Goal: Task Accomplishment & Management: Complete application form

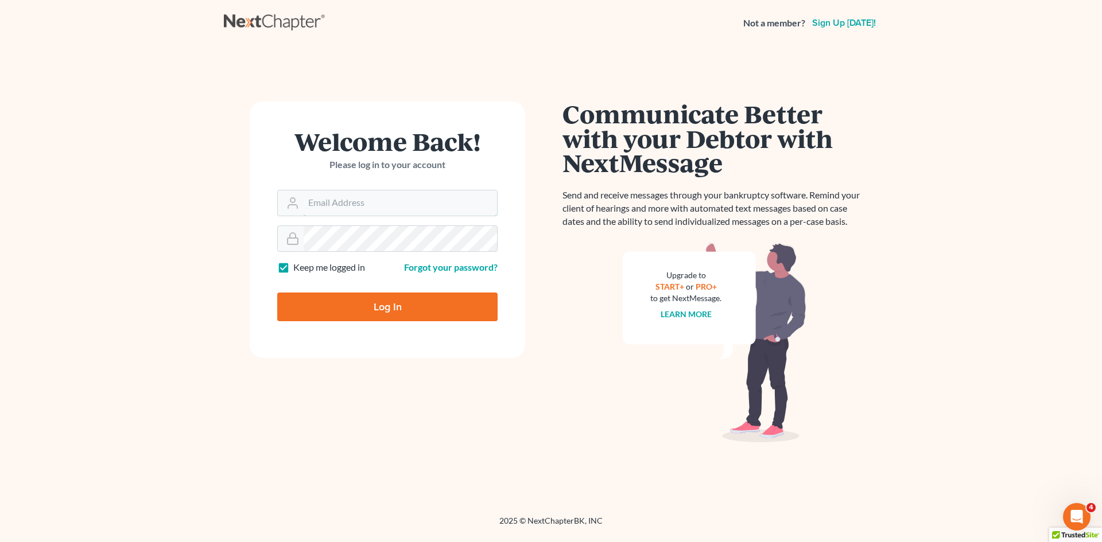
type input "nnewcomb@wellerlegalgroup.com"
click at [468, 304] on input "Log In" at bounding box center [387, 307] width 220 height 29
type input "Thinking..."
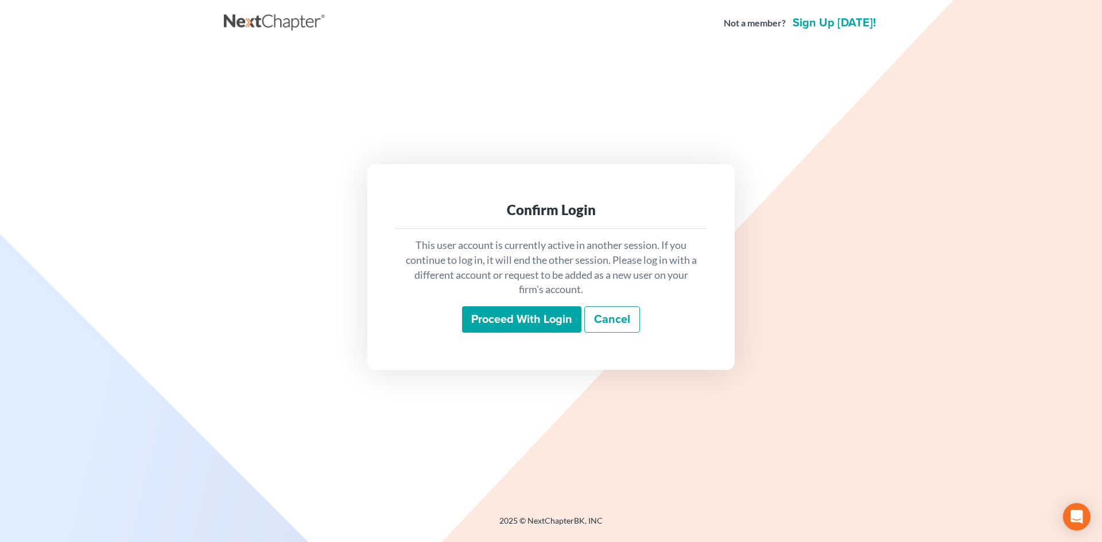
click at [524, 322] on input "Proceed with login" at bounding box center [521, 319] width 119 height 26
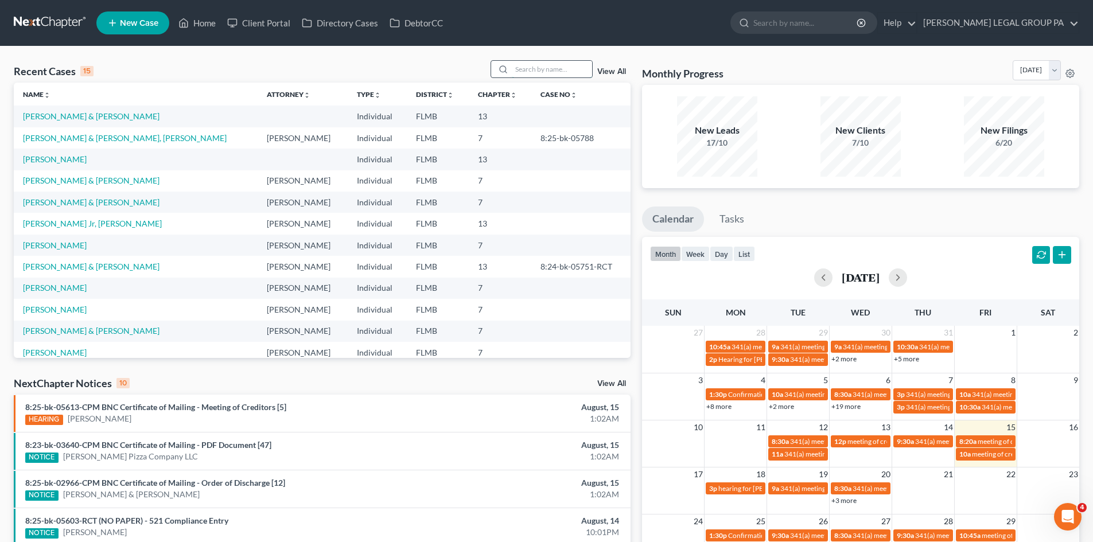
click at [554, 63] on input "search" at bounding box center [552, 69] width 80 height 17
type input "[PERSON_NAME]"
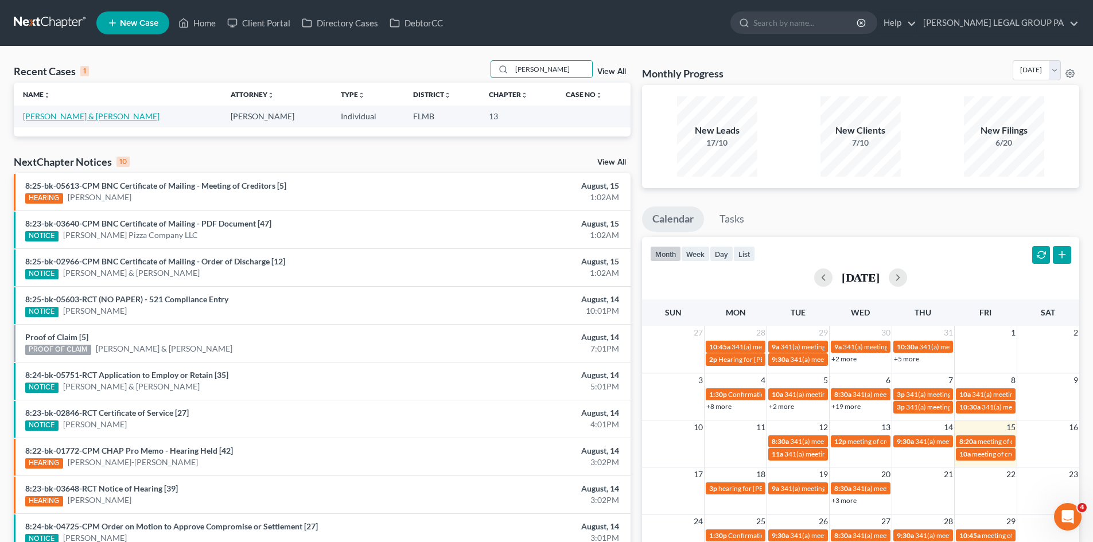
click at [66, 116] on link "[PERSON_NAME] & [PERSON_NAME]" at bounding box center [91, 116] width 137 height 10
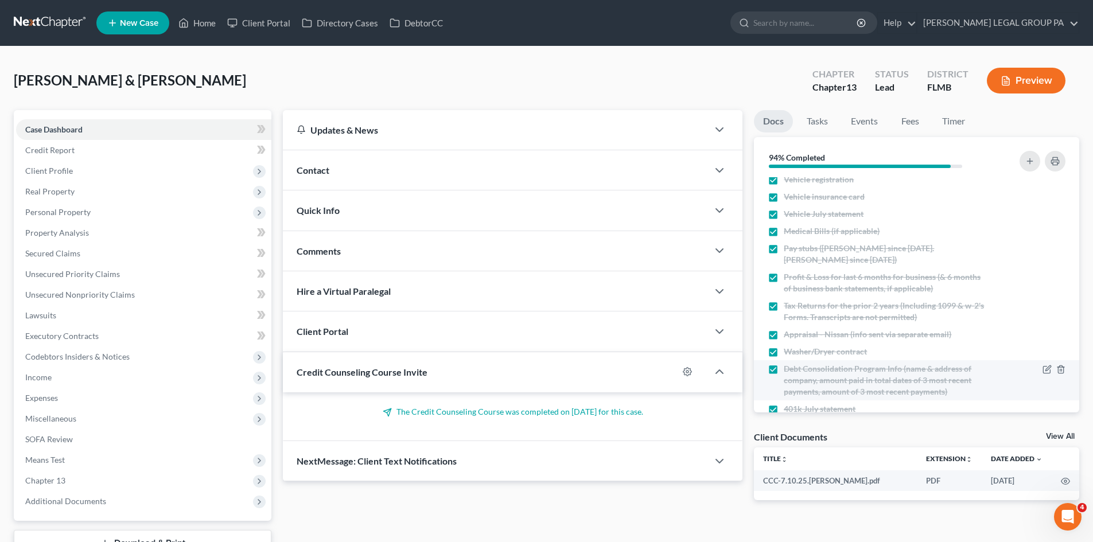
scroll to position [156, 0]
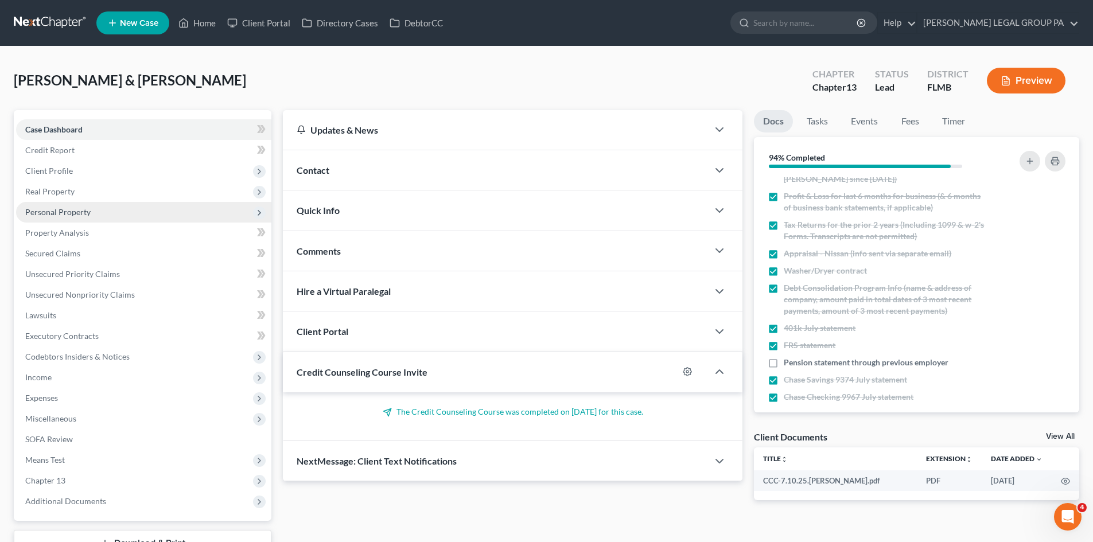
click at [81, 210] on span "Personal Property" at bounding box center [57, 212] width 65 height 10
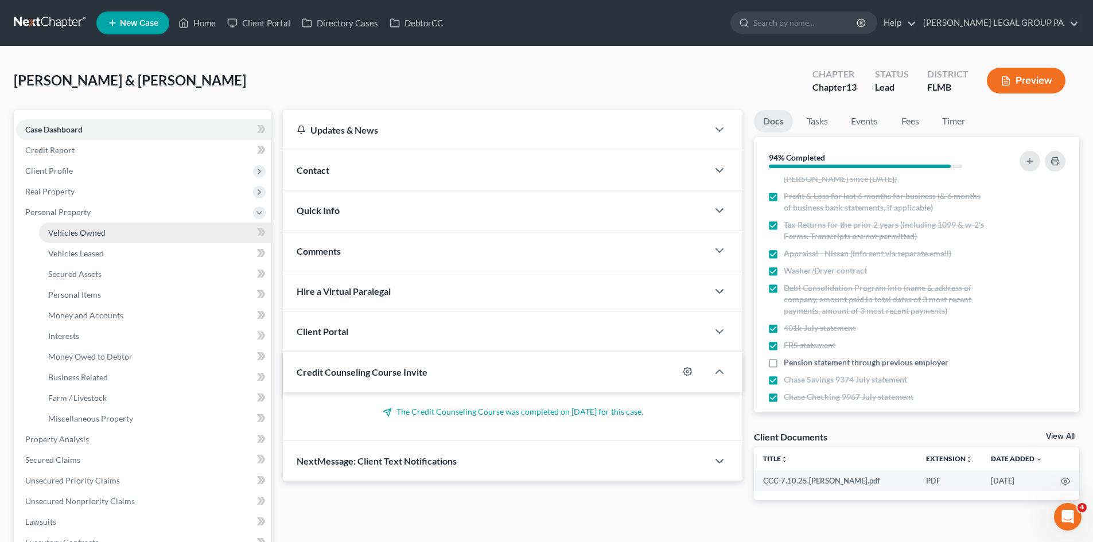
click at [90, 228] on span "Vehicles Owned" at bounding box center [76, 233] width 57 height 10
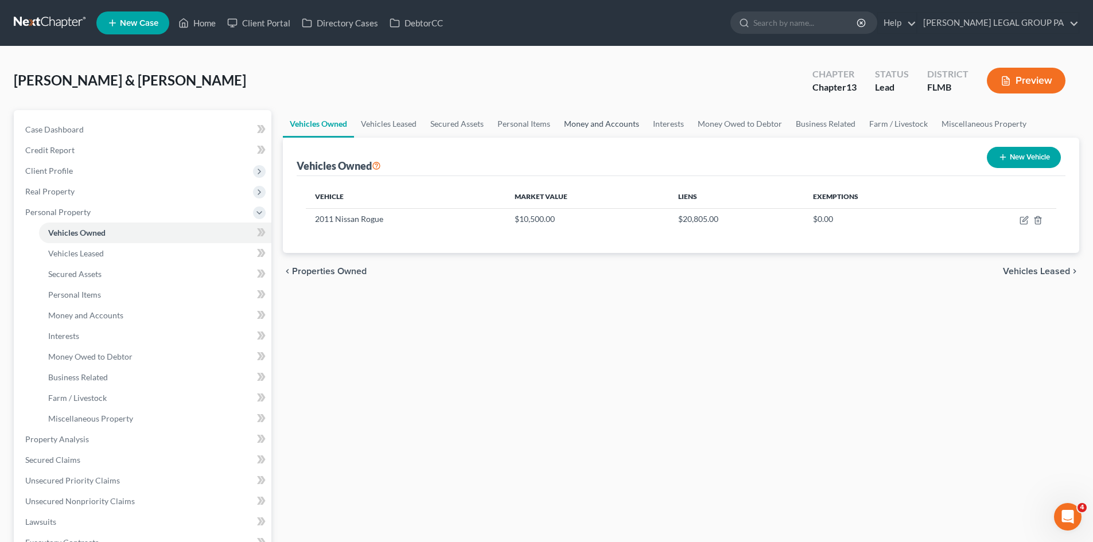
click at [590, 123] on link "Money and Accounts" at bounding box center [601, 124] width 89 height 28
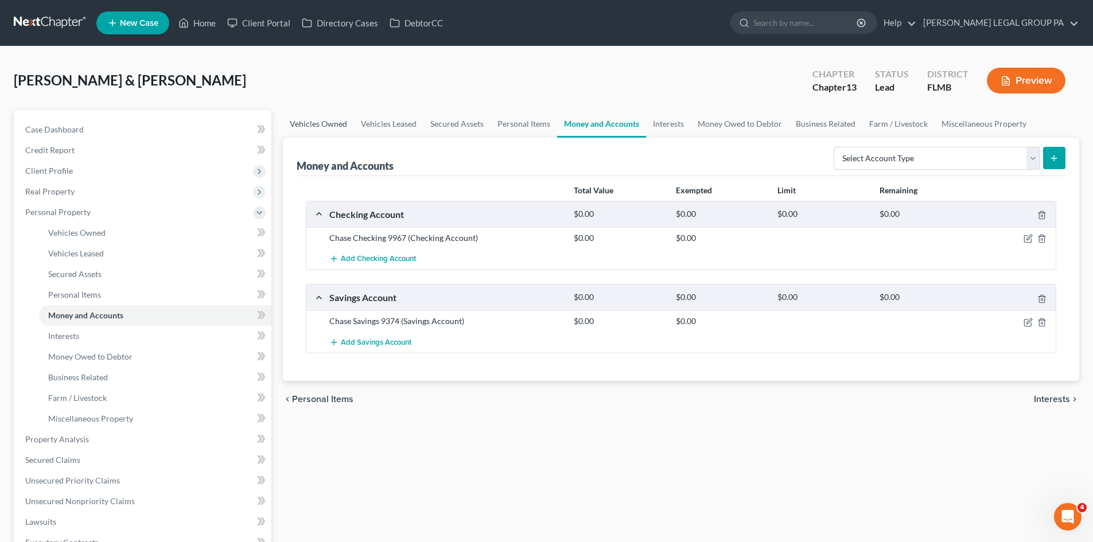
click at [308, 126] on link "Vehicles Owned" at bounding box center [318, 124] width 71 height 28
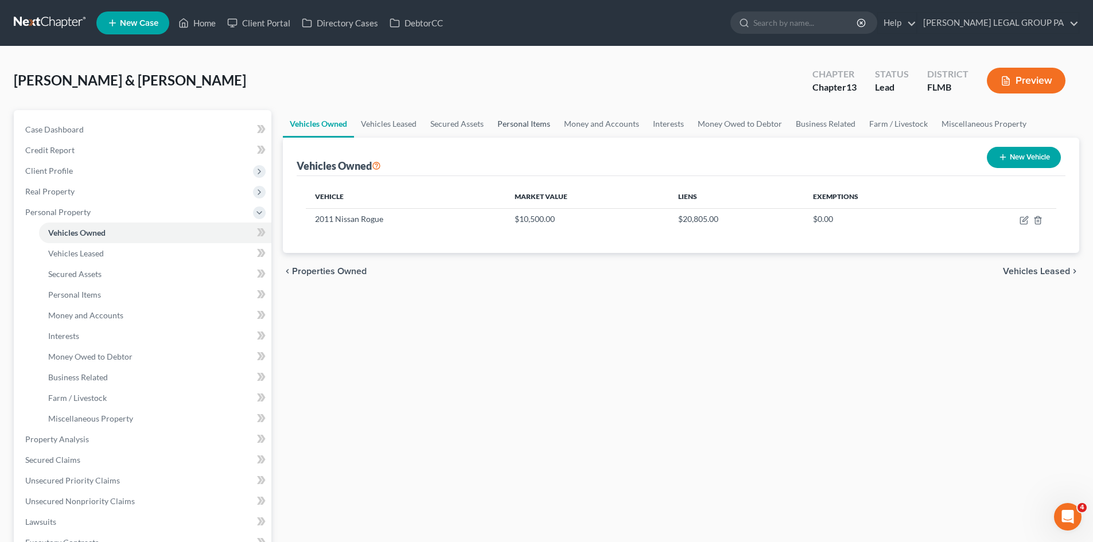
click at [520, 111] on link "Personal Items" at bounding box center [524, 124] width 67 height 28
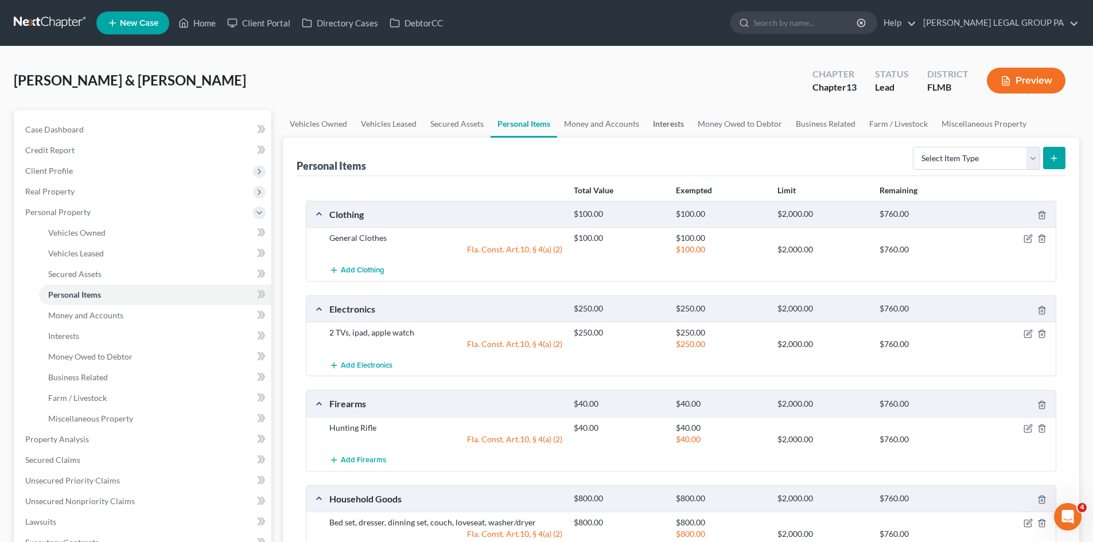
click at [650, 123] on link "Interests" at bounding box center [668, 124] width 45 height 28
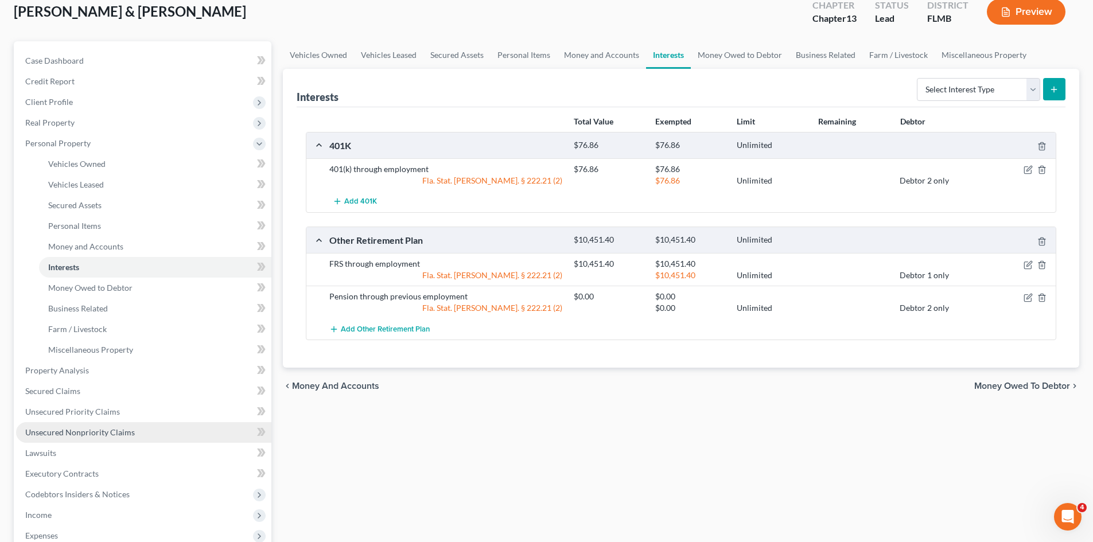
scroll to position [172, 0]
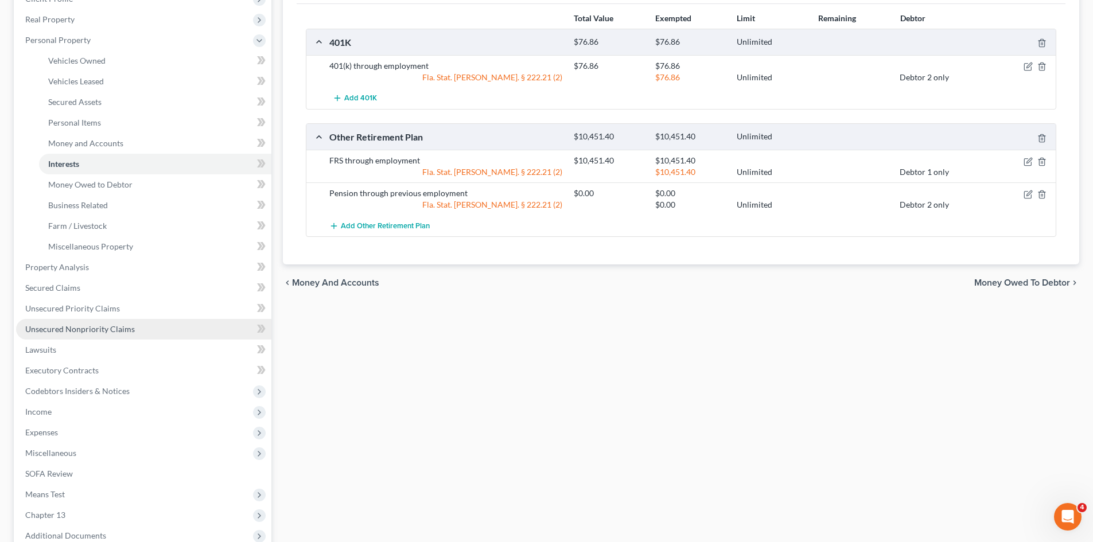
click at [98, 329] on span "Unsecured Nonpriority Claims" at bounding box center [80, 329] width 110 height 10
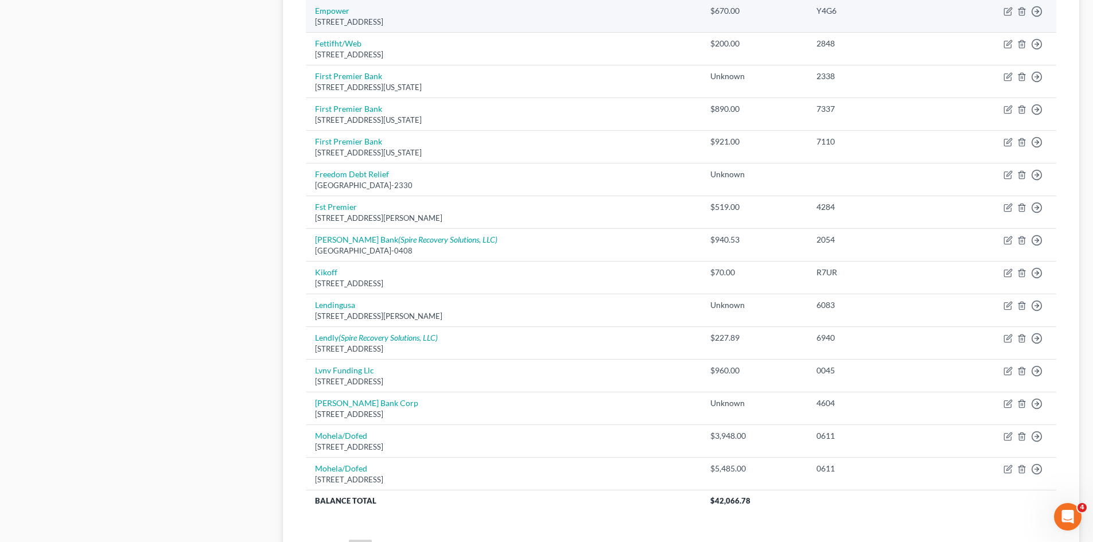
scroll to position [689, 0]
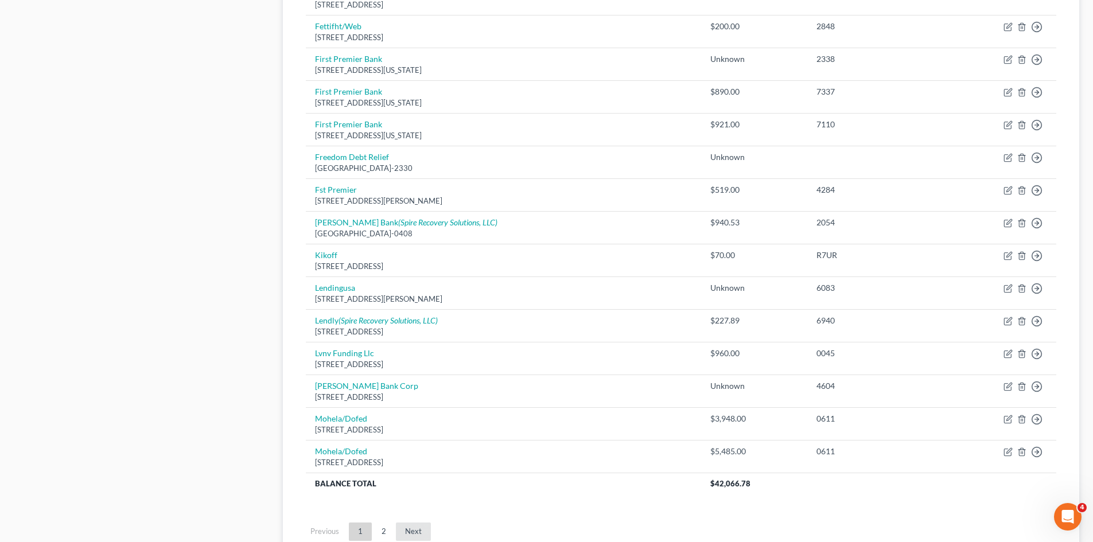
click at [411, 536] on link "Next" at bounding box center [413, 532] width 35 height 18
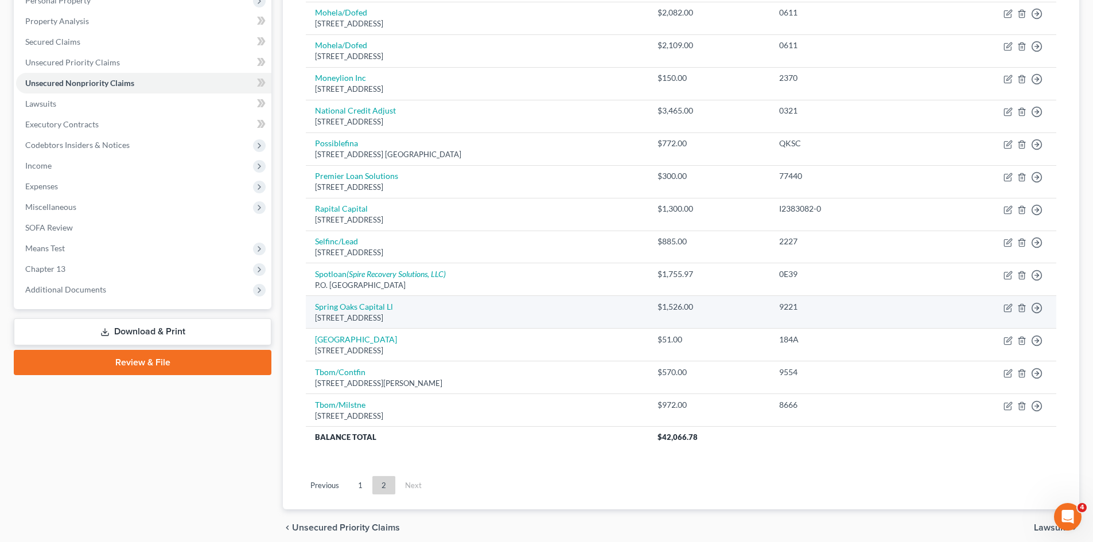
scroll to position [230, 0]
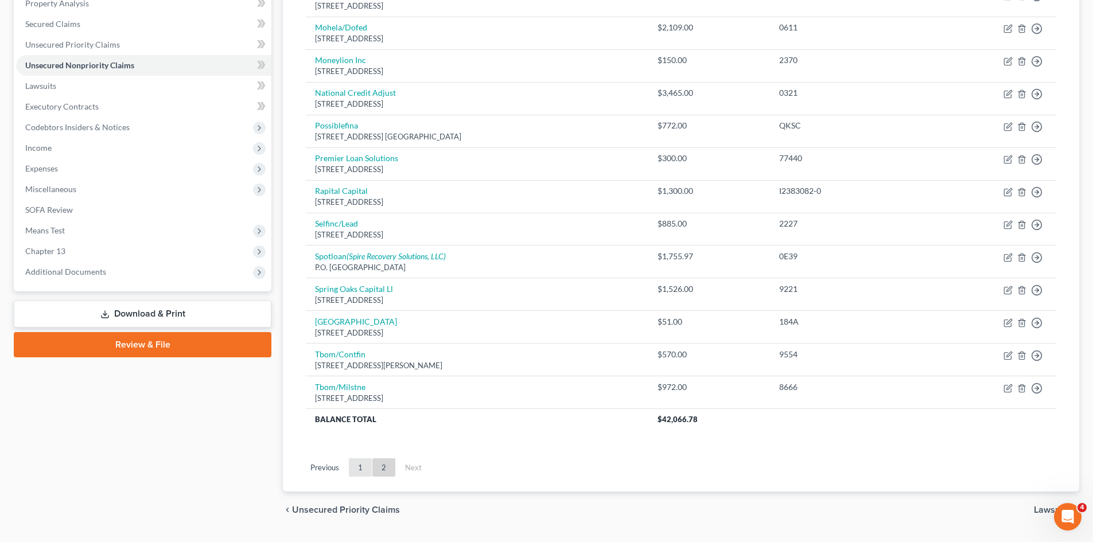
click at [357, 473] on link "1" at bounding box center [360, 467] width 23 height 18
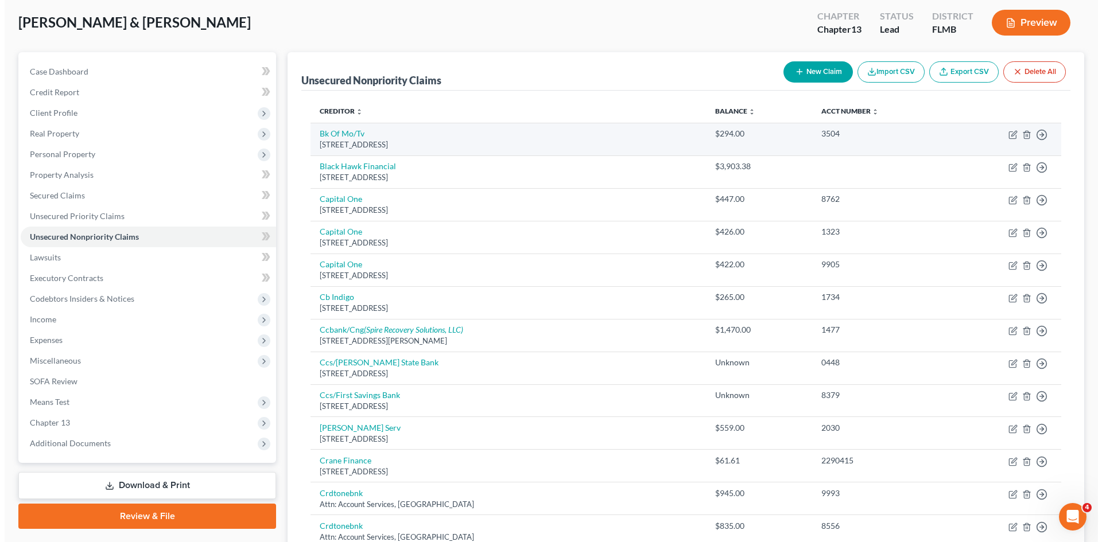
scroll to position [57, 0]
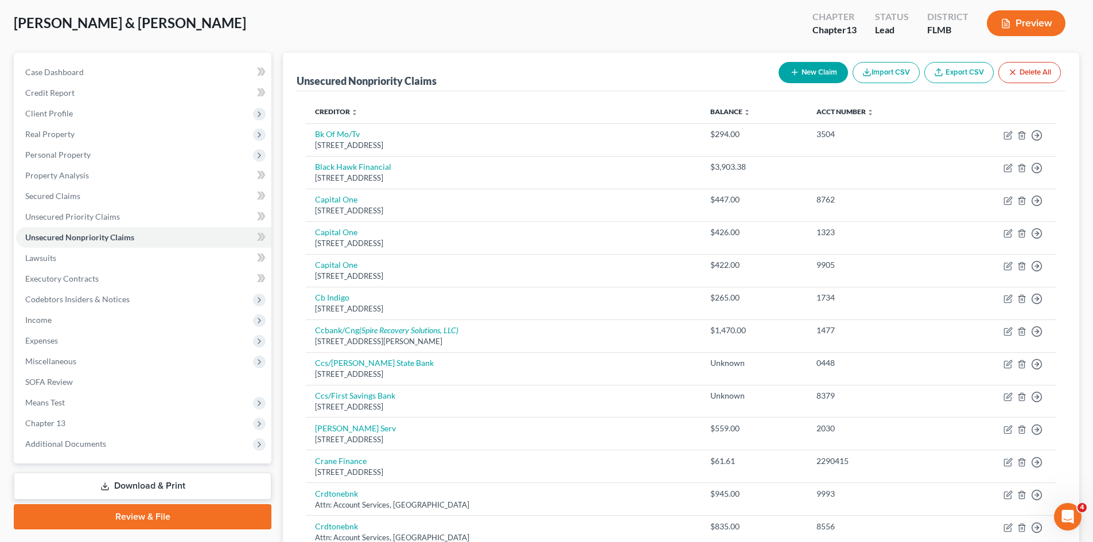
click at [807, 75] on button "New Claim" at bounding box center [813, 72] width 69 height 21
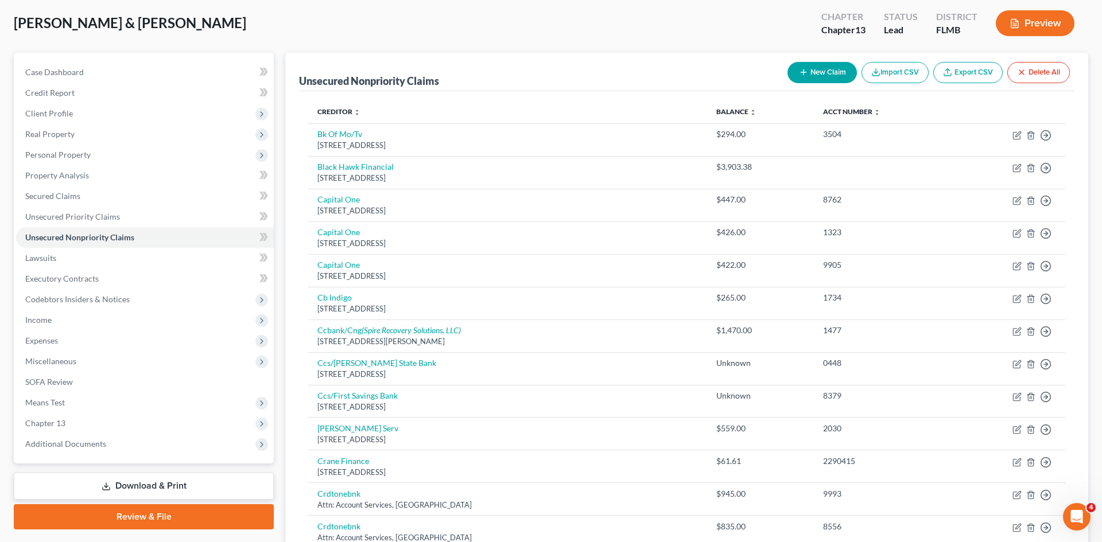
select select "2"
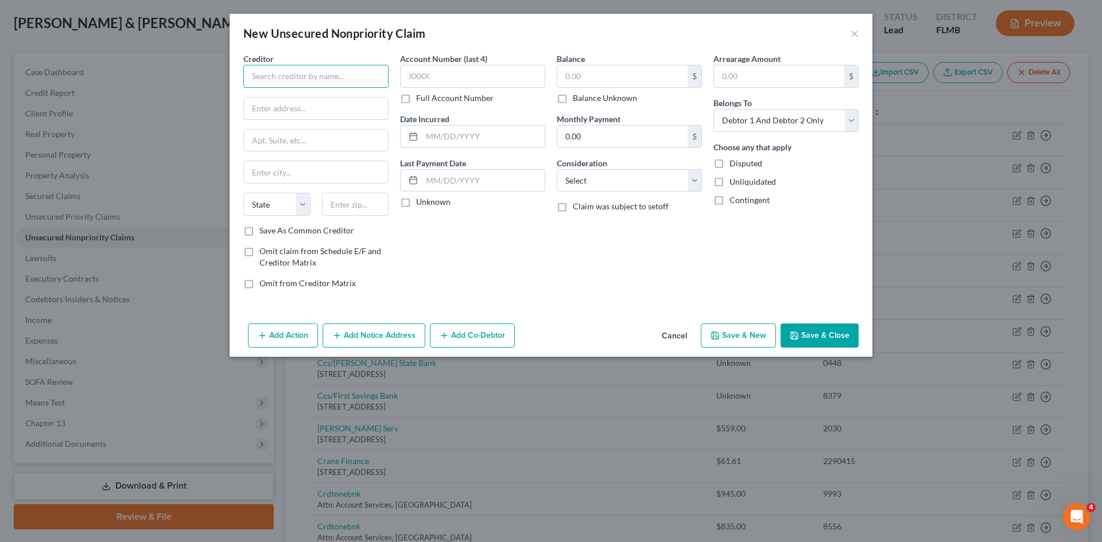
click at [354, 78] on input "text" at bounding box center [315, 76] width 145 height 23
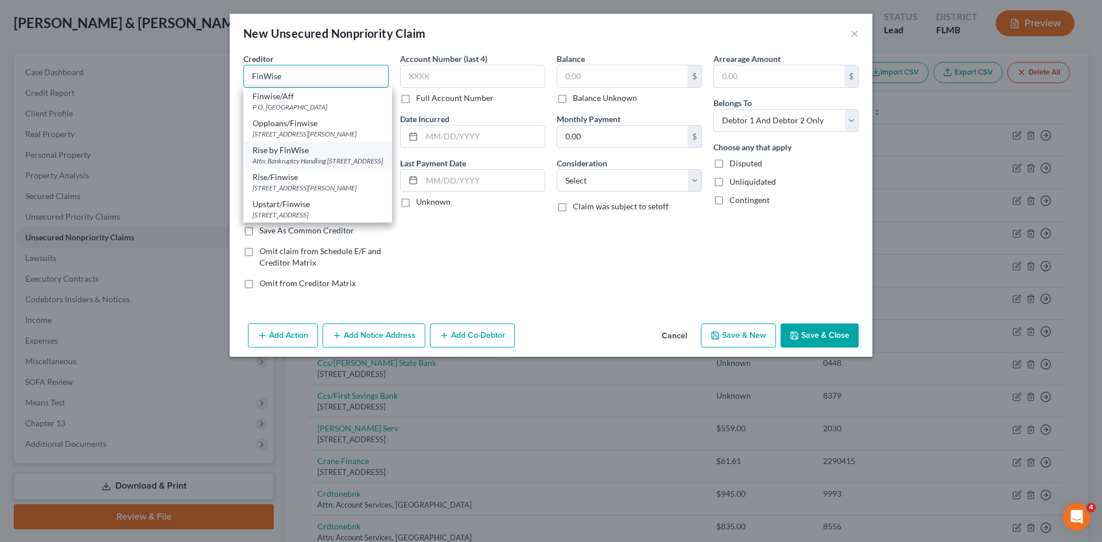
scroll to position [0, 0]
click at [318, 104] on div "P.O. [GEOGRAPHIC_DATA]" at bounding box center [317, 107] width 130 height 10
type input "Finwise/Aff"
type input "P.O. Box 565848"
type input "[GEOGRAPHIC_DATA]"
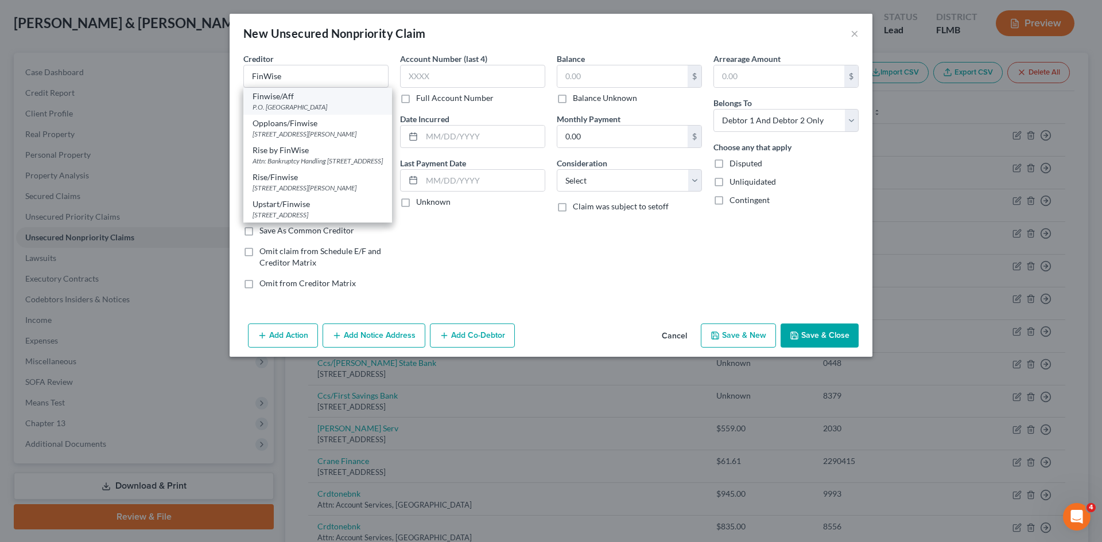
select select "45"
type input "75356"
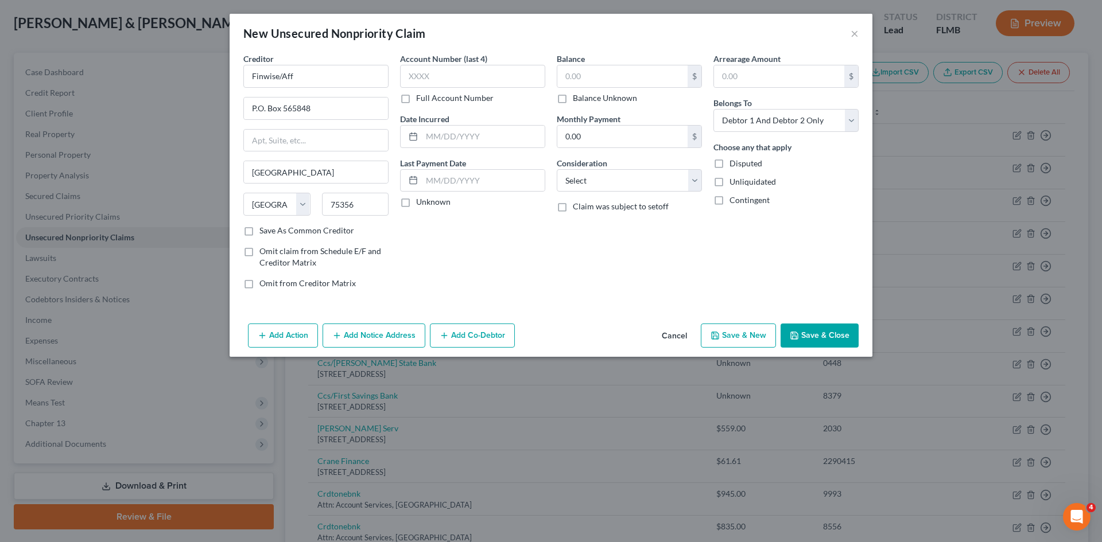
click at [392, 338] on button "Add Notice Address" at bounding box center [373, 336] width 103 height 24
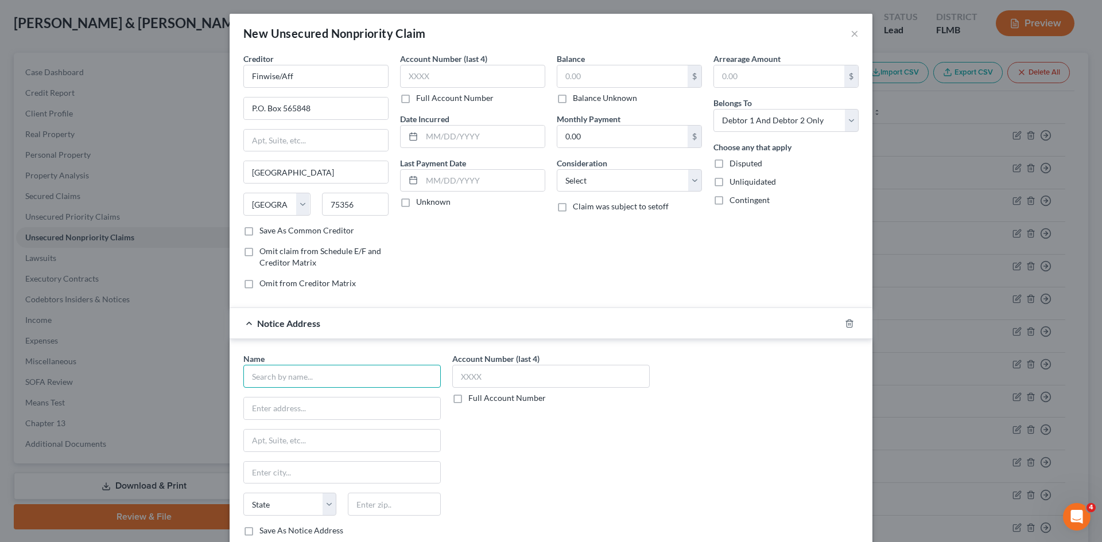
click at [309, 376] on input "text" at bounding box center [341, 376] width 197 height 23
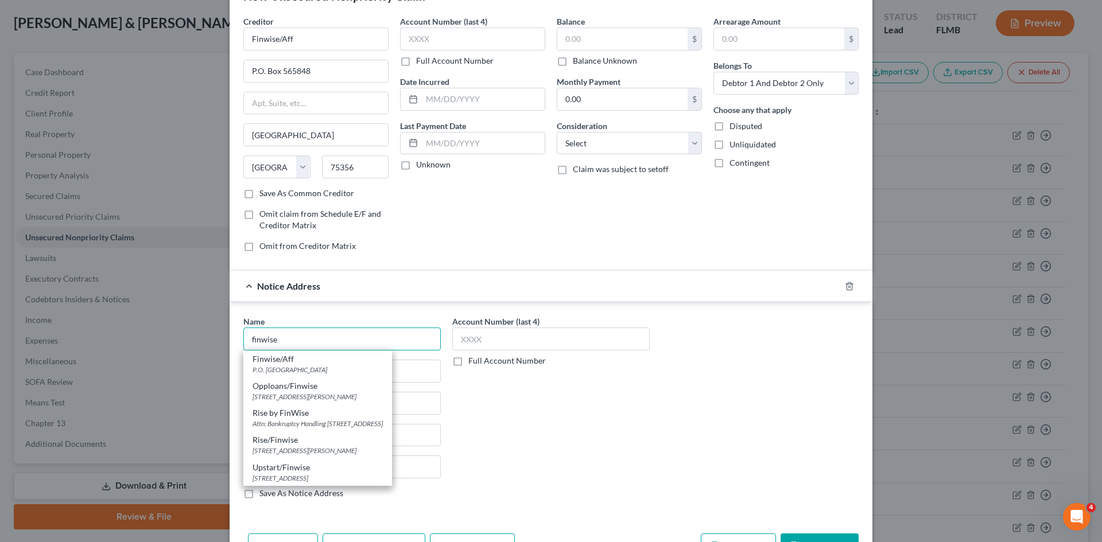
scroll to position [57, 0]
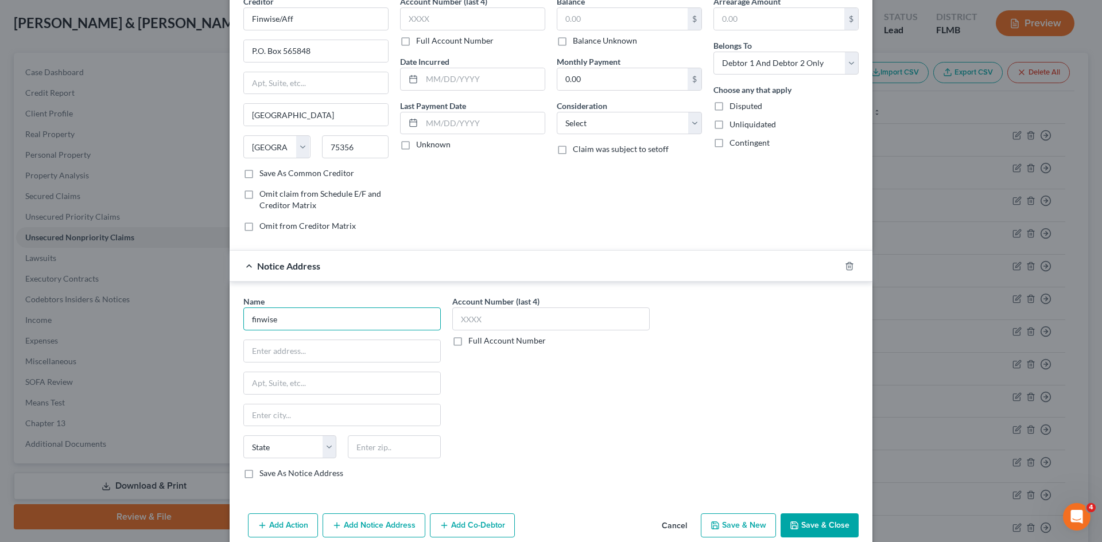
click at [367, 320] on input "finwise" at bounding box center [341, 319] width 197 height 23
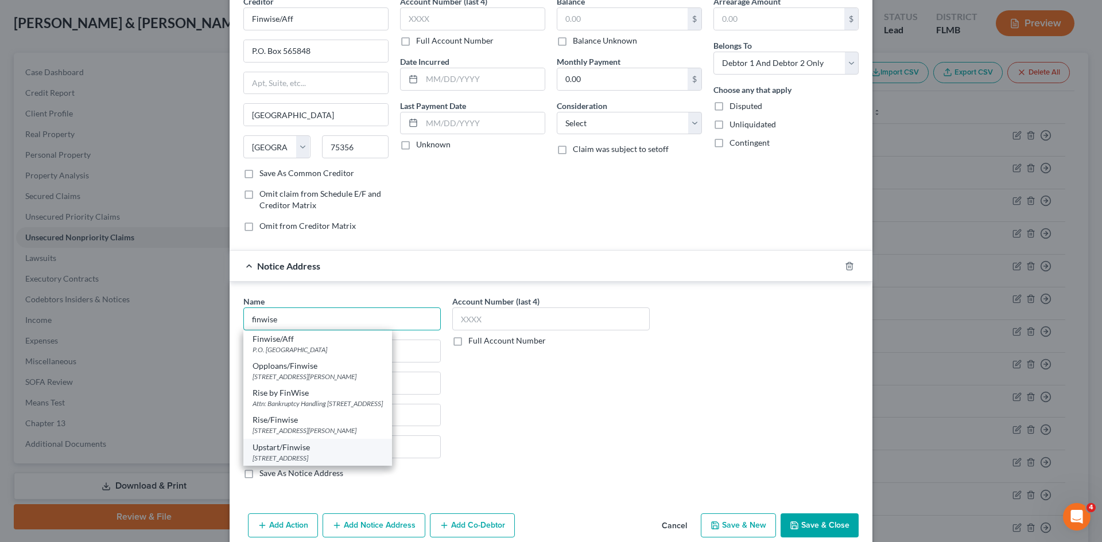
scroll to position [0, 0]
click at [377, 399] on div "Attn: Bankruptcy Handling [STREET_ADDRESS]" at bounding box center [317, 404] width 130 height 10
type input "Rise by FinWise"
type input "Attn: Bankruptcy Handling"
type input "[STREET_ADDRESS]"
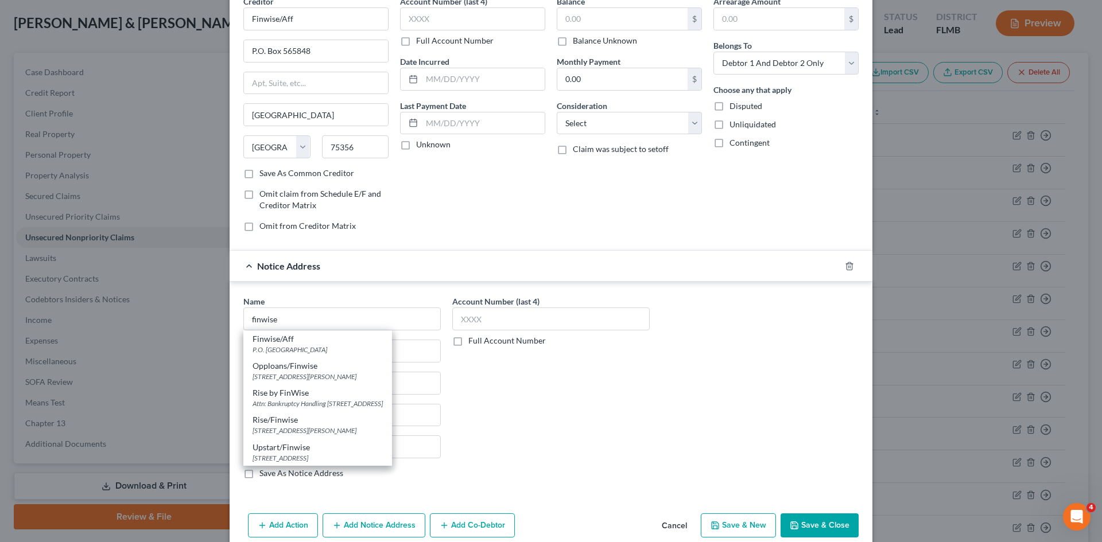
type input "[GEOGRAPHIC_DATA]"
select select "45"
type input "76109"
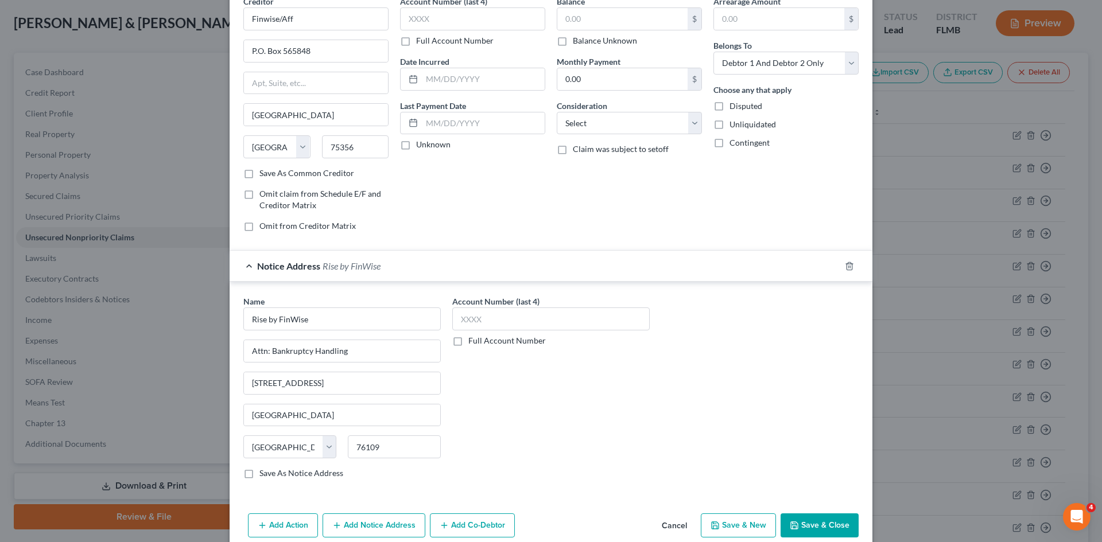
click at [629, 420] on div "Account Number (last 4) Full Account Number" at bounding box center [550, 391] width 209 height 193
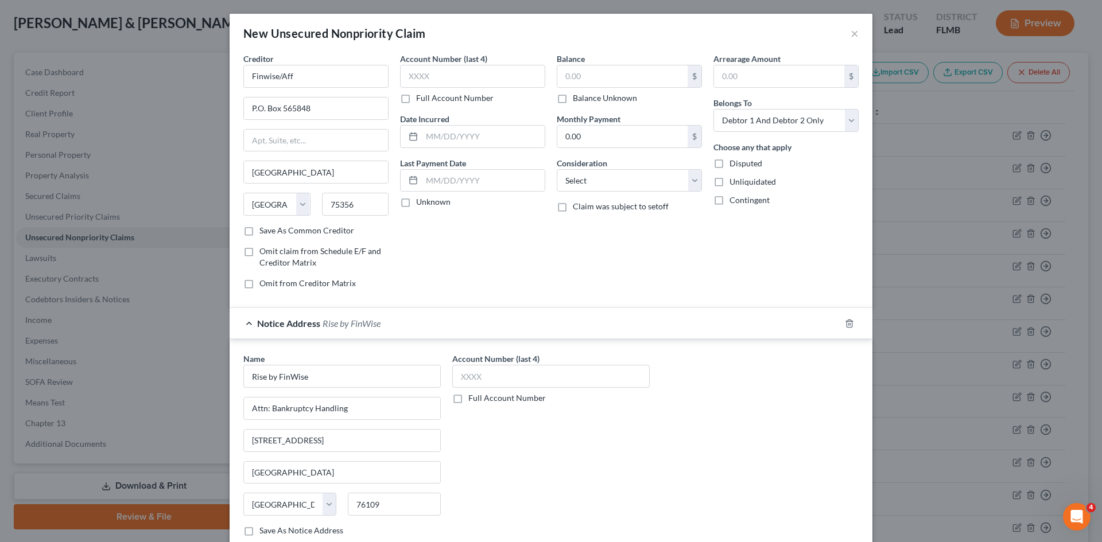
click at [416, 100] on label "Full Account Number" at bounding box center [454, 97] width 77 height 11
click at [421, 100] on input "Full Account Number" at bounding box center [424, 95] width 7 height 7
click at [426, 77] on input "text" at bounding box center [472, 76] width 145 height 23
type input "13865520"
click at [659, 174] on select "Select Cable / Satellite Services Collection Agency Credit Card Debt Debt Couns…" at bounding box center [629, 180] width 145 height 23
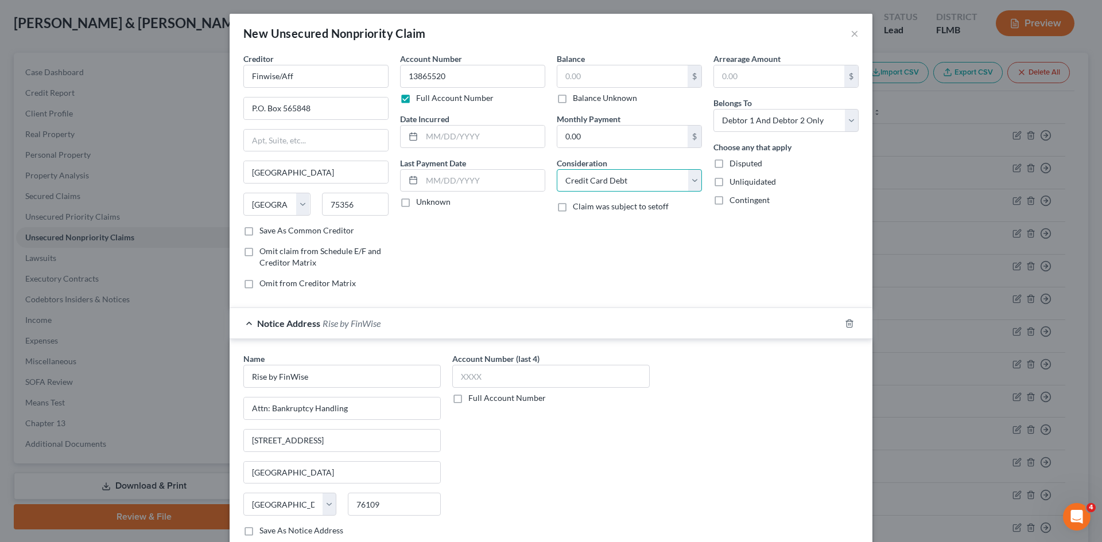
click at [557, 169] on select "Select Cable / Satellite Services Collection Agency Credit Card Debt Debt Couns…" at bounding box center [629, 180] width 145 height 23
click at [648, 185] on select "Select Cable / Satellite Services Collection Agency Credit Card Debt Debt Couns…" at bounding box center [629, 180] width 145 height 23
select select "10"
click at [557, 169] on select "Select Cable / Satellite Services Collection Agency Credit Card Debt Debt Couns…" at bounding box center [629, 180] width 145 height 23
click at [573, 76] on input "text" at bounding box center [622, 76] width 130 height 22
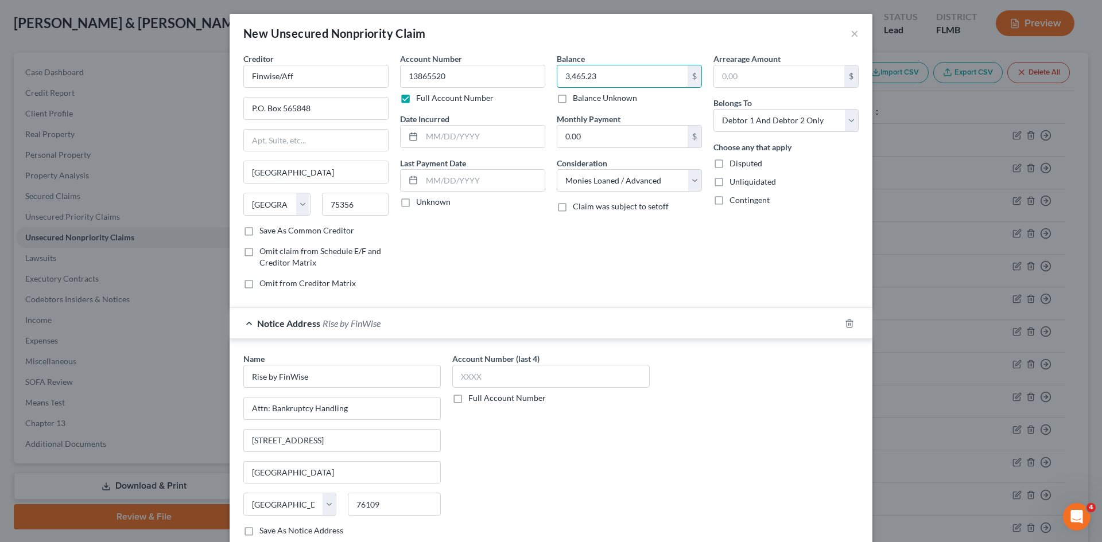
type input "3,465.23"
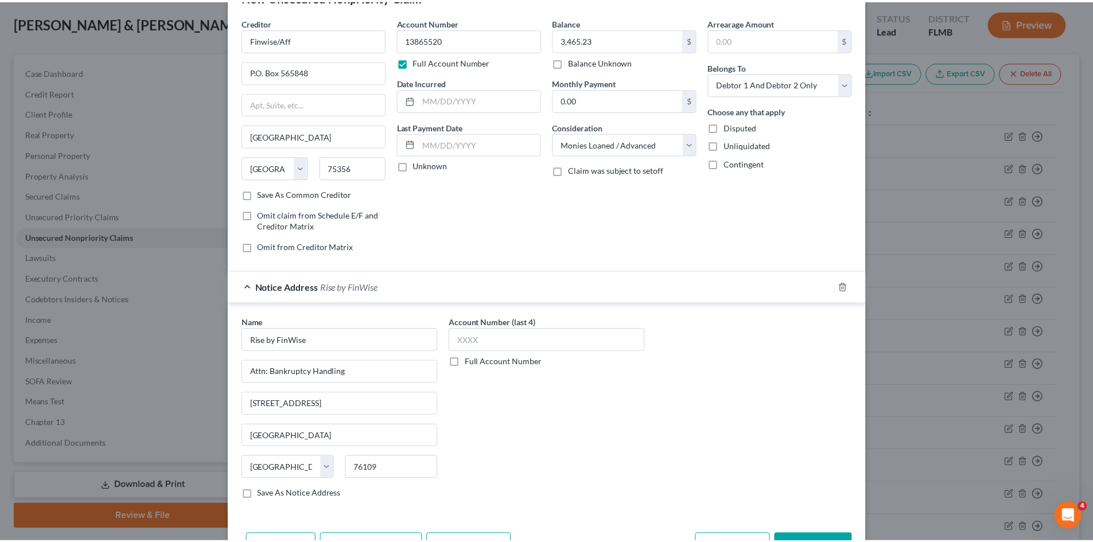
scroll to position [76, 0]
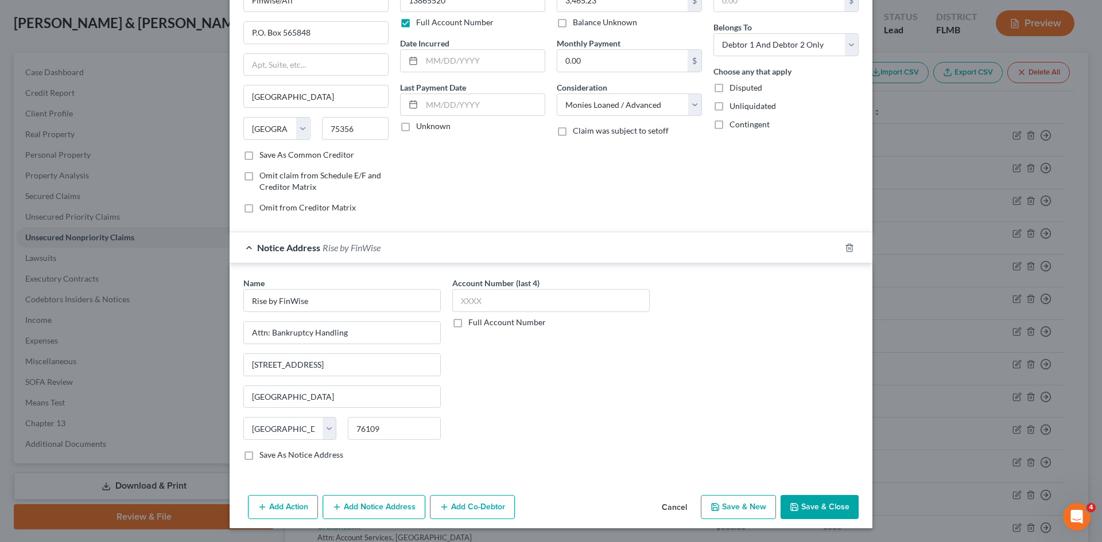
click at [822, 514] on button "Save & Close" at bounding box center [819, 507] width 78 height 24
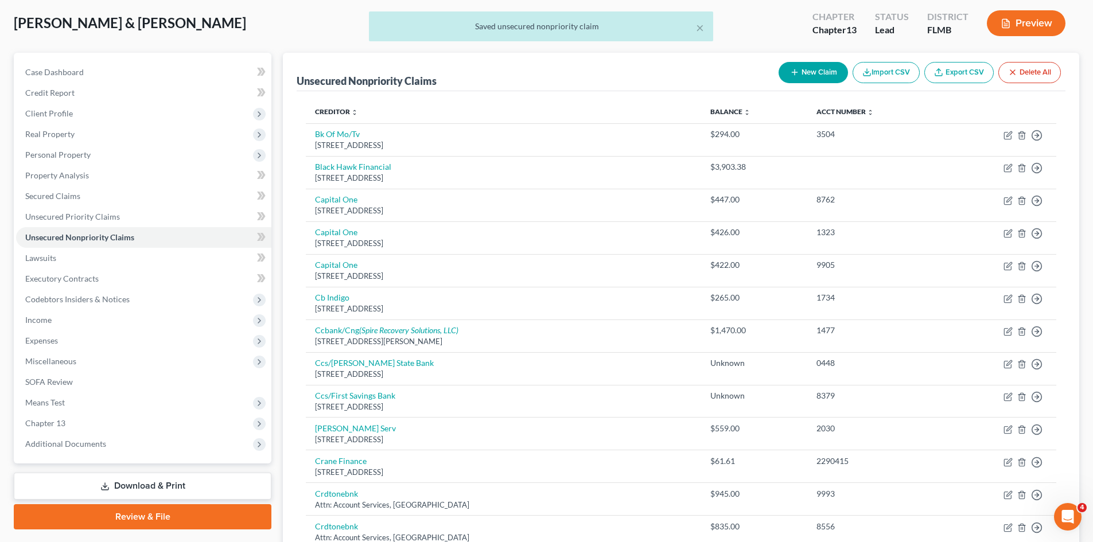
click at [790, 71] on icon "button" at bounding box center [794, 72] width 9 height 9
select select "2"
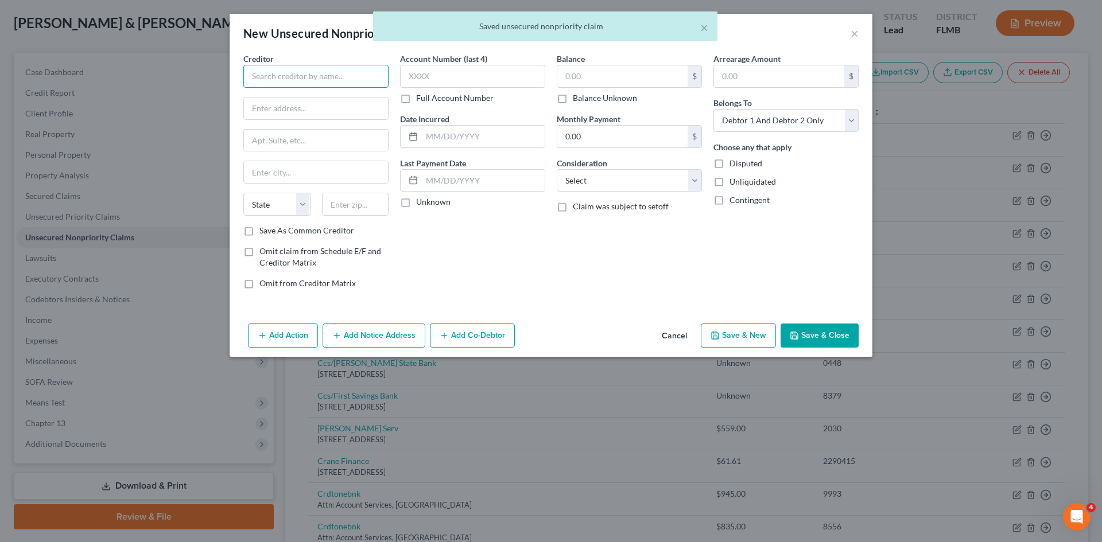
click at [356, 75] on input "text" at bounding box center [315, 76] width 145 height 23
click at [416, 99] on label "Full Account Number" at bounding box center [454, 97] width 77 height 11
click at [421, 99] on input "Full Account Number" at bounding box center [424, 95] width 7 height 7
click at [421, 73] on input "text" at bounding box center [472, 76] width 145 height 23
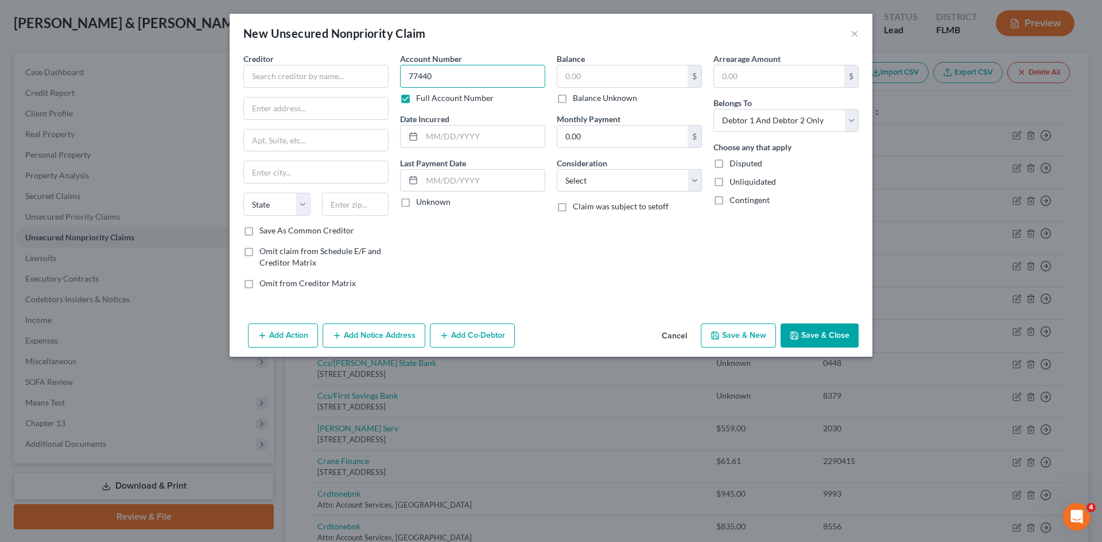
type input "77440"
click at [857, 31] on button "×" at bounding box center [854, 33] width 8 height 14
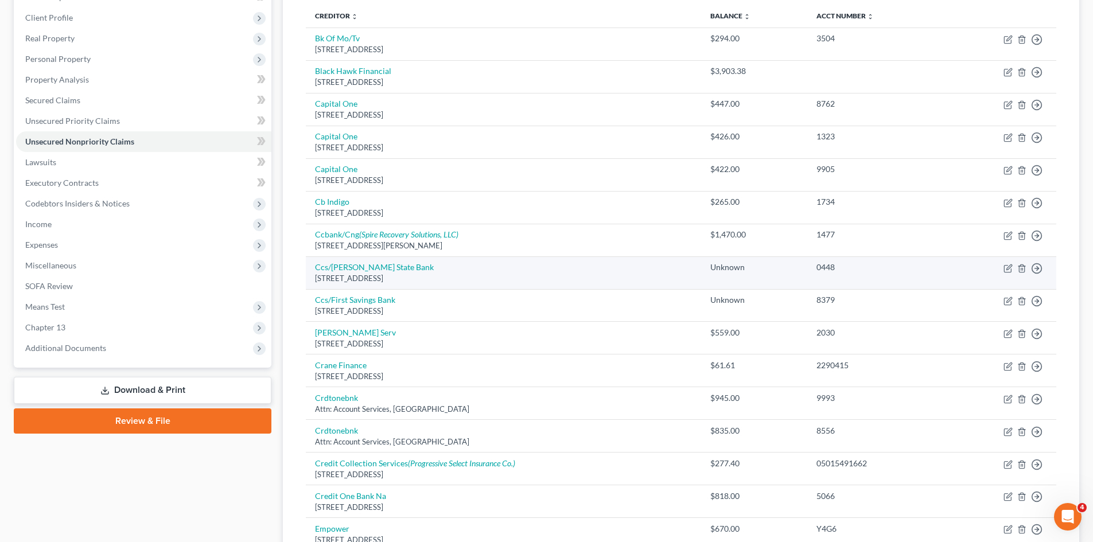
scroll to position [172, 0]
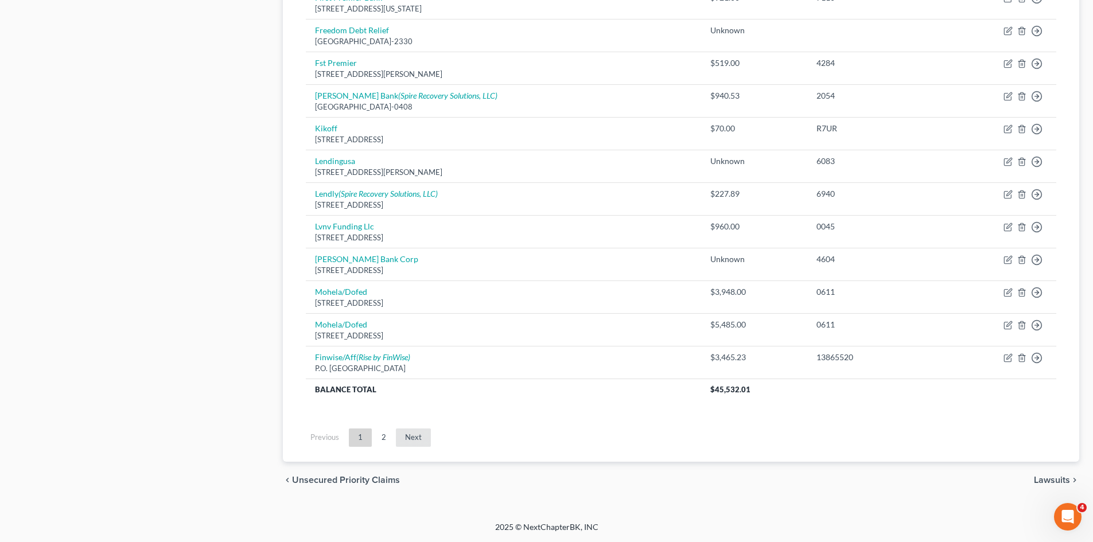
click at [409, 442] on link "Next" at bounding box center [413, 438] width 35 height 18
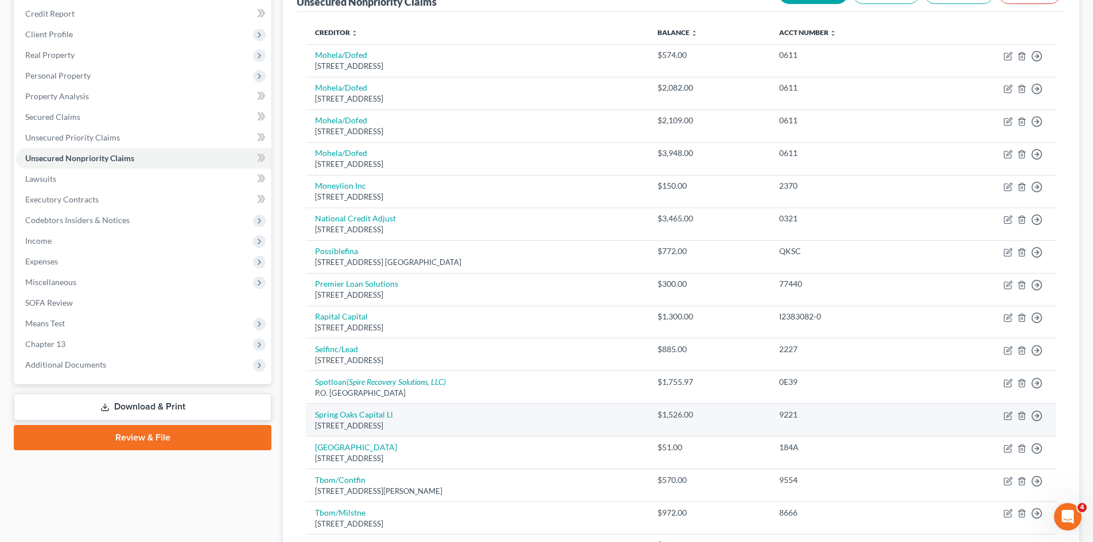
scroll to position [292, 0]
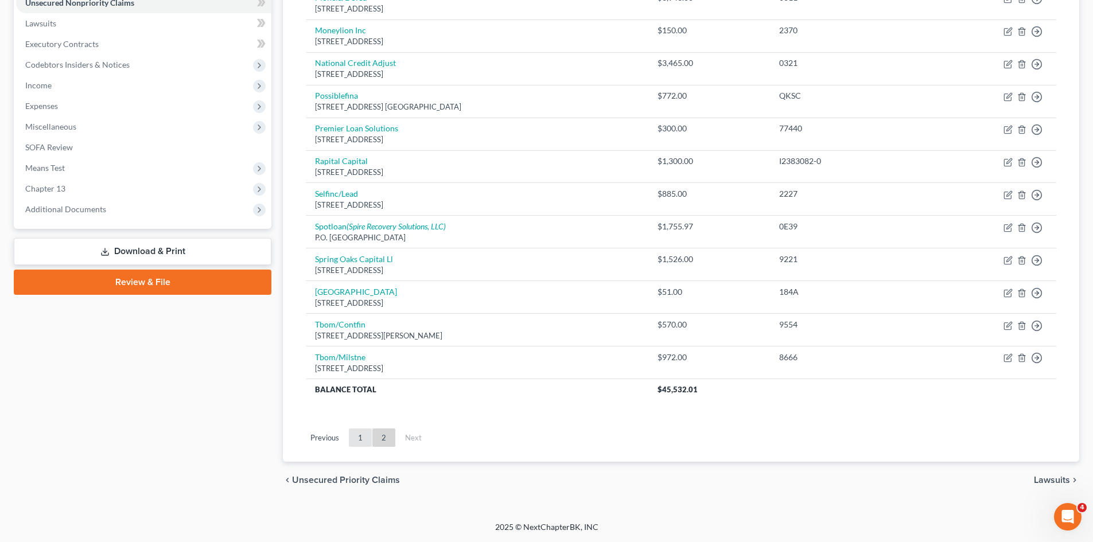
click at [366, 433] on link "1" at bounding box center [360, 438] width 23 height 18
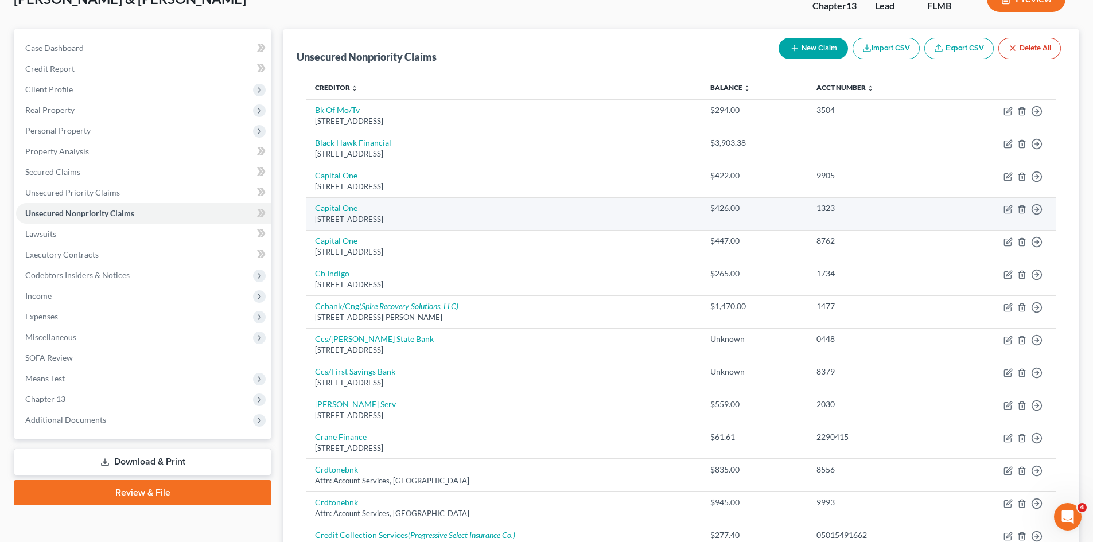
scroll to position [63, 0]
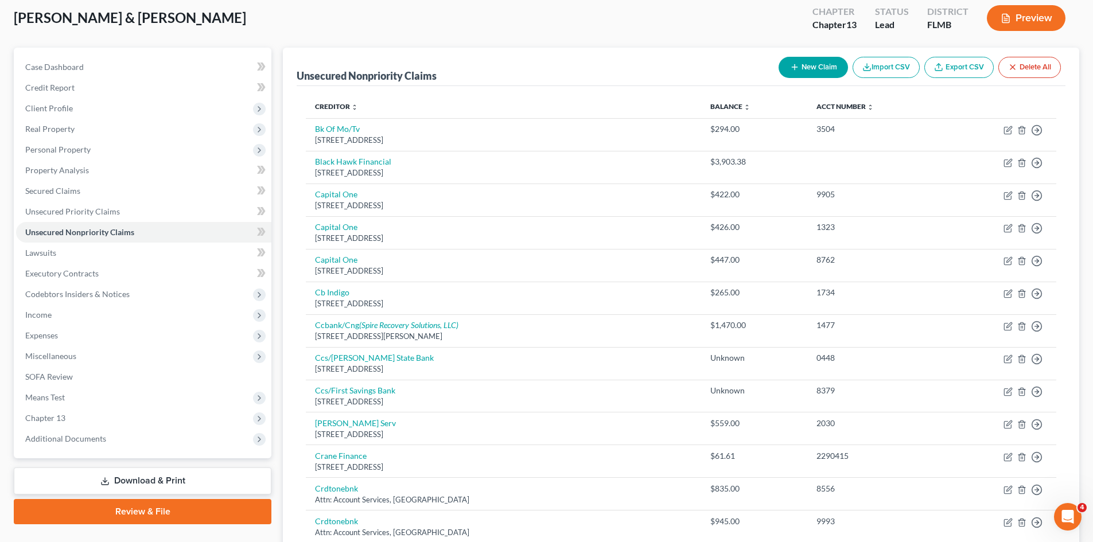
click at [808, 69] on button "New Claim" at bounding box center [813, 67] width 69 height 21
select select "2"
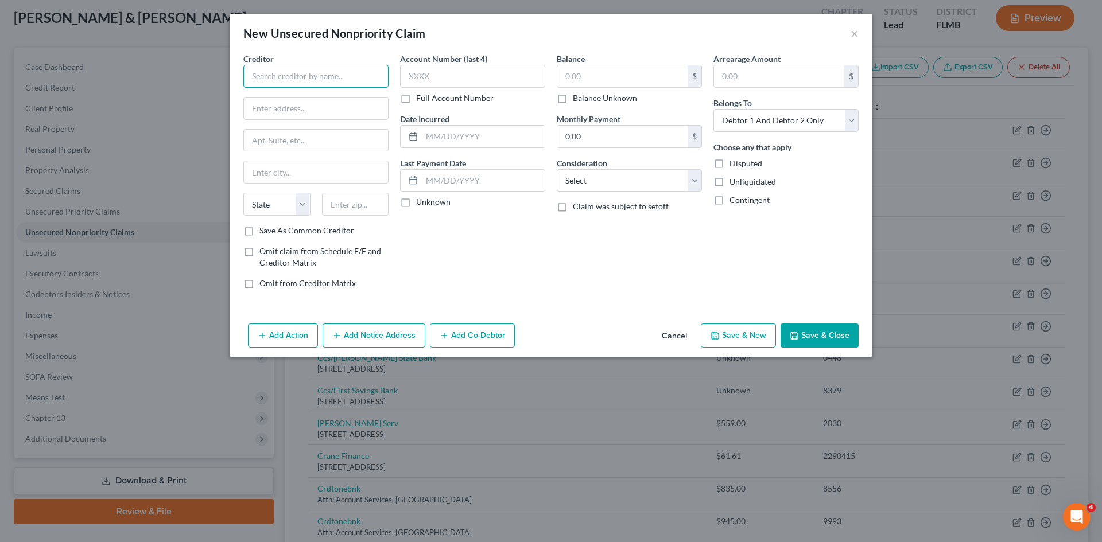
click at [315, 83] on input "text" at bounding box center [315, 76] width 145 height 23
click at [324, 139] on div "[STREET_ADDRESS]" at bounding box center [311, 134] width 119 height 10
type input "Self Financial"
type input "[STREET_ADDRESS]"
type input "Austin"
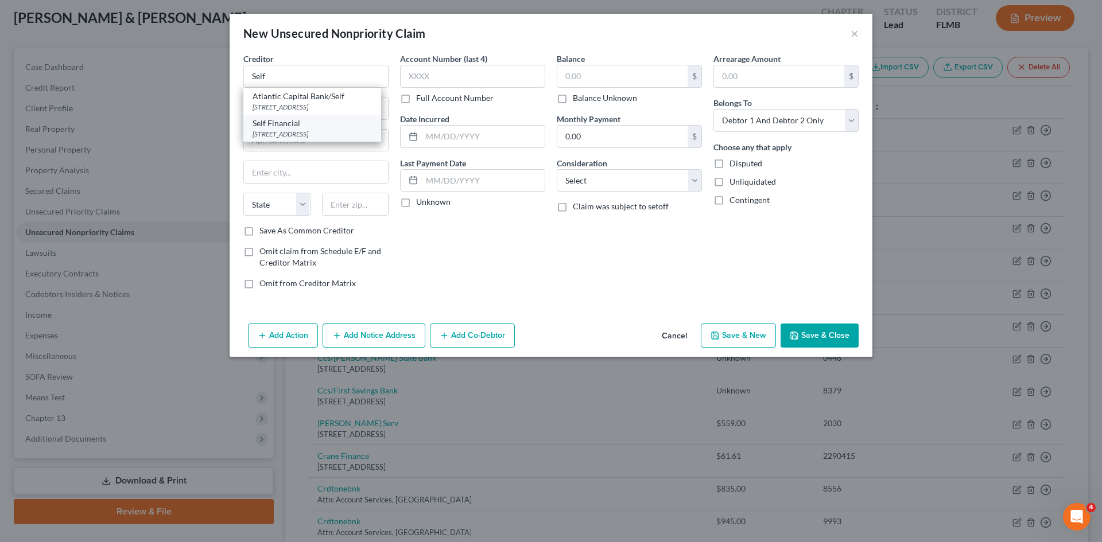
select select "45"
type input "78702"
click at [390, 104] on div "Creditor * Self Financial [STREET_ADDRESS][GEOGRAPHIC_DATA] [US_STATE][GEOGRAPH…" at bounding box center [316, 176] width 157 height 246
click at [573, 99] on label "Balance Unknown" at bounding box center [605, 97] width 64 height 11
click at [577, 99] on input "Balance Unknown" at bounding box center [580, 95] width 7 height 7
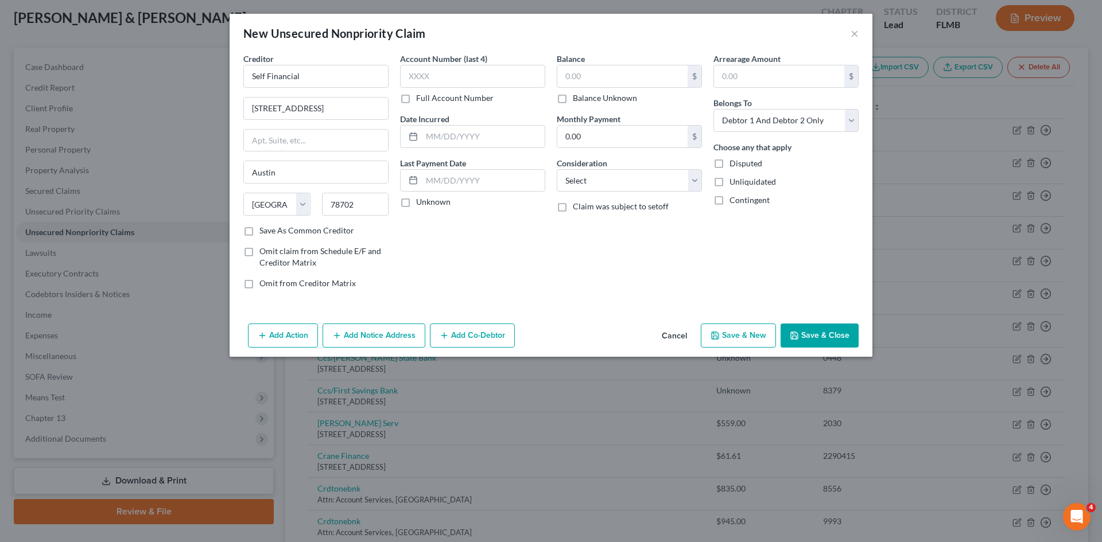
checkbox input "true"
type input "0.00"
click at [573, 99] on label "Balance Unknown" at bounding box center [605, 97] width 64 height 11
click at [577, 99] on input "Balance Unknown" at bounding box center [580, 95] width 7 height 7
checkbox input "false"
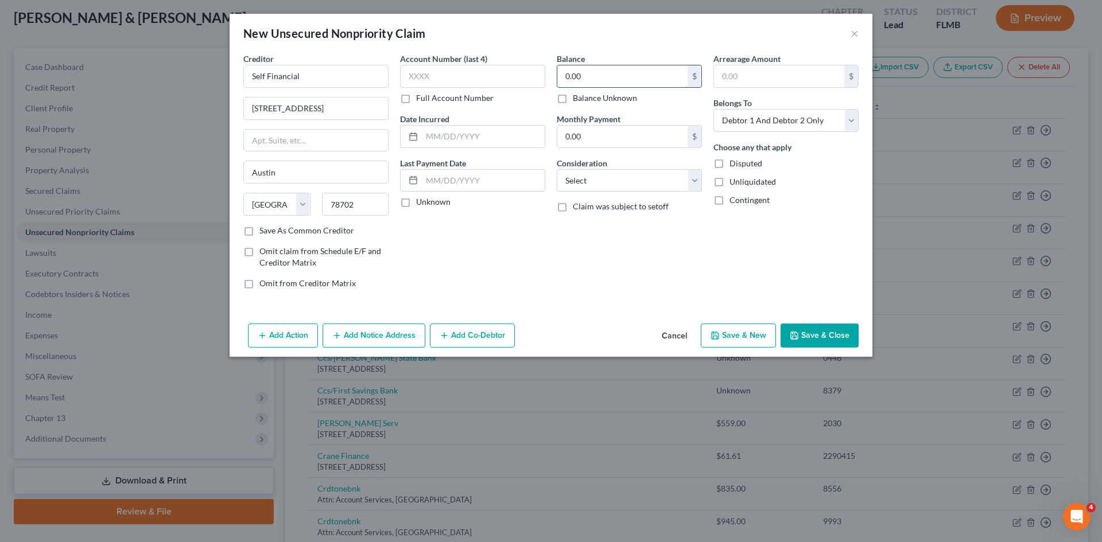
click at [608, 72] on input "0.00" at bounding box center [622, 76] width 130 height 22
type input "905.62"
click at [422, 84] on input "text" at bounding box center [472, 76] width 145 height 23
type input "7448"
drag, startPoint x: 574, startPoint y: 174, endPoint x: 555, endPoint y: 165, distance: 21.3
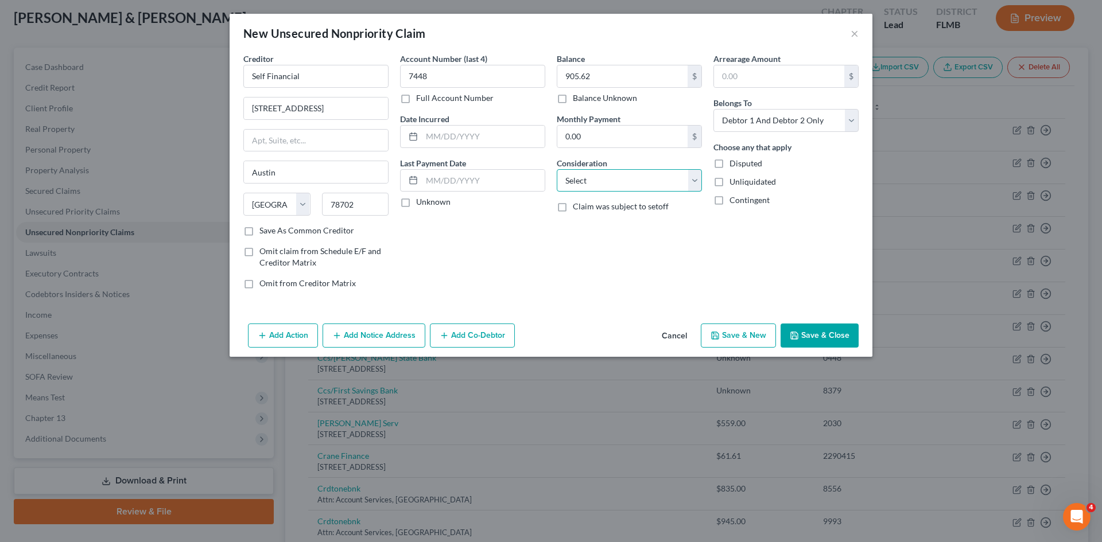
click at [574, 174] on select "Select Cable / Satellite Services Collection Agency Credit Card Debt Debt Couns…" at bounding box center [629, 180] width 145 height 23
select select "2"
click at [557, 169] on select "Select Cable / Satellite Services Collection Agency Credit Card Debt Debt Couns…" at bounding box center [629, 180] width 145 height 23
click at [786, 245] on div "Arrearage Amount $ Belongs To * Select Debtor 1 Only Debtor 2 Only Debtor 1 And…" at bounding box center [785, 176] width 157 height 246
click at [826, 129] on select "Select Debtor 1 Only Debtor 2 Only Debtor 1 And Debtor 2 Only At Least One Of T…" at bounding box center [785, 120] width 145 height 23
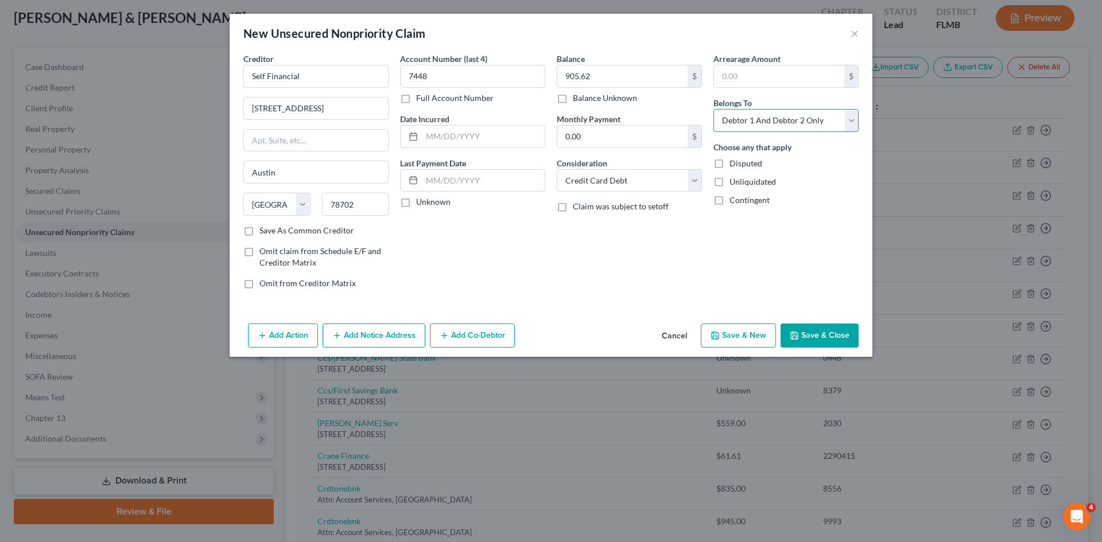
select select "1"
click at [713, 109] on select "Select Debtor 1 Only Debtor 2 Only Debtor 1 And Debtor 2 Only At Least One Of T…" at bounding box center [785, 120] width 145 height 23
click at [619, 285] on div "Balance 905.62 $ Balance Unknown Balance Undetermined 905.62 $ Balance Unknown …" at bounding box center [629, 176] width 157 height 246
click at [831, 333] on button "Save & Close" at bounding box center [819, 336] width 78 height 24
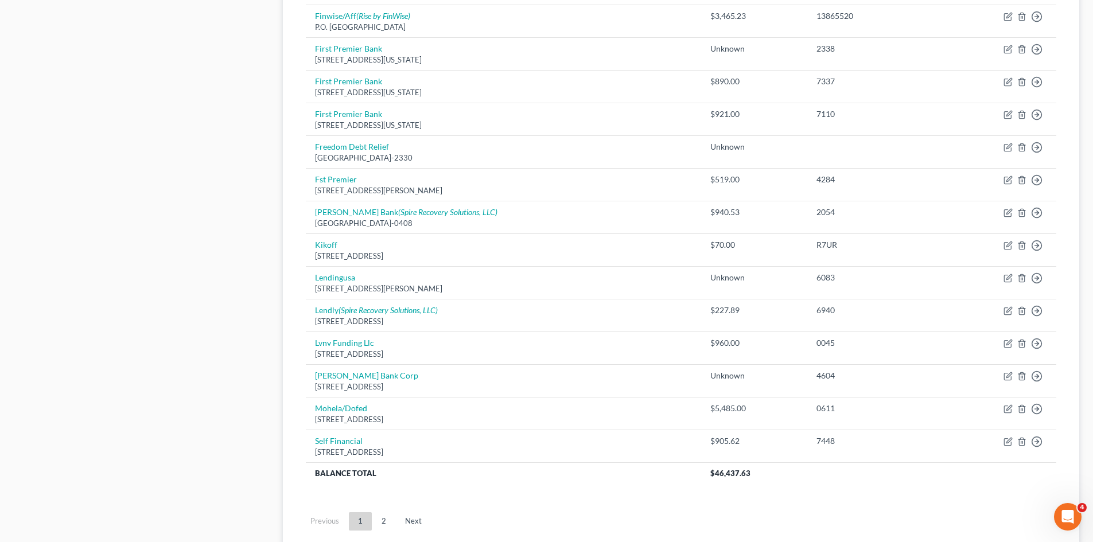
scroll to position [751, 0]
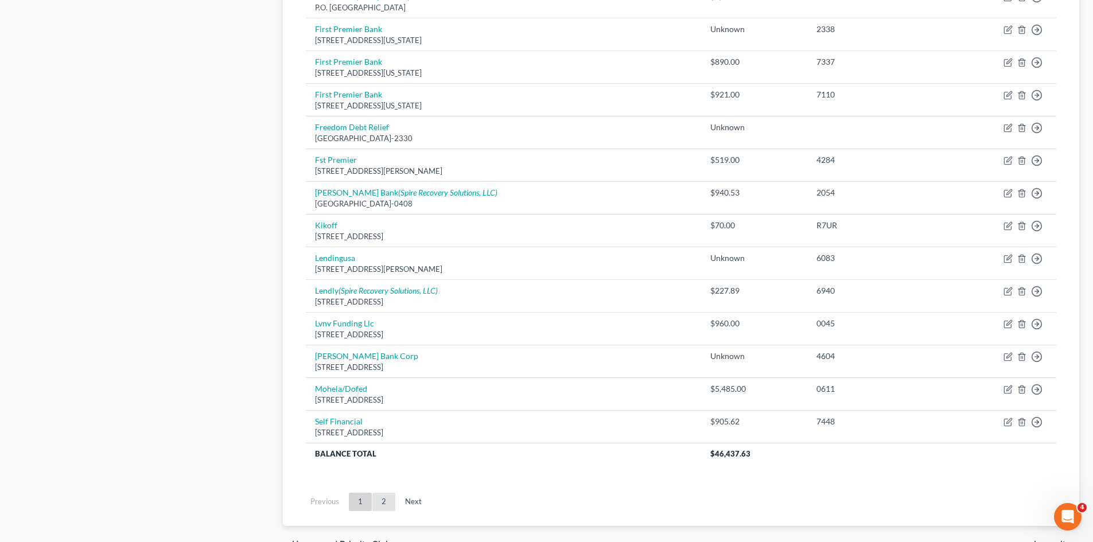
click at [383, 501] on link "2" at bounding box center [383, 502] width 23 height 18
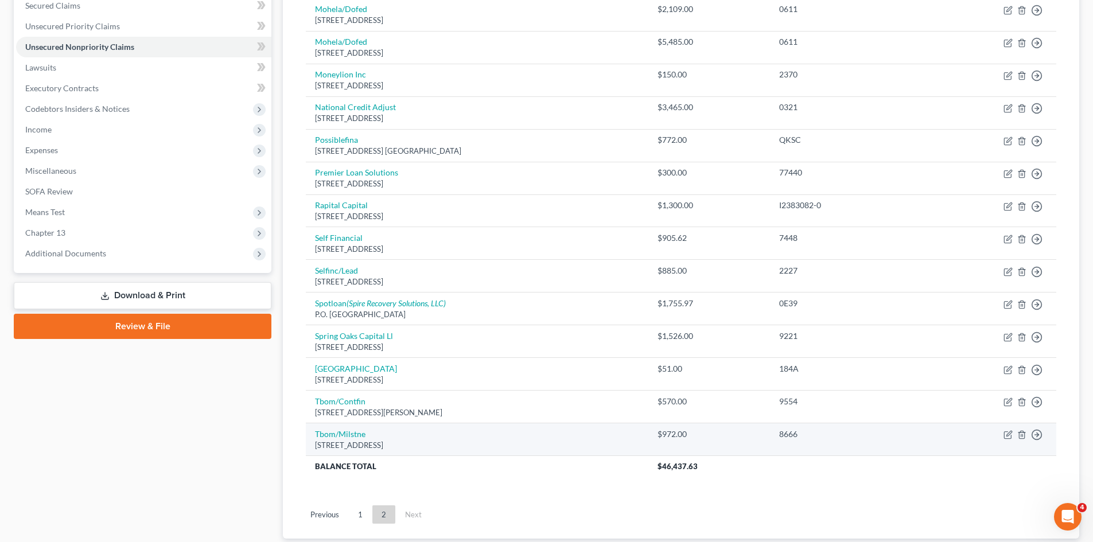
scroll to position [267, 0]
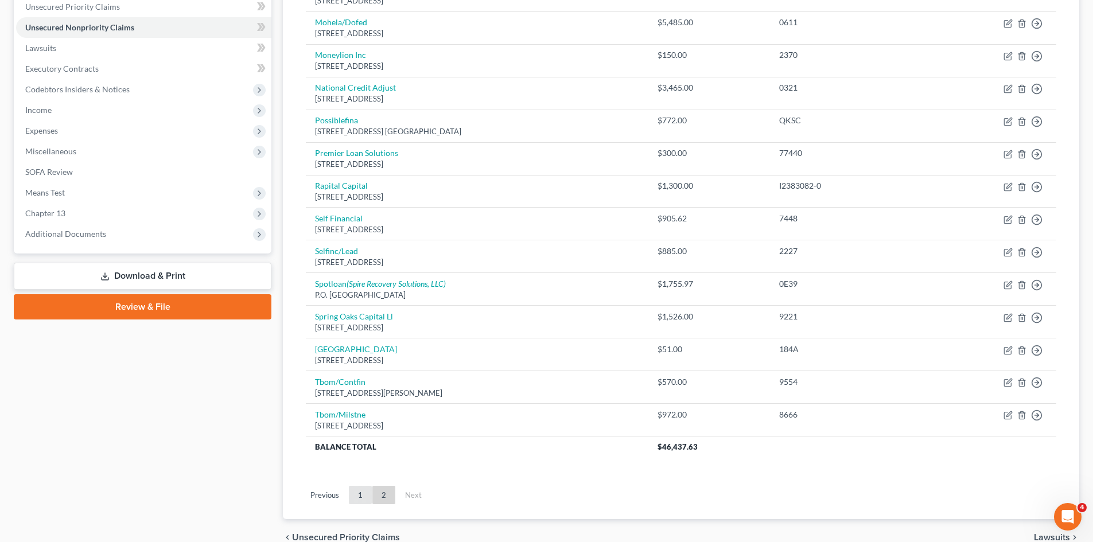
click at [360, 497] on link "1" at bounding box center [360, 495] width 23 height 18
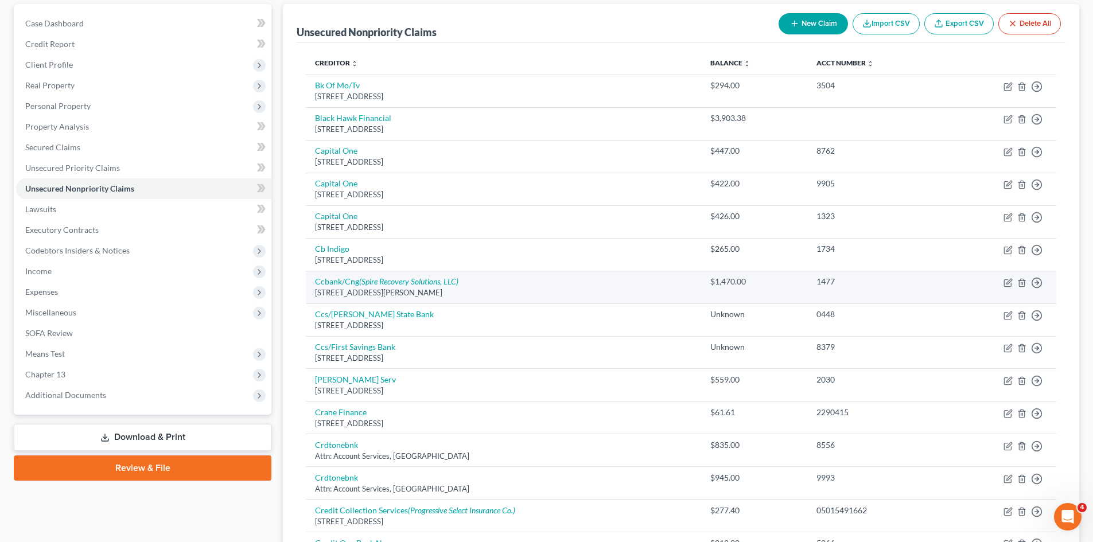
scroll to position [38, 0]
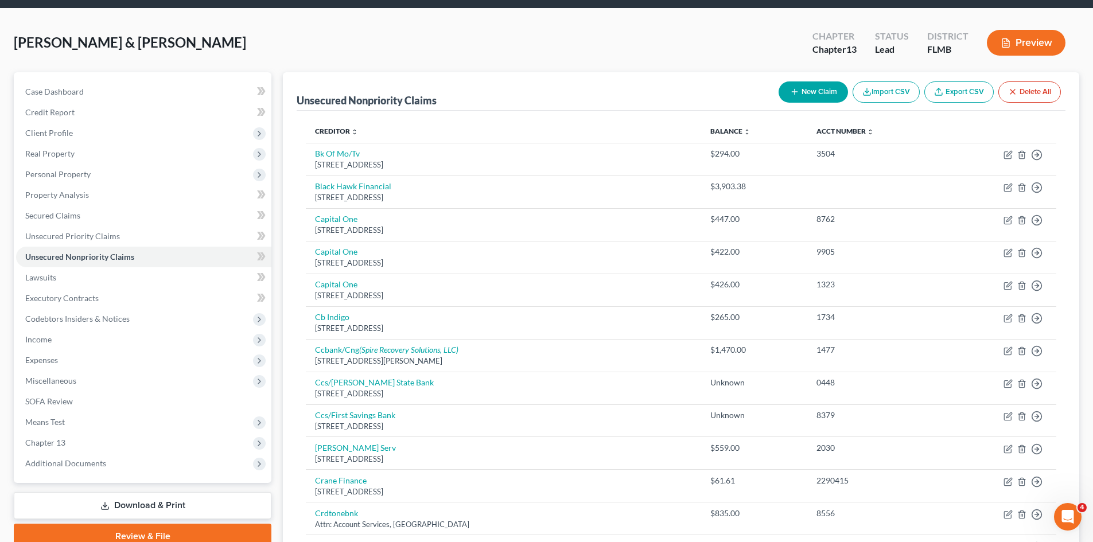
click at [821, 98] on button "New Claim" at bounding box center [813, 91] width 69 height 21
select select "2"
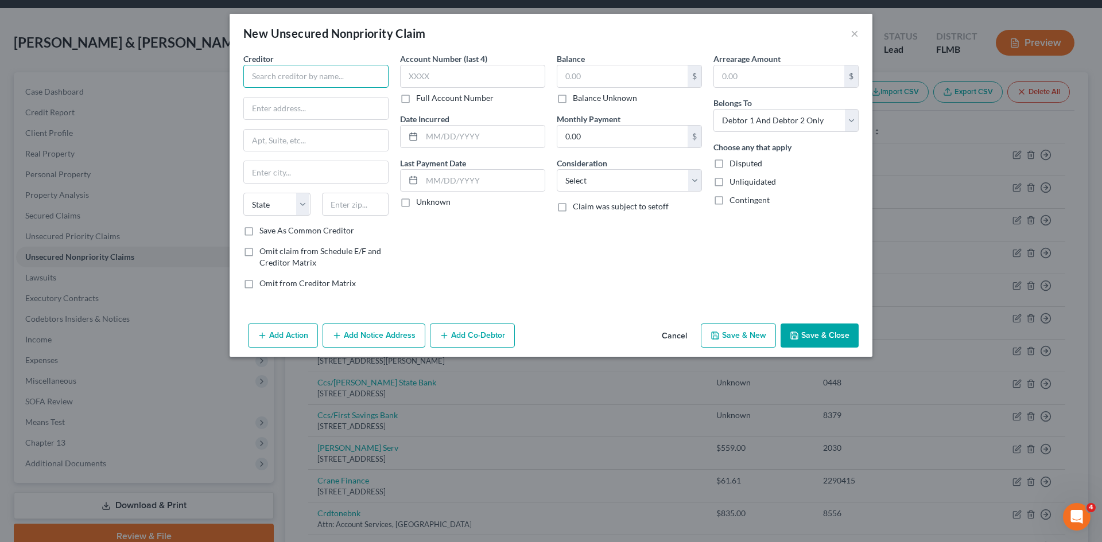
click at [277, 77] on input "text" at bounding box center [315, 76] width 145 height 23
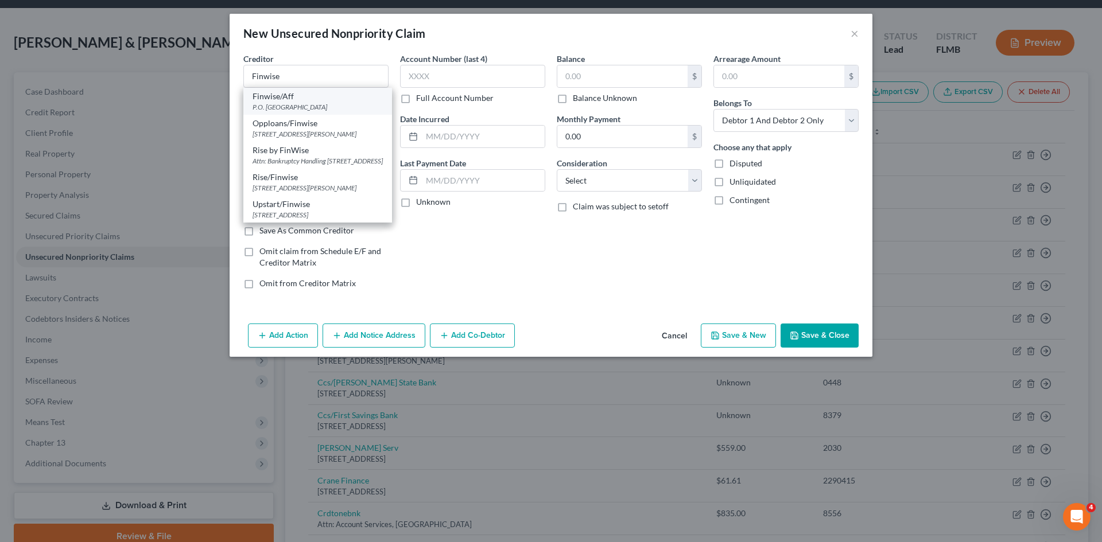
click at [331, 103] on div "P.O. [GEOGRAPHIC_DATA]" at bounding box center [317, 107] width 130 height 10
type input "Finwise/Aff"
type input "P.O. Box 565848"
type input "[GEOGRAPHIC_DATA]"
select select "45"
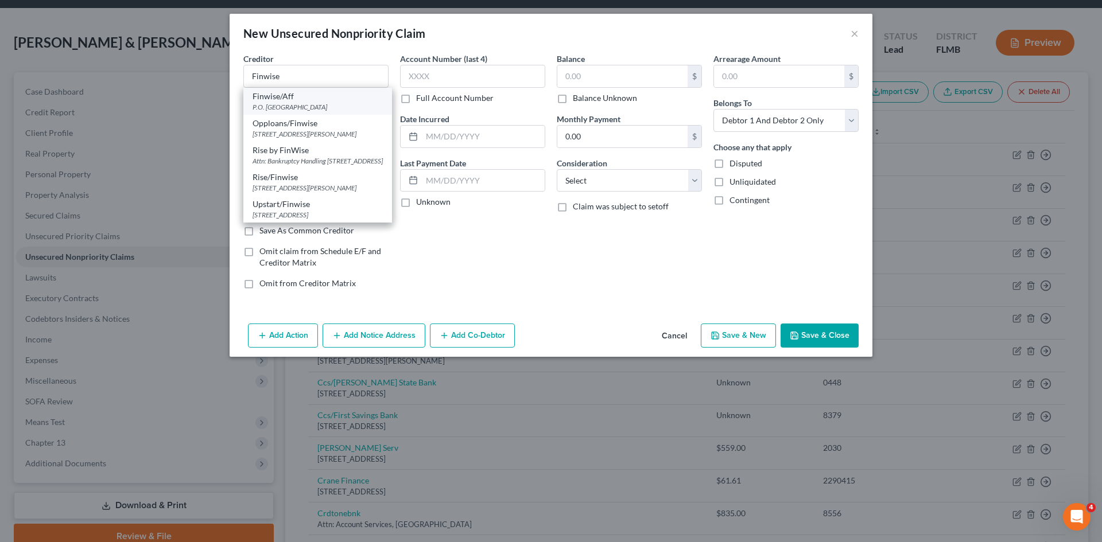
type input "75356"
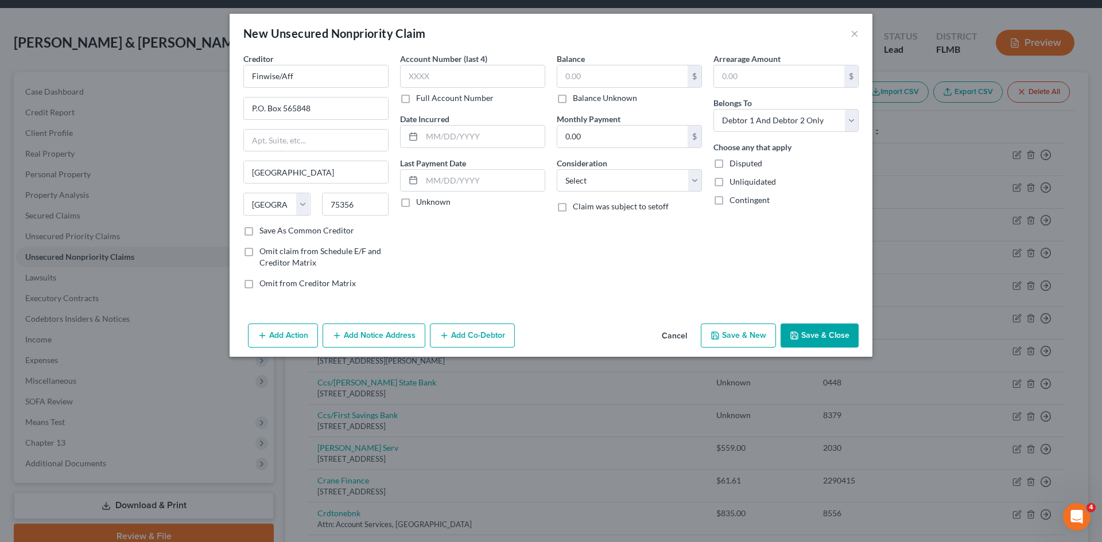
click at [416, 101] on label "Full Account Number" at bounding box center [454, 97] width 77 height 11
click at [421, 100] on input "Full Account Number" at bounding box center [424, 95] width 7 height 7
click at [444, 75] on input "text" at bounding box center [472, 76] width 145 height 23
type input "1878493"
click at [584, 83] on input "text" at bounding box center [622, 76] width 130 height 22
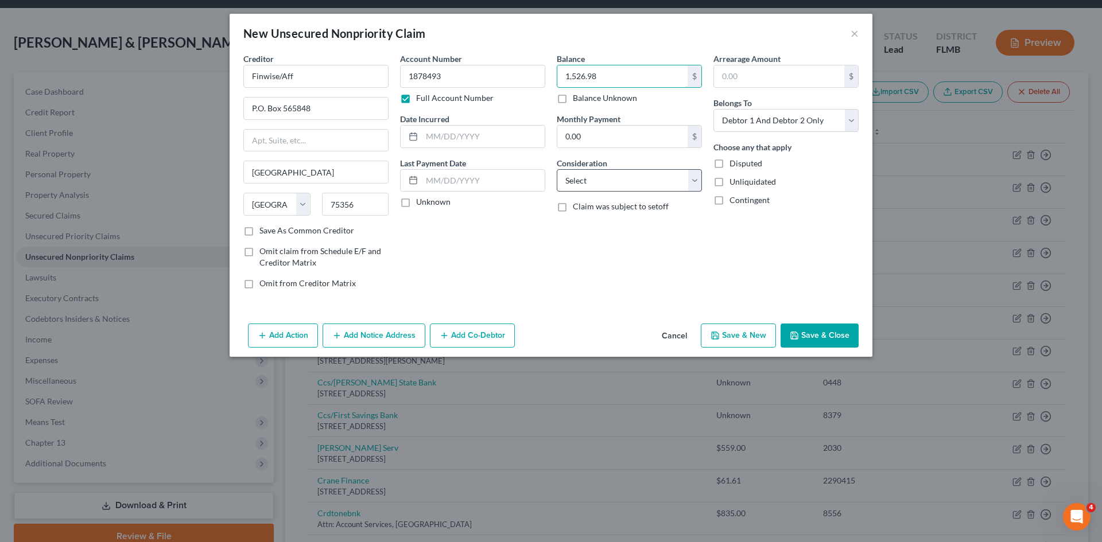
type input "1,526.98"
drag, startPoint x: 611, startPoint y: 190, endPoint x: 601, endPoint y: 190, distance: 9.8
click at [611, 190] on select "Select Cable / Satellite Services Collection Agency Credit Card Debt Debt Couns…" at bounding box center [629, 180] width 145 height 23
select select "2"
click at [557, 169] on select "Select Cable / Satellite Services Collection Agency Credit Card Debt Debt Couns…" at bounding box center [629, 180] width 145 height 23
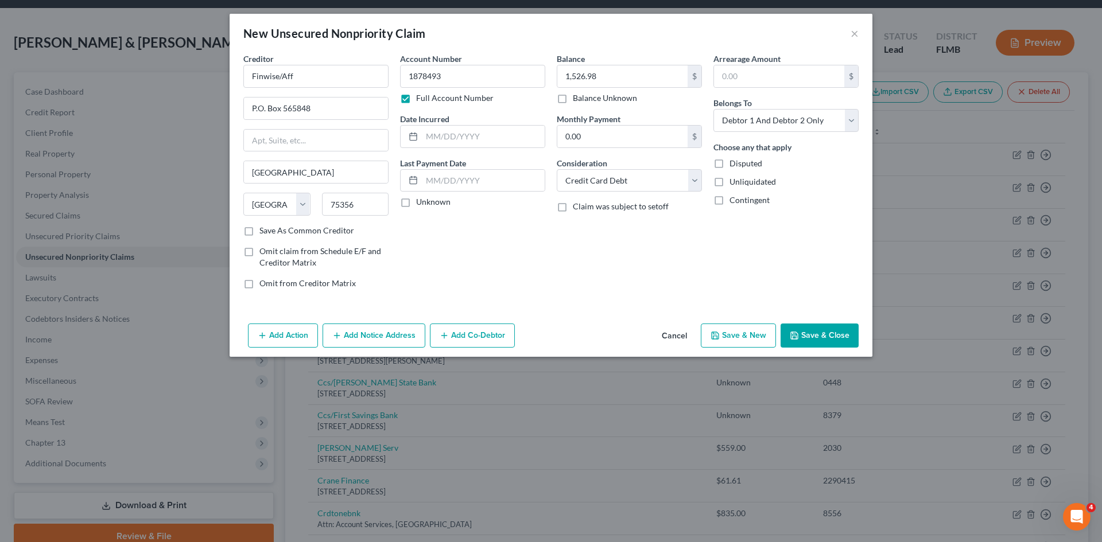
click at [835, 335] on button "Save & Close" at bounding box center [819, 336] width 78 height 24
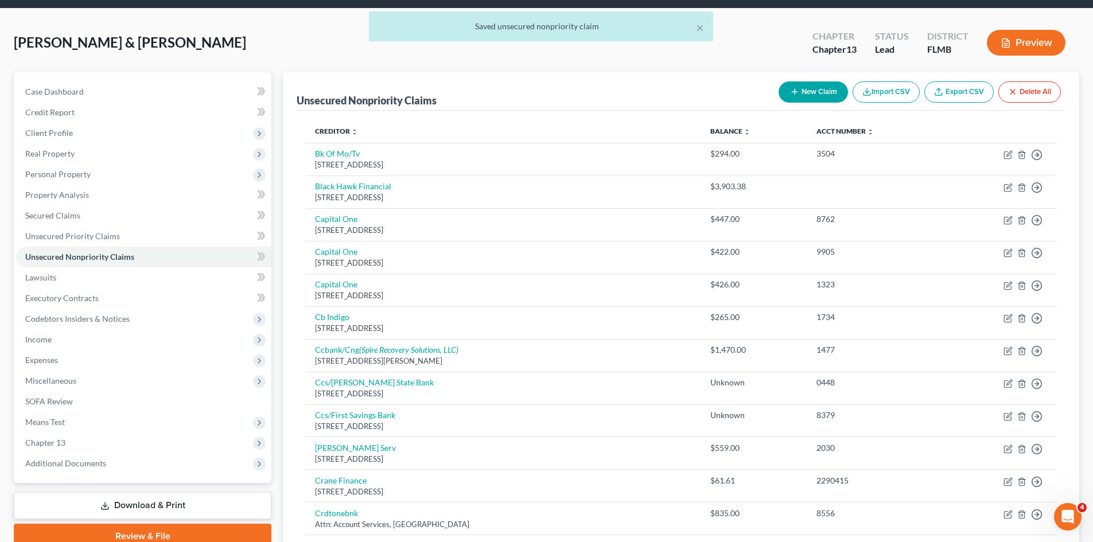
click at [819, 99] on button "New Claim" at bounding box center [813, 91] width 69 height 21
select select "2"
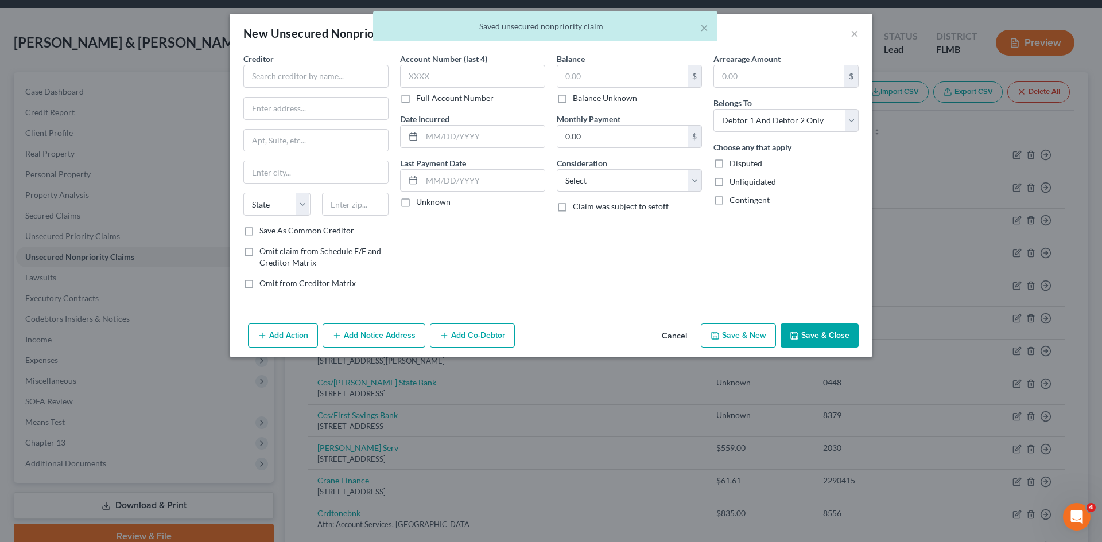
click at [853, 32] on div "× Saved unsecured nonpriority claim" at bounding box center [545, 29] width 1102 height 36
drag, startPoint x: 856, startPoint y: 38, endPoint x: 774, endPoint y: 224, distance: 203.0
click at [855, 38] on div "× Saved unsecured nonpriority claim" at bounding box center [545, 29] width 1102 height 36
click at [680, 334] on button "Cancel" at bounding box center [674, 336] width 44 height 23
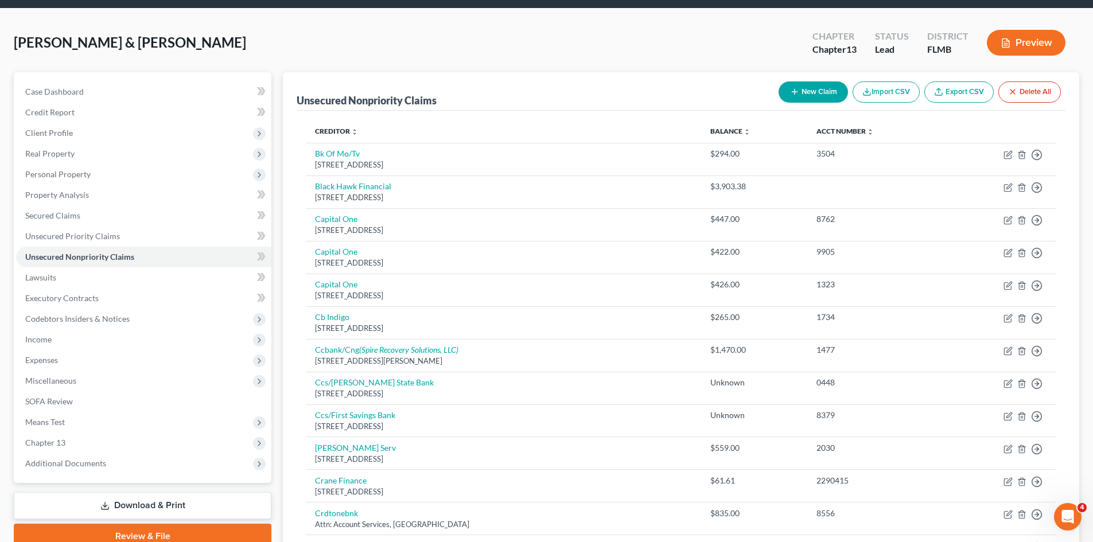
click at [829, 94] on button "New Claim" at bounding box center [813, 91] width 69 height 21
select select "2"
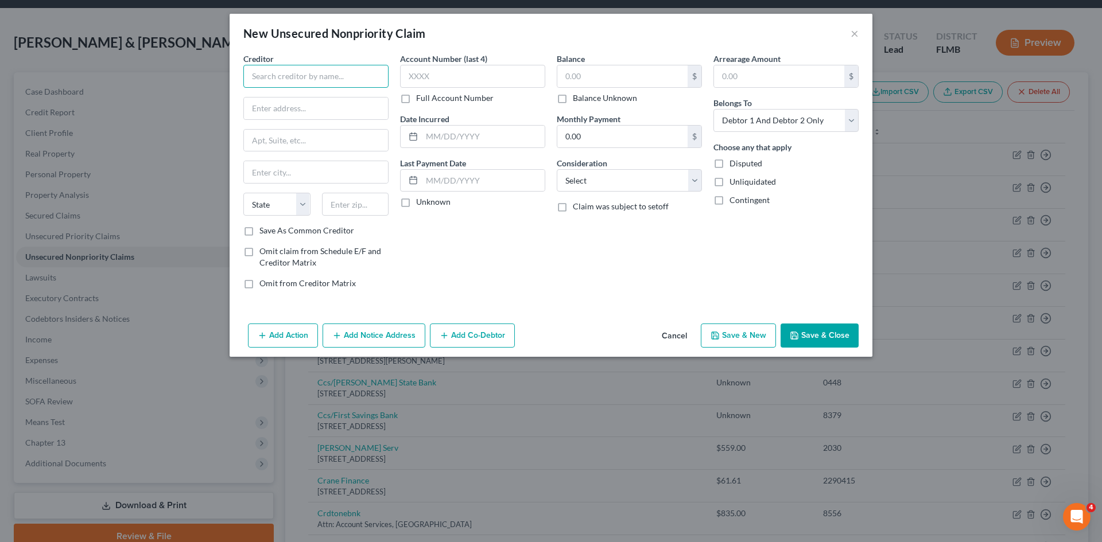
click at [313, 81] on input "text" at bounding box center [315, 76] width 145 height 23
type input "The Swiss Colony"
type input "[STREET_ADDRESS]"
type input "53566"
click at [523, 259] on div "Account Number (last 4) Full Account Number Date Incurred Last Payment Date Unk…" at bounding box center [472, 176] width 157 height 246
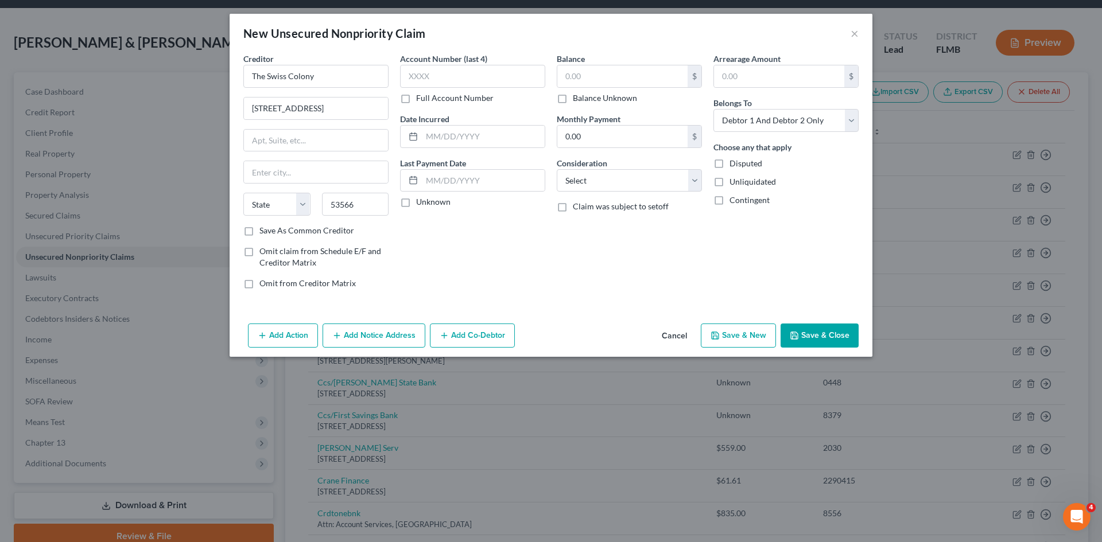
type input "Monroe"
select select "52"
click at [619, 72] on input "text" at bounding box center [622, 76] width 130 height 22
type input "52.24"
click at [416, 96] on label "Full Account Number" at bounding box center [454, 97] width 77 height 11
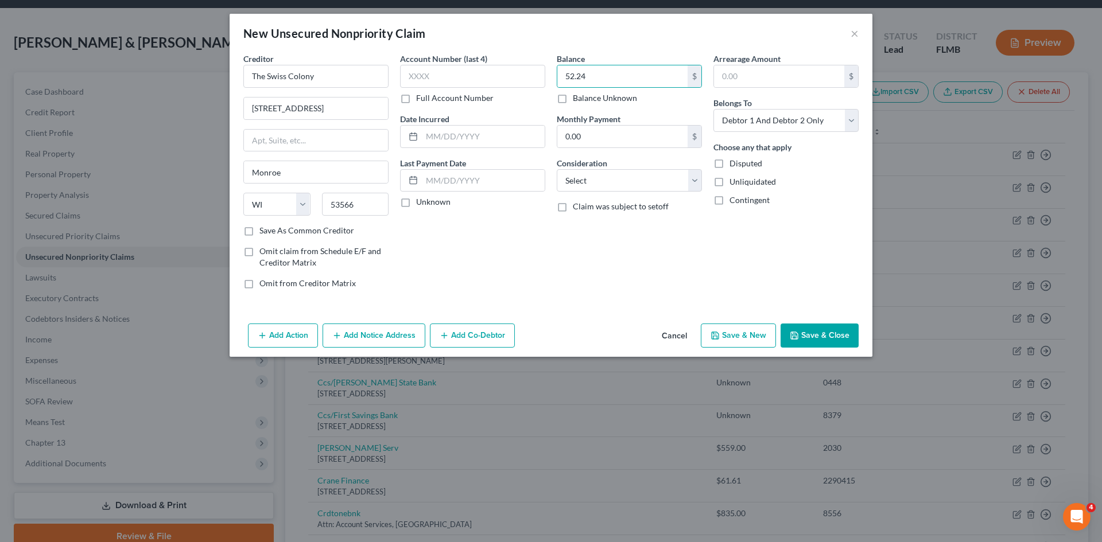
click at [421, 96] on input "Full Account Number" at bounding box center [424, 95] width 7 height 7
click at [444, 84] on input "text" at bounding box center [472, 76] width 145 height 23
type input "231079024184A"
click at [823, 130] on select "Select Debtor 1 Only Debtor 2 Only Debtor 1 And Debtor 2 Only At Least One Of T…" at bounding box center [785, 120] width 145 height 23
select select "1"
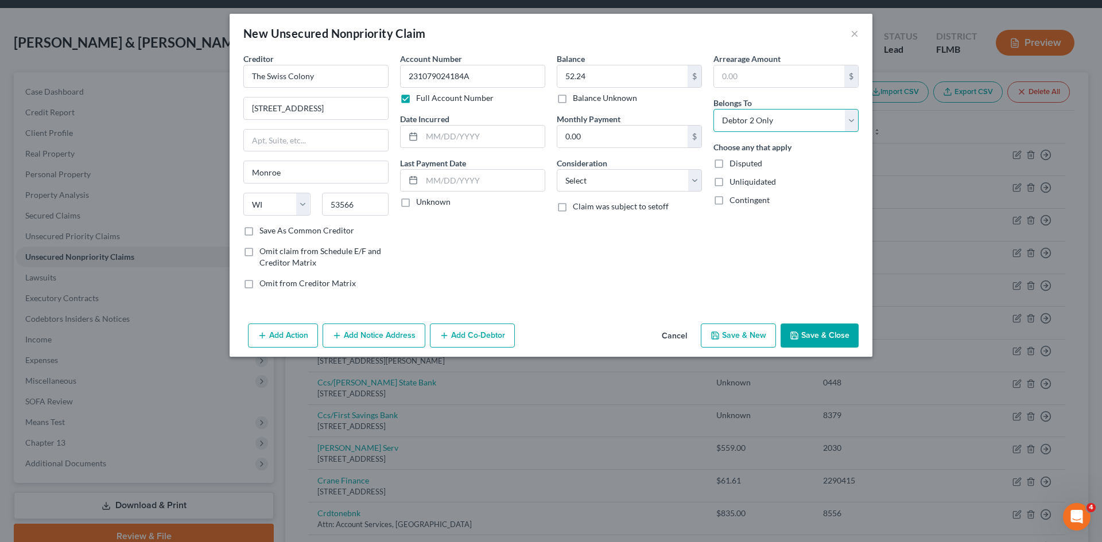
click at [713, 109] on select "Select Debtor 1 Only Debtor 2 Only Debtor 1 And Debtor 2 Only At Least One Of T…" at bounding box center [785, 120] width 145 height 23
click at [812, 326] on button "Save & Close" at bounding box center [819, 336] width 78 height 24
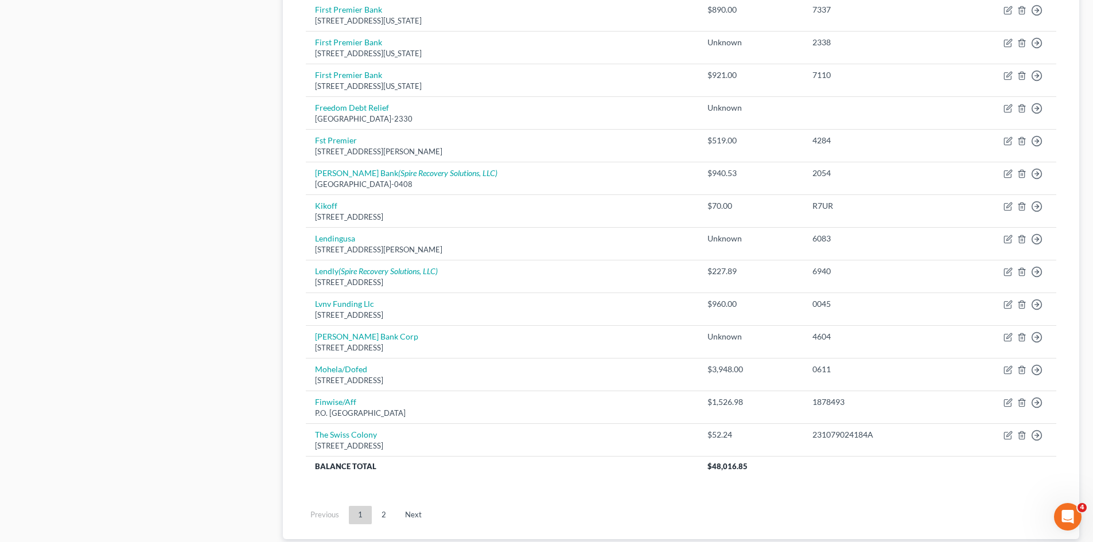
scroll to position [784, 0]
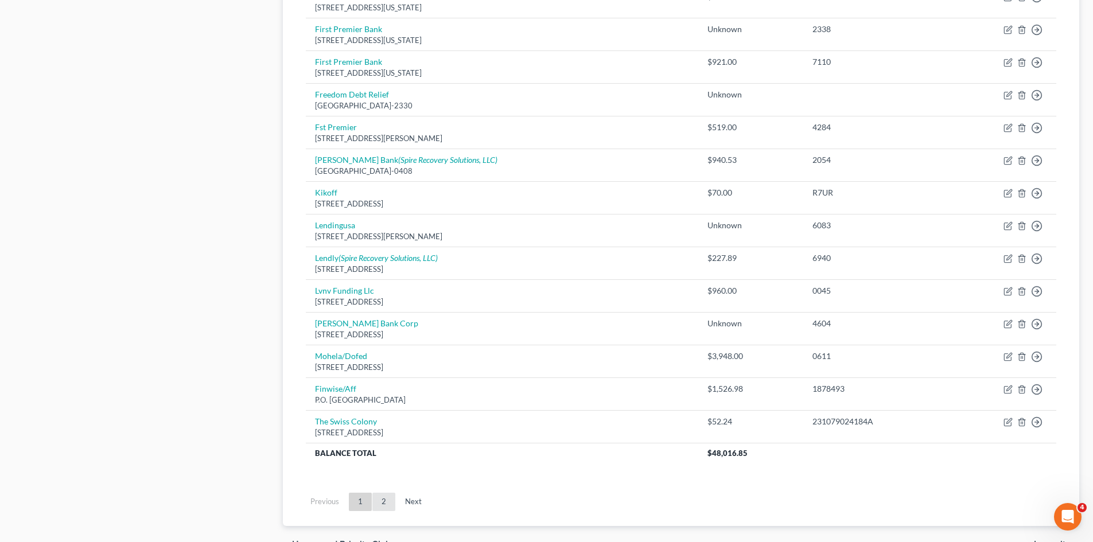
click at [383, 507] on link "2" at bounding box center [383, 502] width 23 height 18
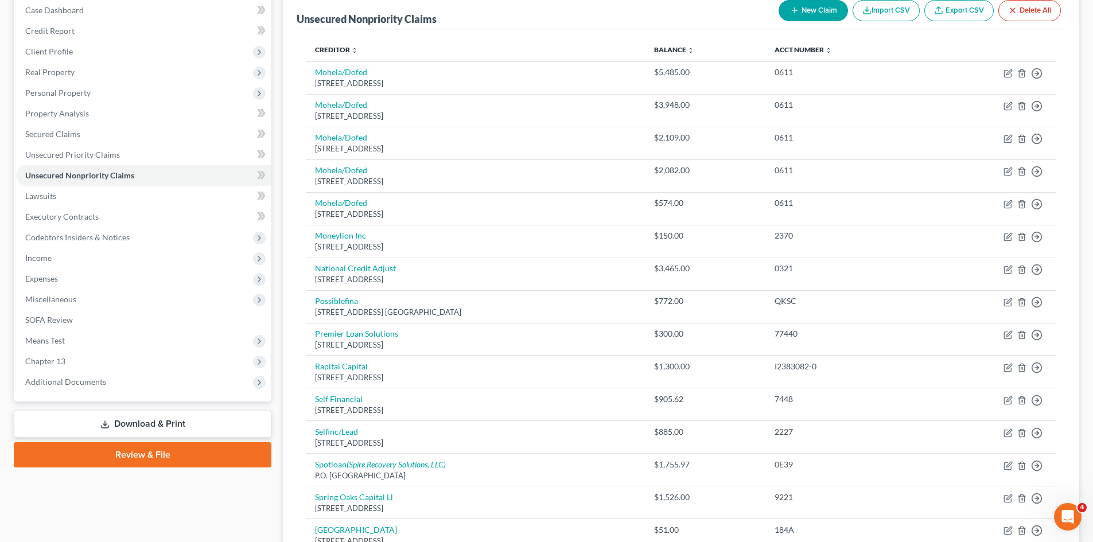
scroll to position [103, 0]
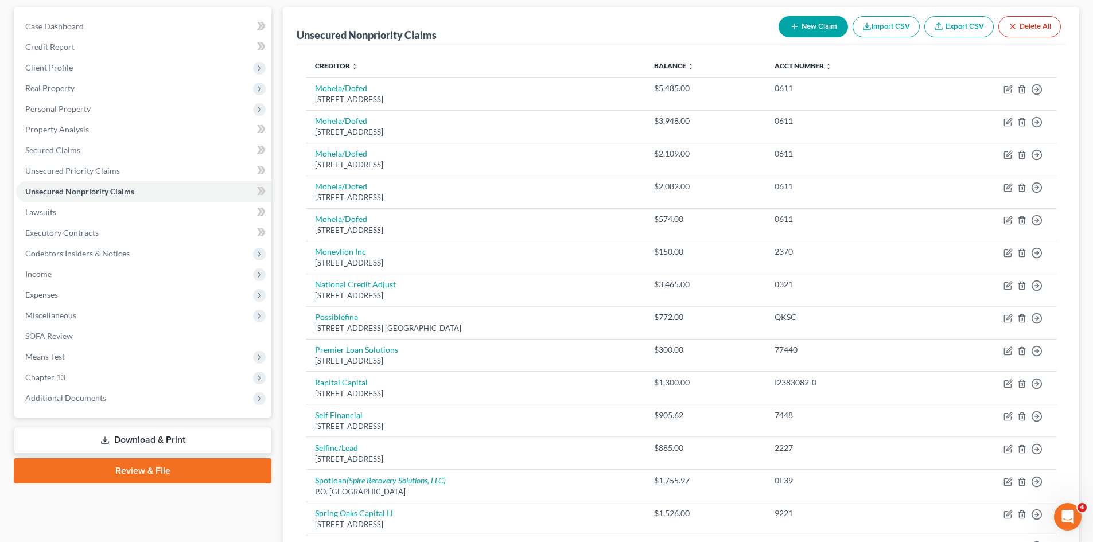
click at [799, 21] on button "New Claim" at bounding box center [813, 26] width 69 height 21
select select "2"
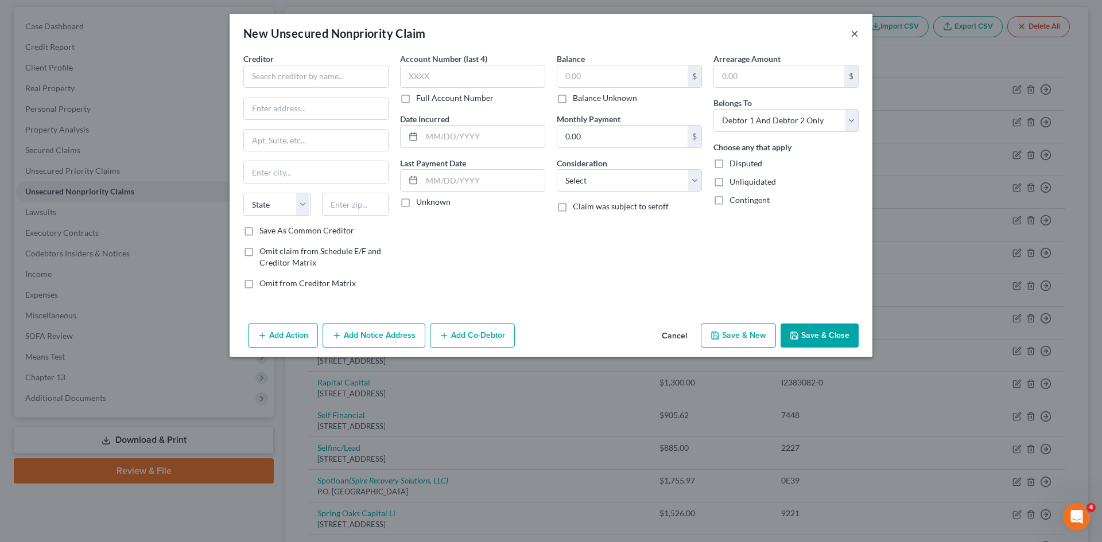
click at [855, 34] on button "×" at bounding box center [854, 33] width 8 height 14
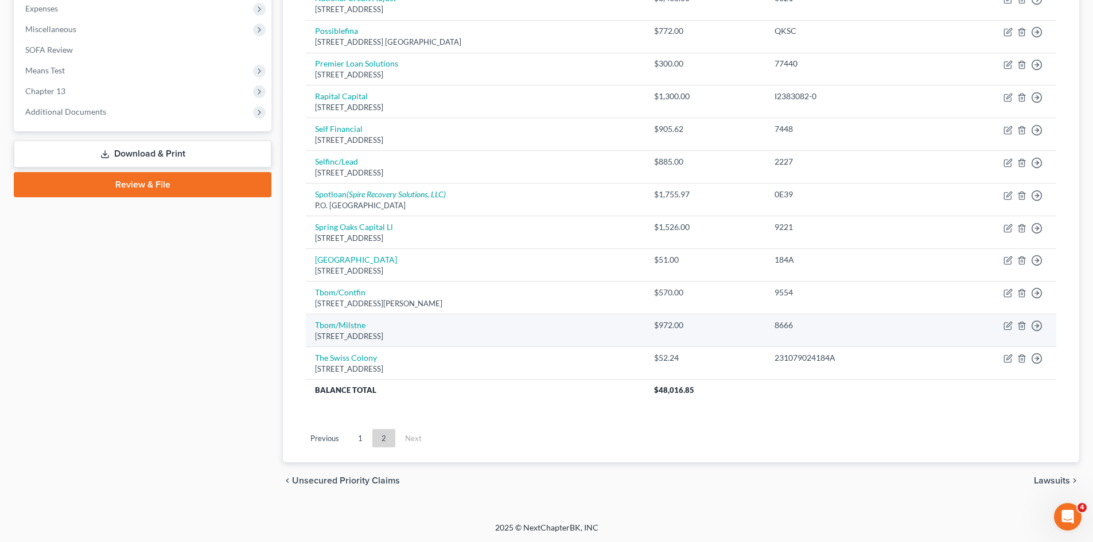
scroll to position [390, 0]
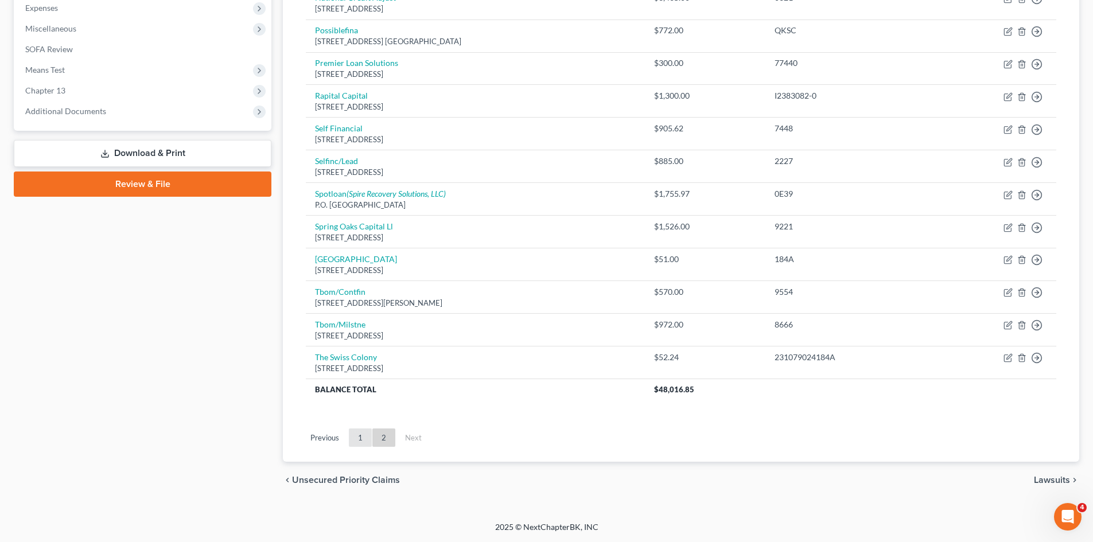
click at [359, 446] on link "1" at bounding box center [360, 438] width 23 height 18
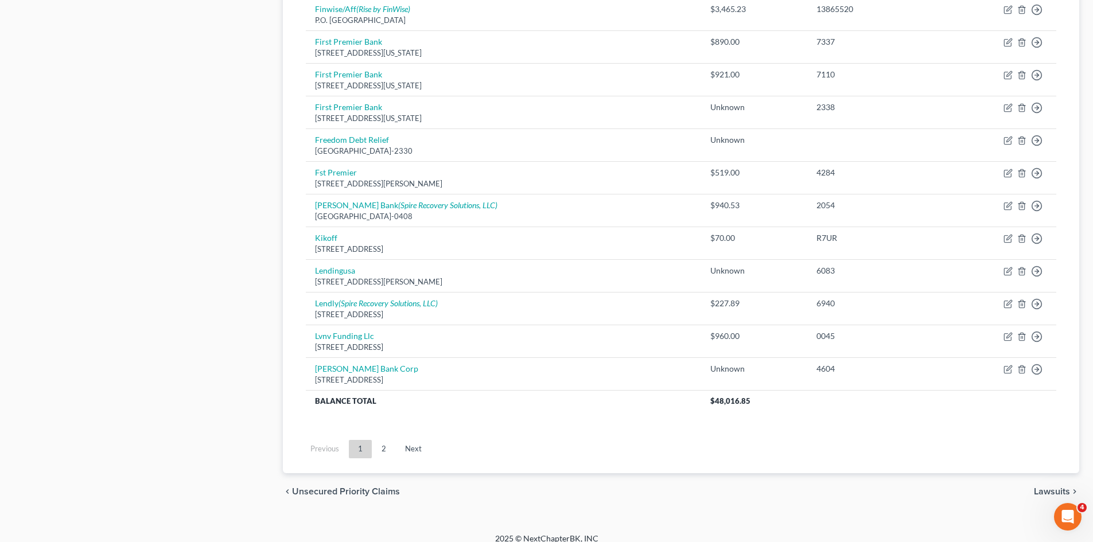
scroll to position [783, 0]
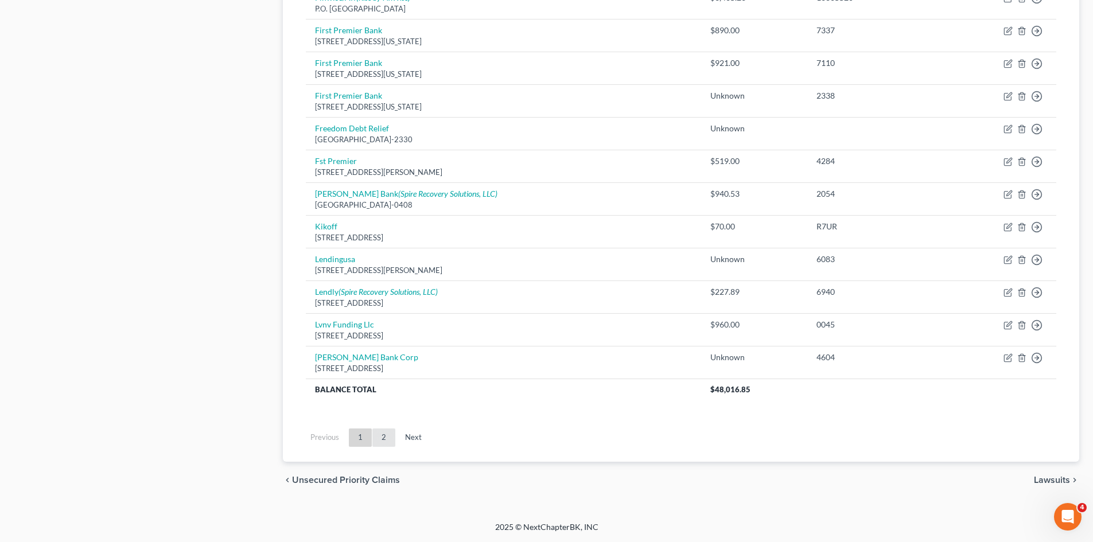
click at [383, 433] on link "2" at bounding box center [383, 438] width 23 height 18
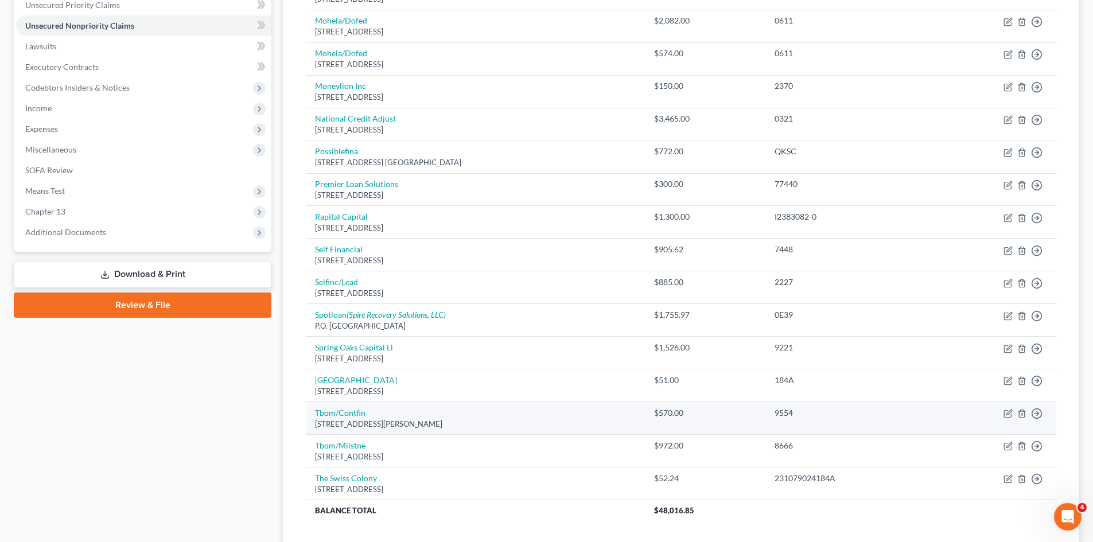
scroll to position [390, 0]
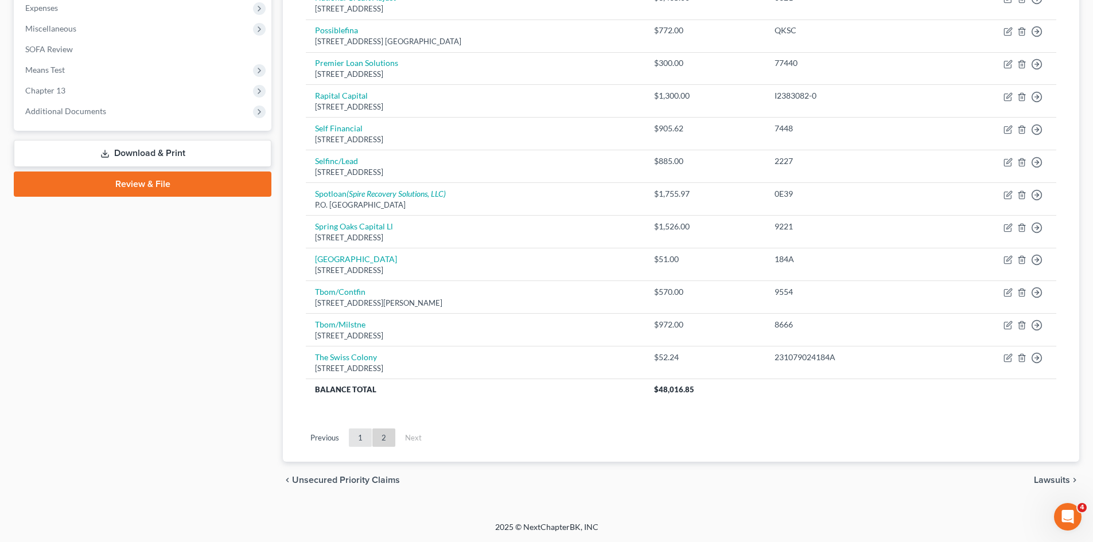
click at [360, 436] on link "1" at bounding box center [360, 438] width 23 height 18
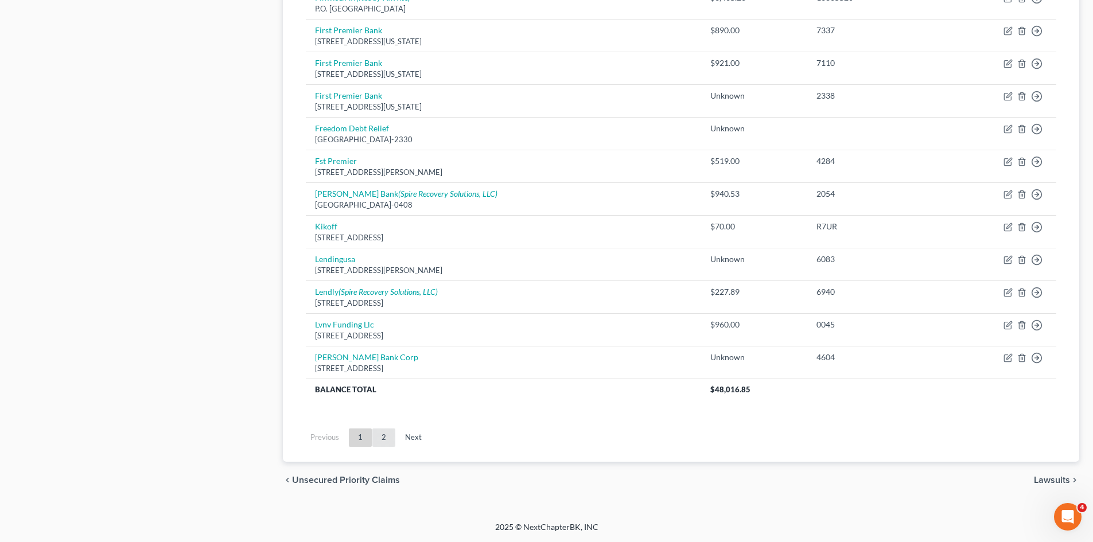
click at [386, 445] on link "2" at bounding box center [383, 438] width 23 height 18
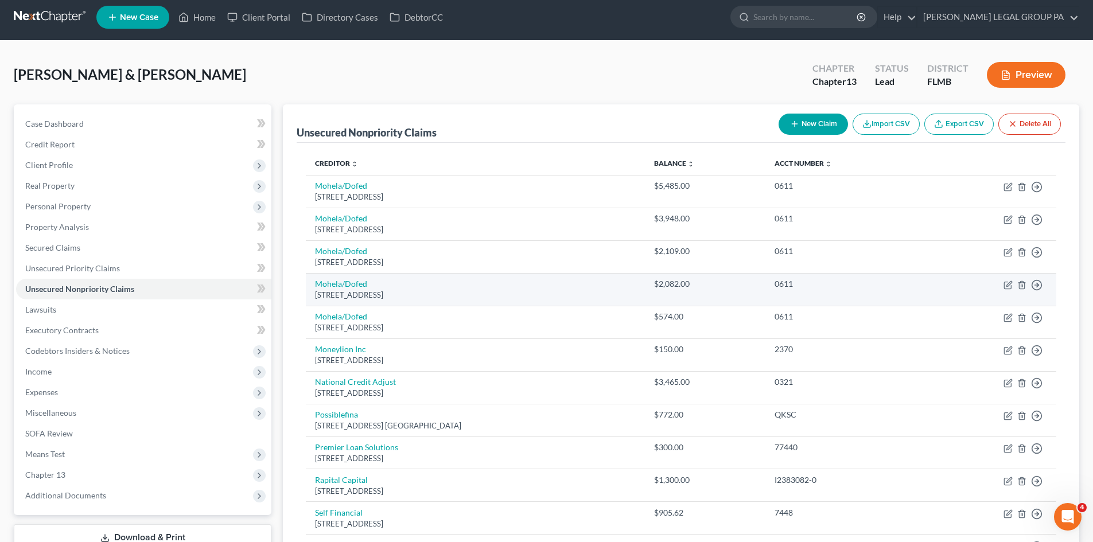
scroll to position [0, 0]
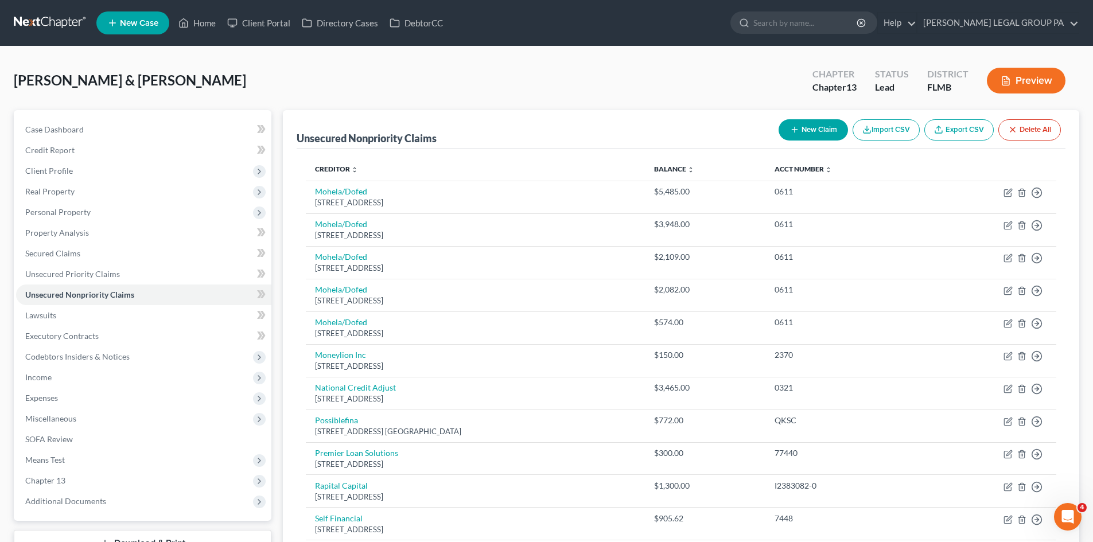
click at [826, 131] on button "New Claim" at bounding box center [813, 129] width 69 height 21
select select "2"
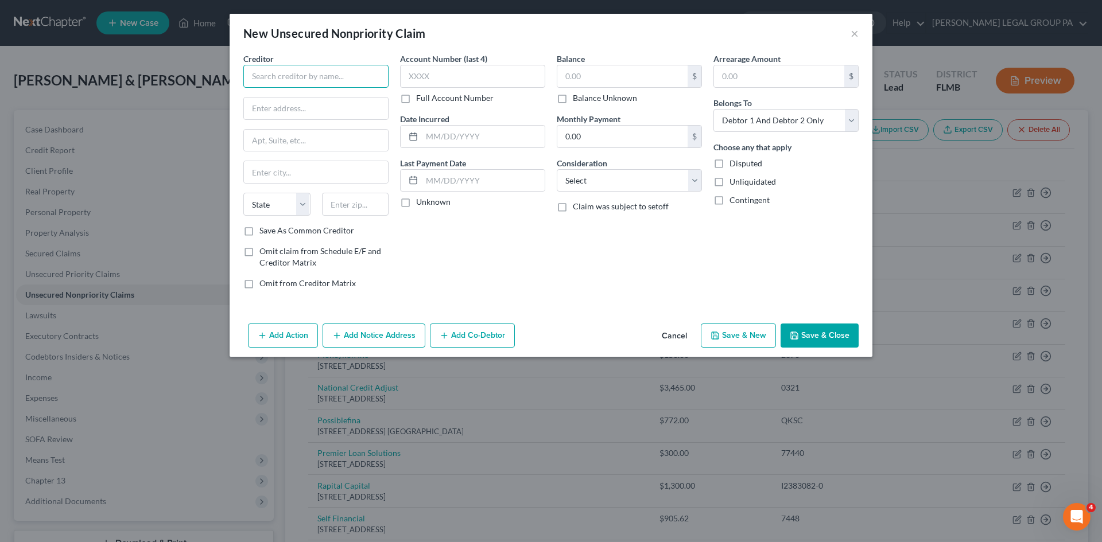
click at [330, 74] on input "text" at bounding box center [315, 76] width 145 height 23
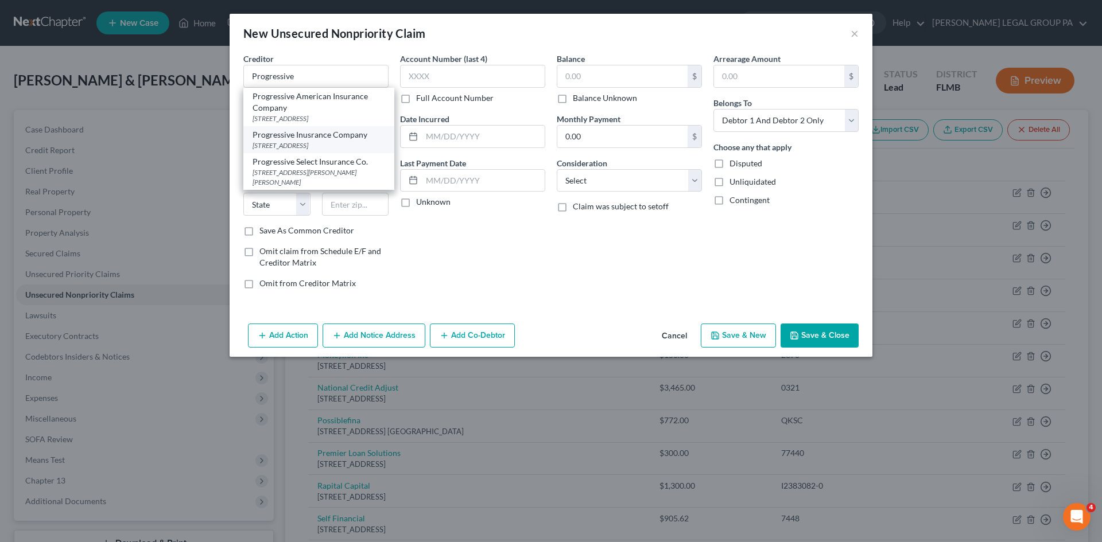
click at [344, 141] on div "Progressive Inusrance Company" at bounding box center [318, 134] width 133 height 11
type input "Progressive Inusrance Company"
type input "[STREET_ADDRESS]"
type input "400"
type input "[GEOGRAPHIC_DATA]"
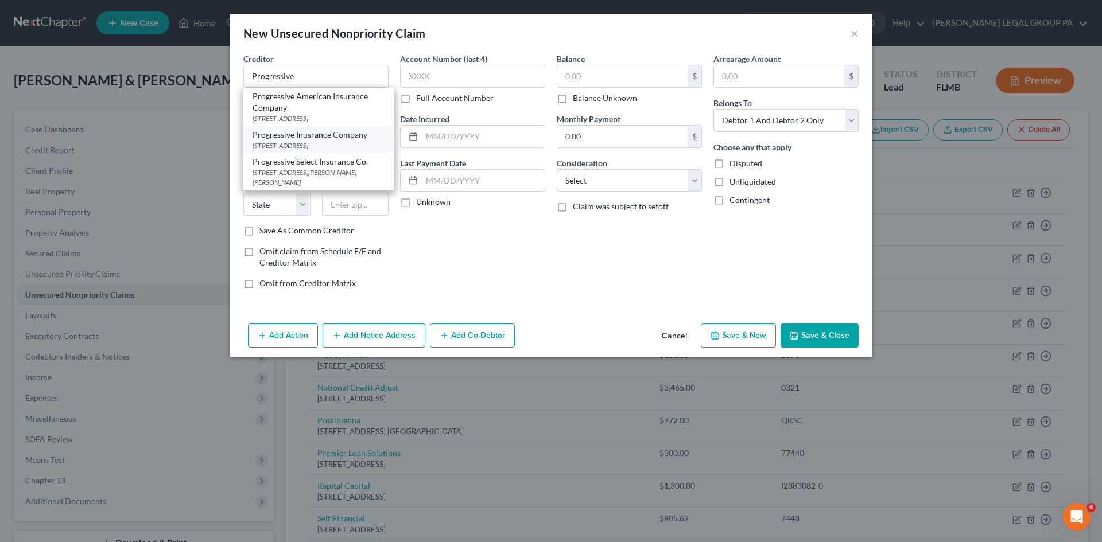
select select "9"
type input "33609"
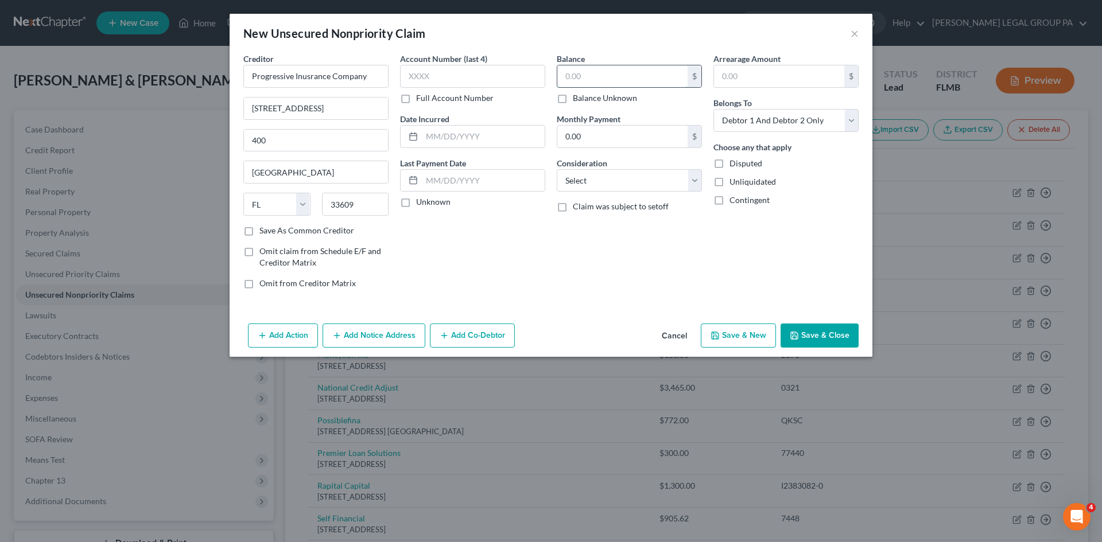
click at [609, 68] on input "text" at bounding box center [622, 76] width 130 height 22
type input "277.40"
click at [416, 95] on label "Full Account Number" at bounding box center [454, 97] width 77 height 11
click at [421, 95] on input "Full Account Number" at bounding box center [424, 95] width 7 height 7
click at [435, 72] on input "text" at bounding box center [472, 76] width 145 height 23
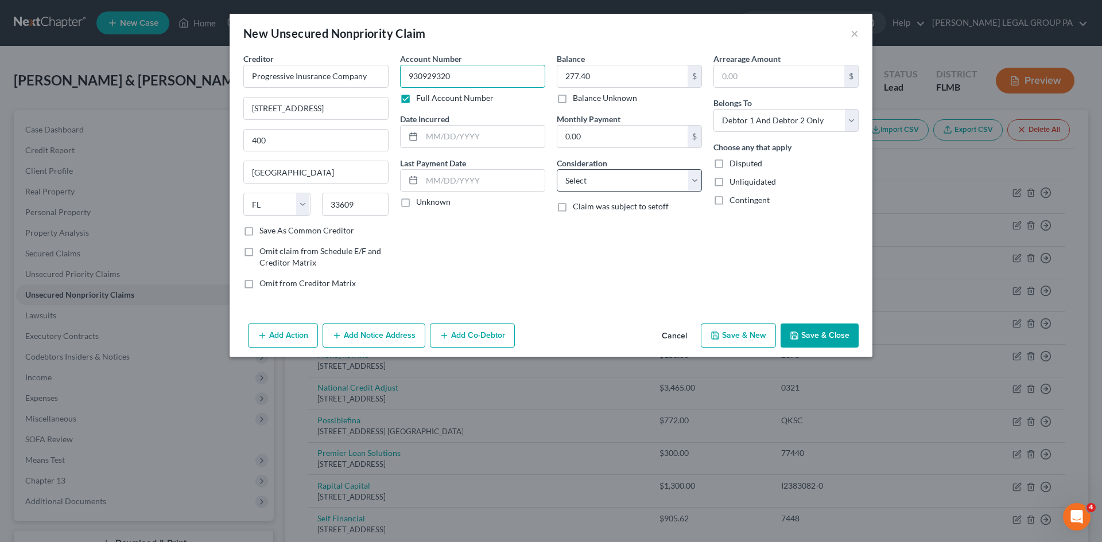
type input "930929320"
click at [593, 182] on select "Select Cable / Satellite Services Collection Agency Credit Card Debt Debt Couns…" at bounding box center [629, 180] width 145 height 23
select select "14"
click at [557, 169] on select "Select Cable / Satellite Services Collection Agency Credit Card Debt Debt Couns…" at bounding box center [629, 180] width 145 height 23
click at [840, 331] on button "Save & Close" at bounding box center [819, 336] width 78 height 24
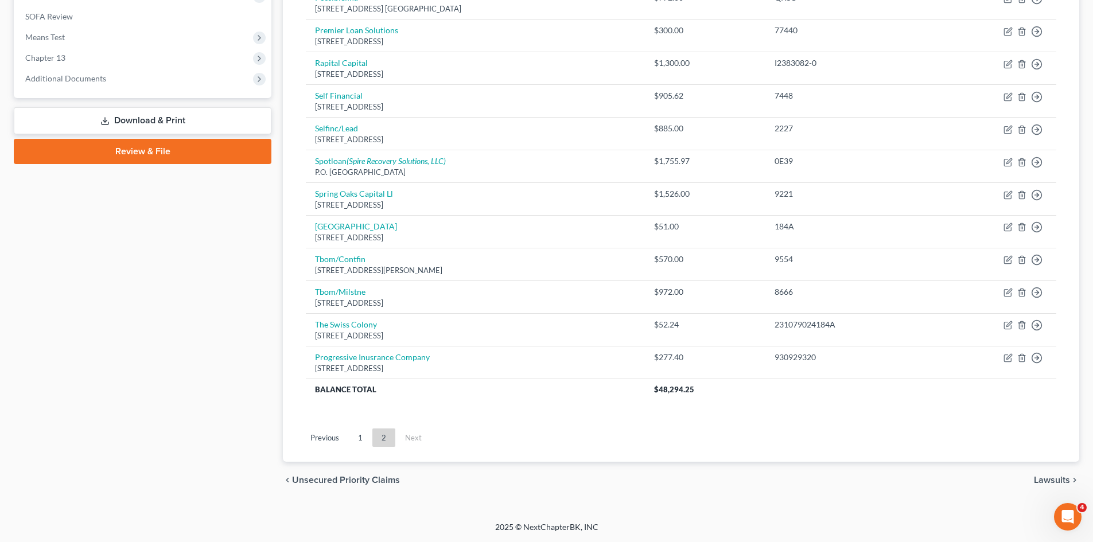
click at [355, 446] on link "1" at bounding box center [360, 438] width 23 height 18
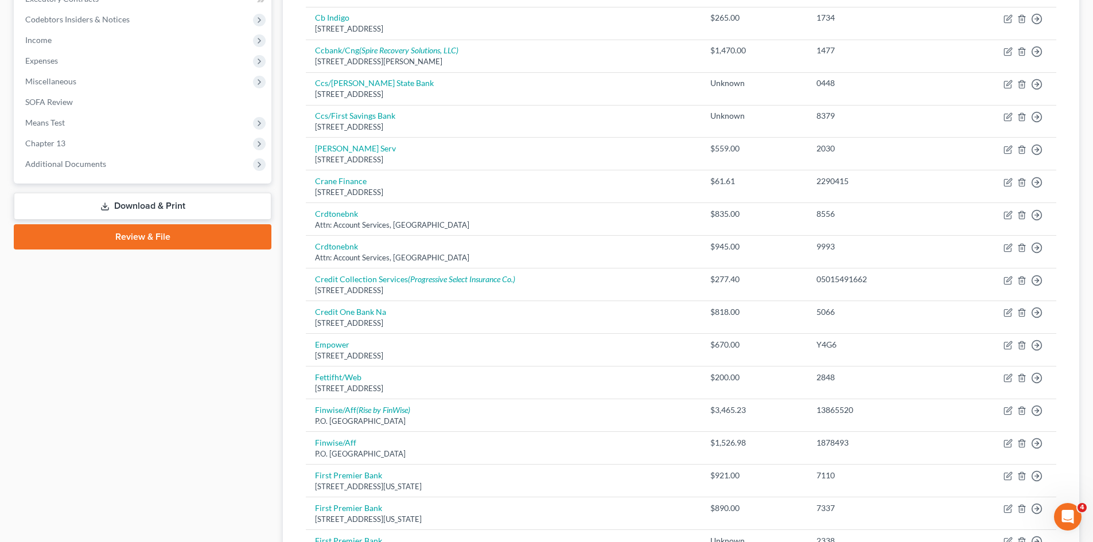
scroll to position [251, 0]
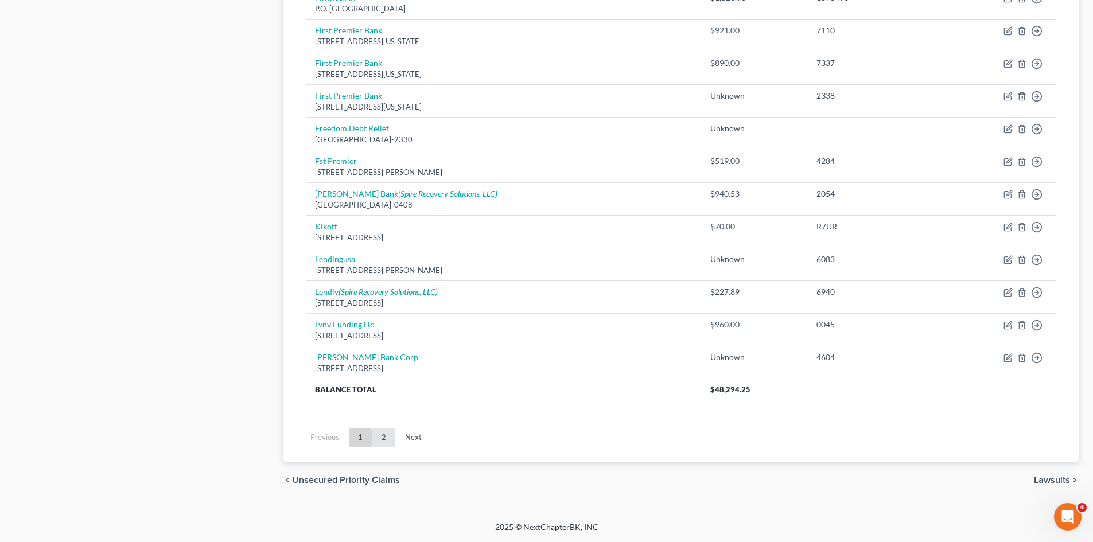
click at [389, 440] on link "2" at bounding box center [383, 438] width 23 height 18
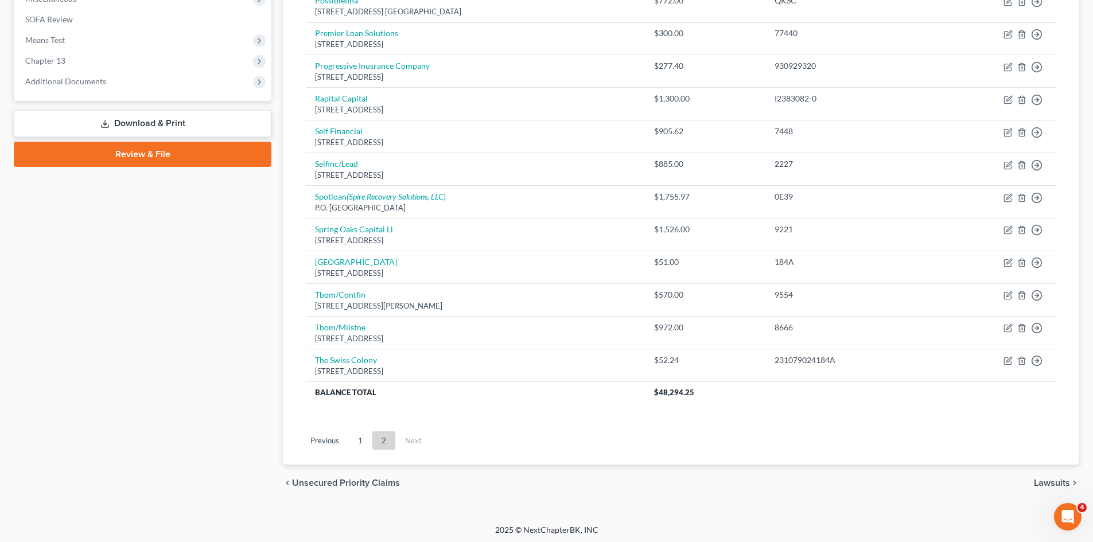
scroll to position [423, 0]
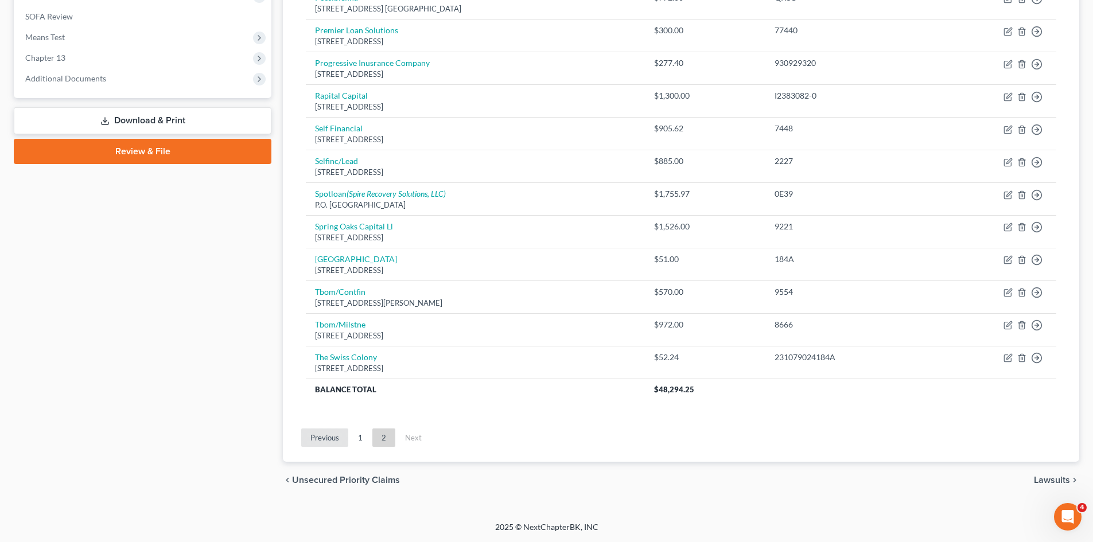
click at [346, 440] on link "Previous" at bounding box center [324, 438] width 47 height 18
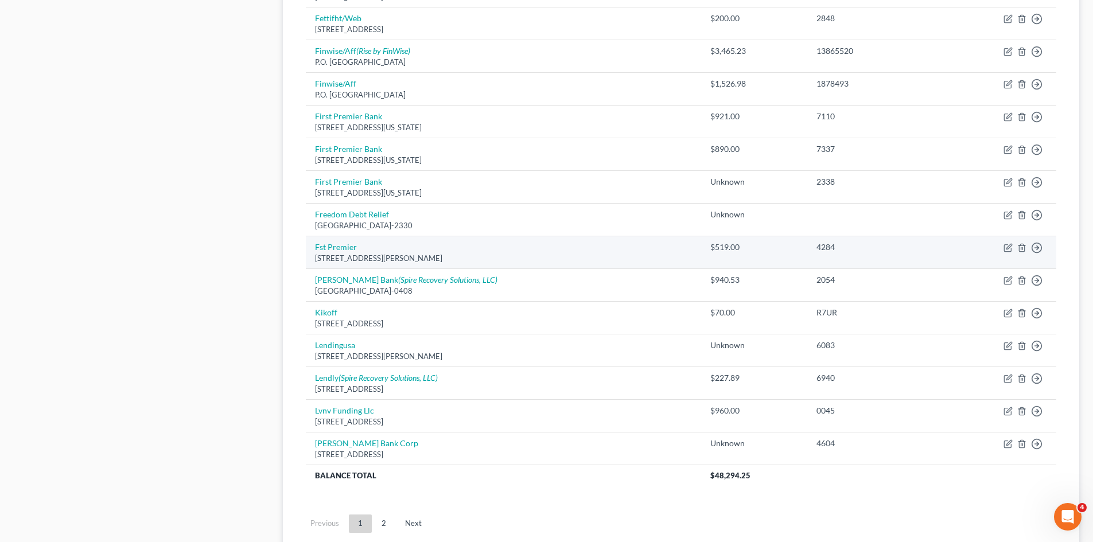
scroll to position [710, 0]
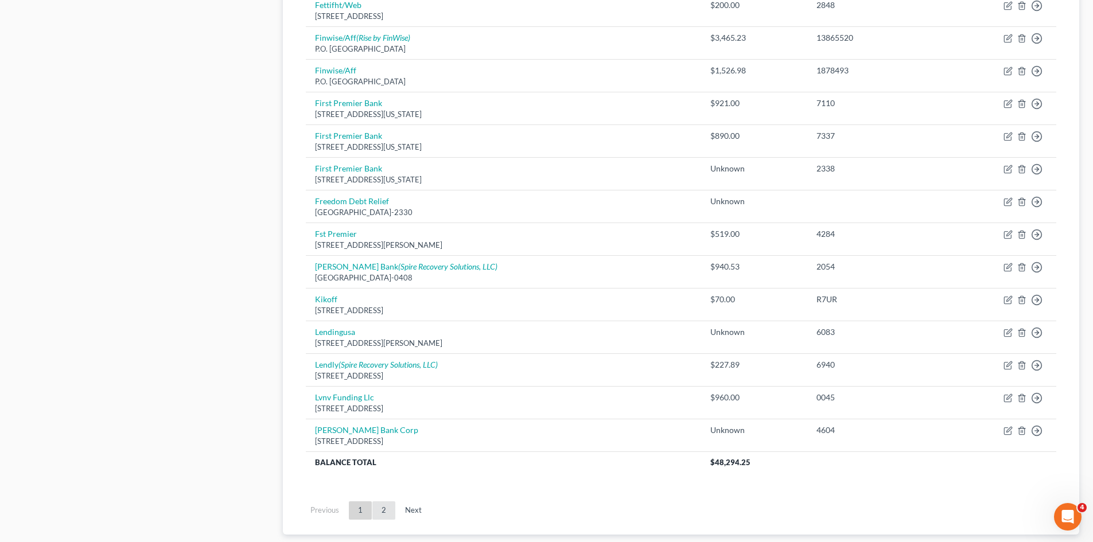
click at [383, 518] on link "2" at bounding box center [383, 510] width 23 height 18
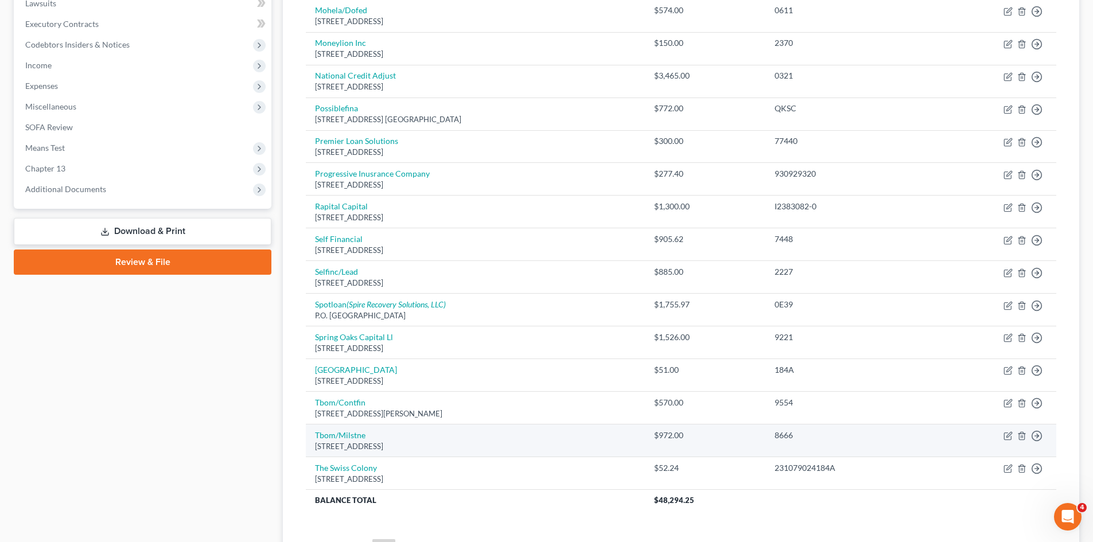
scroll to position [423, 0]
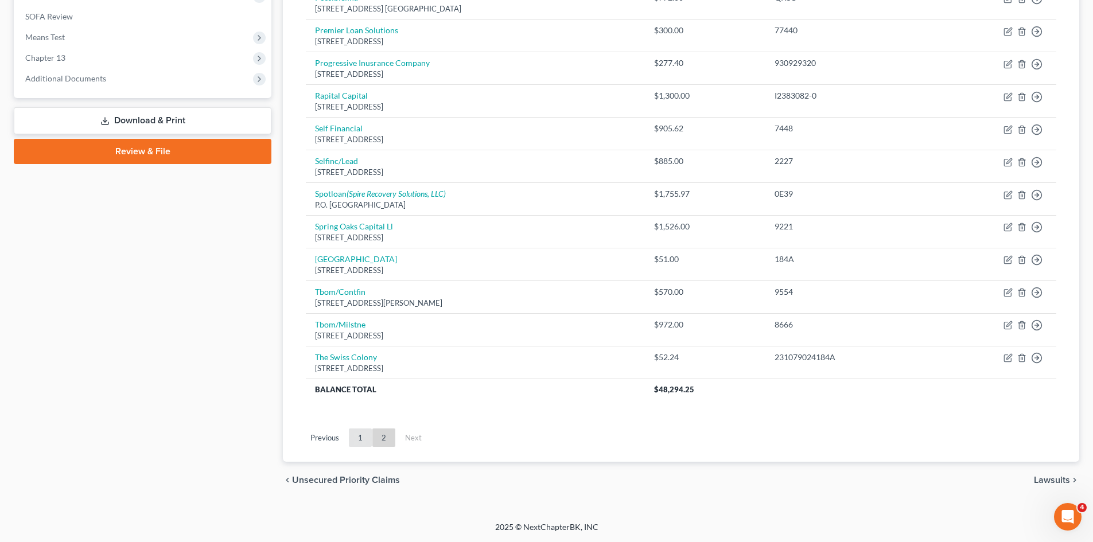
click at [364, 443] on link "1" at bounding box center [360, 438] width 23 height 18
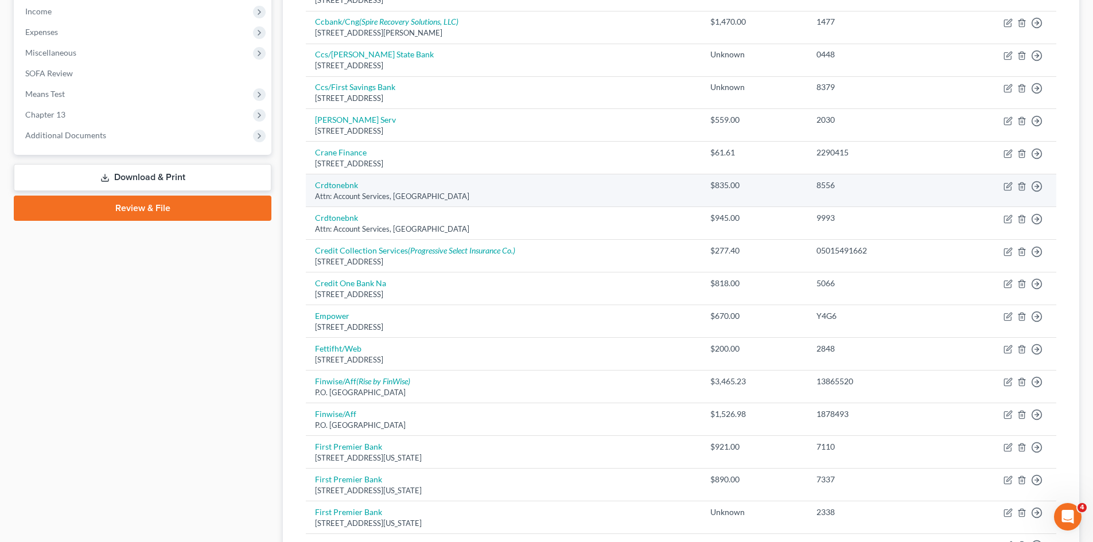
scroll to position [366, 0]
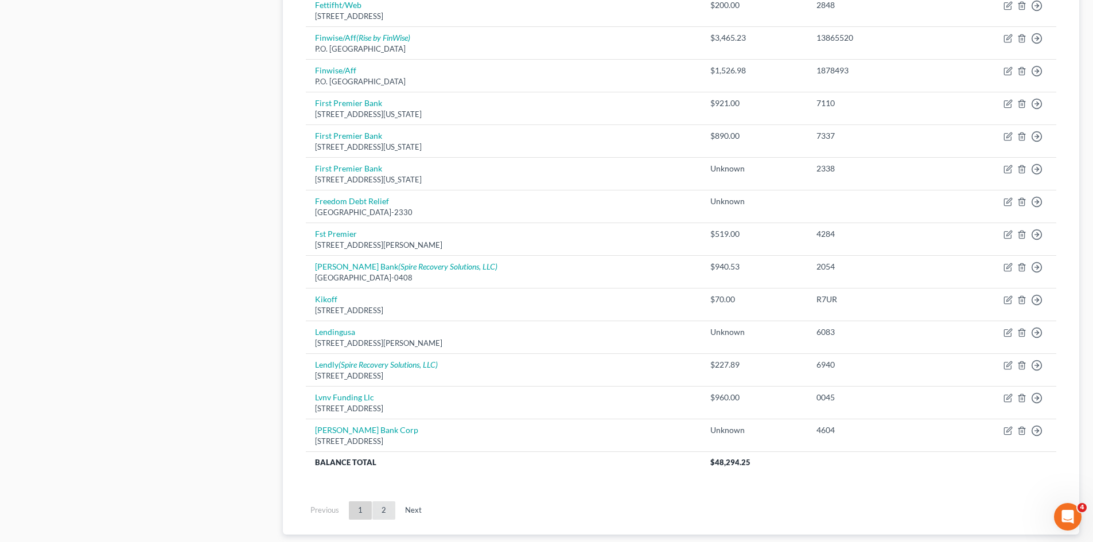
click at [383, 514] on link "2" at bounding box center [383, 510] width 23 height 18
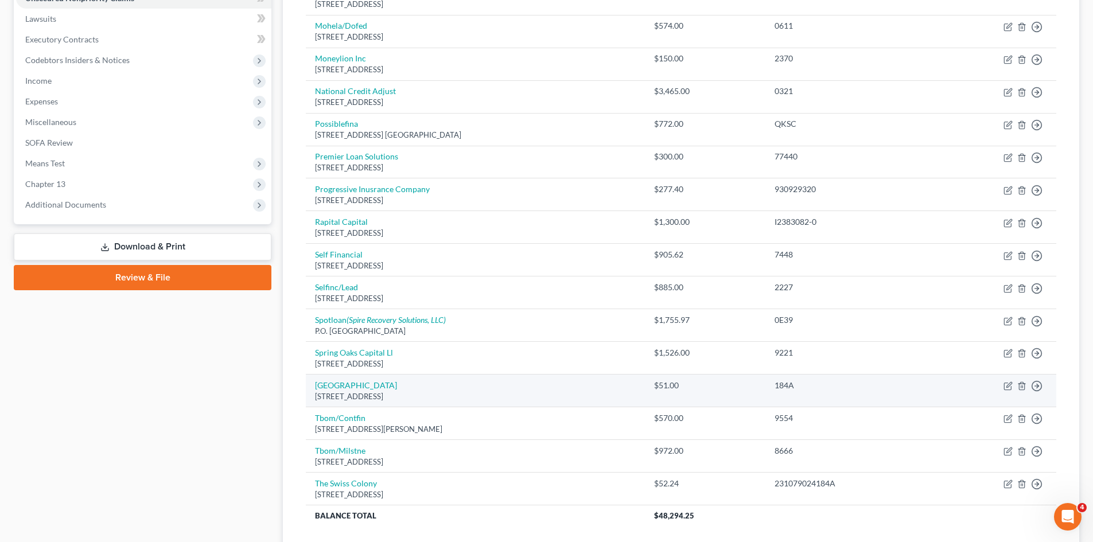
scroll to position [251, 0]
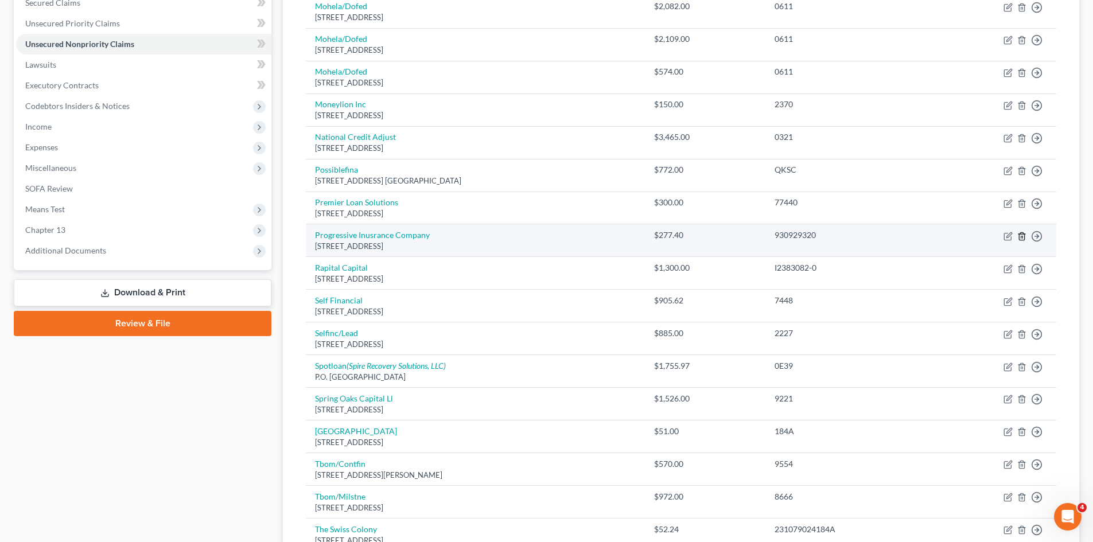
click at [1023, 240] on icon "button" at bounding box center [1021, 236] width 9 height 9
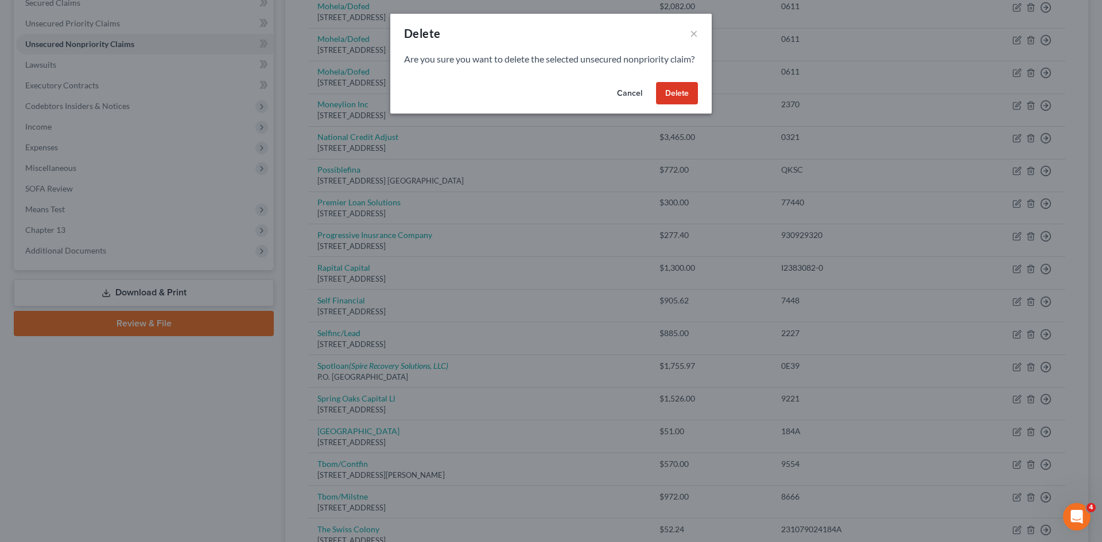
click at [671, 100] on button "Delete" at bounding box center [677, 93] width 42 height 23
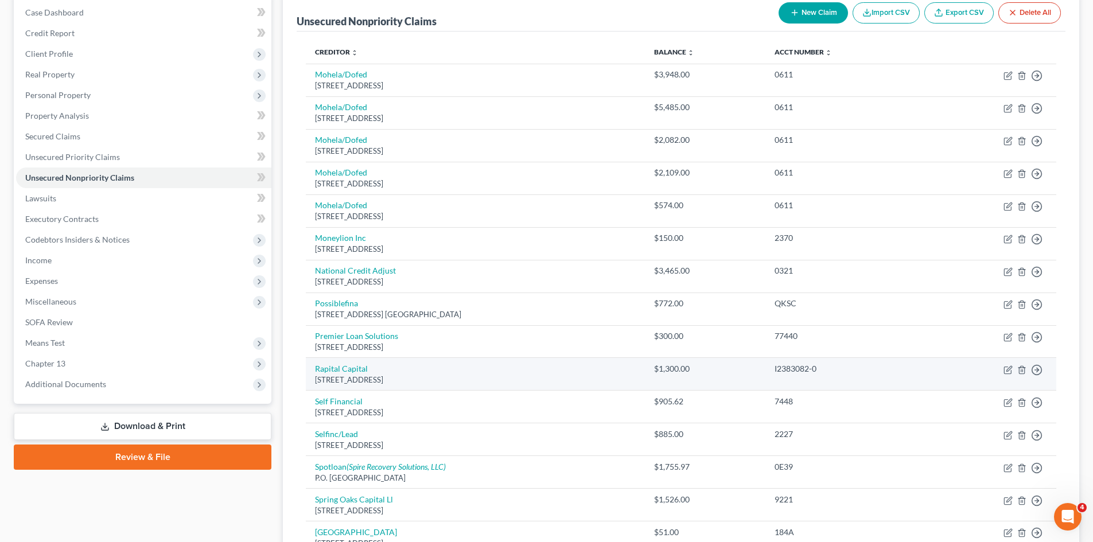
scroll to position [0, 0]
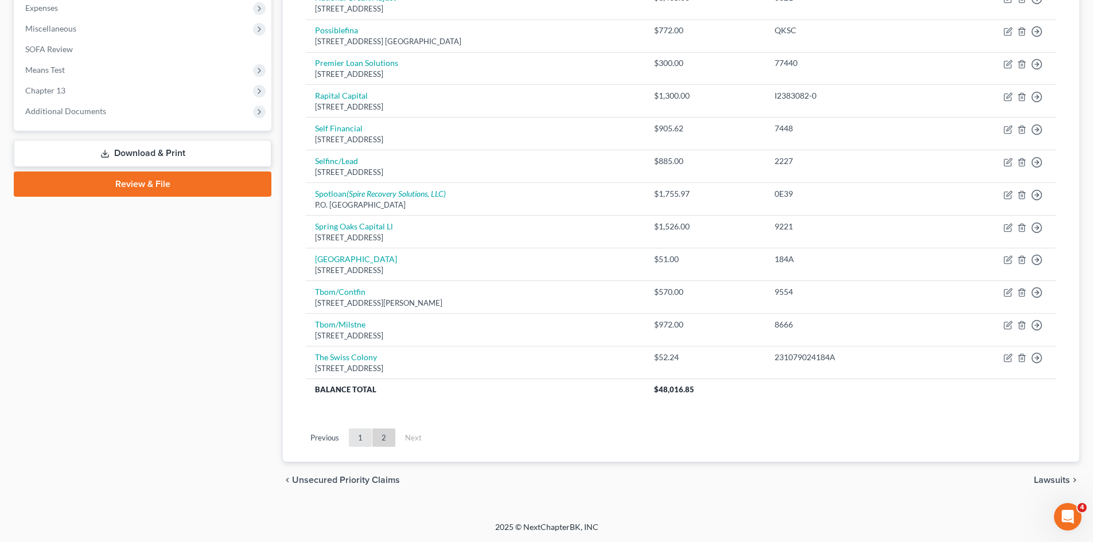
click at [361, 438] on link "1" at bounding box center [360, 438] width 23 height 18
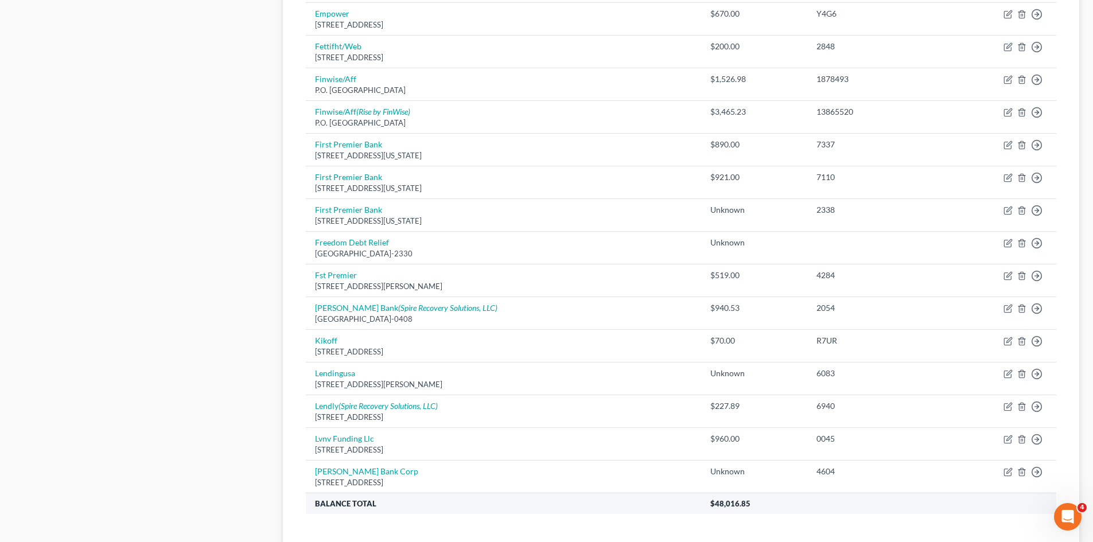
scroll to position [783, 0]
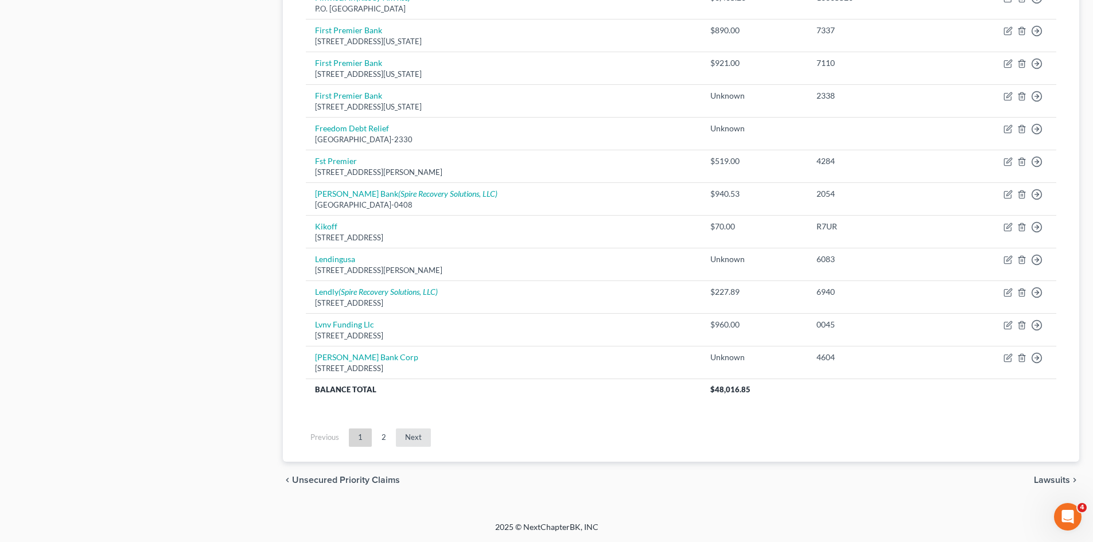
click at [414, 441] on link "Next" at bounding box center [413, 438] width 35 height 18
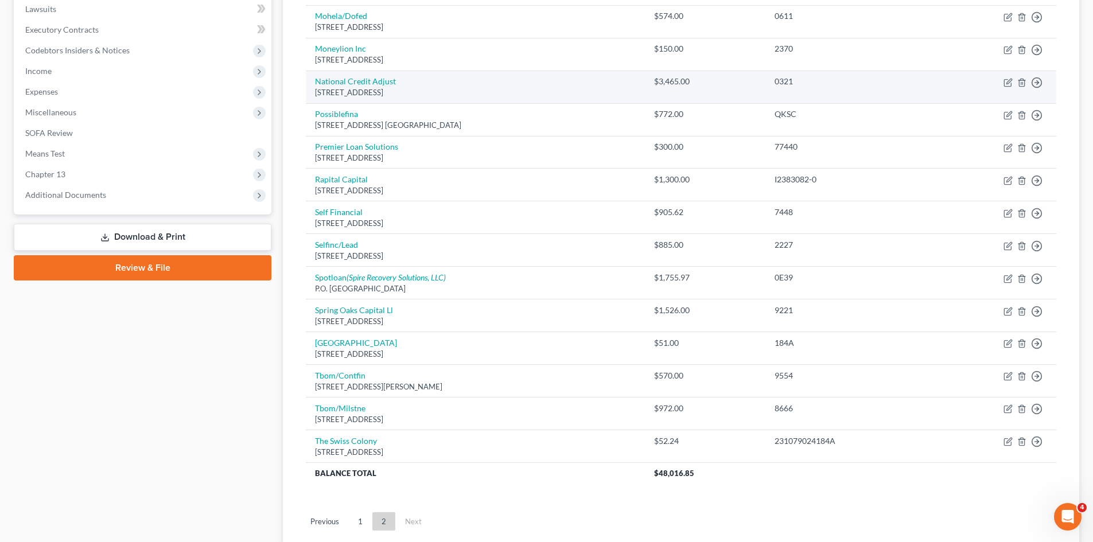
scroll to position [314, 0]
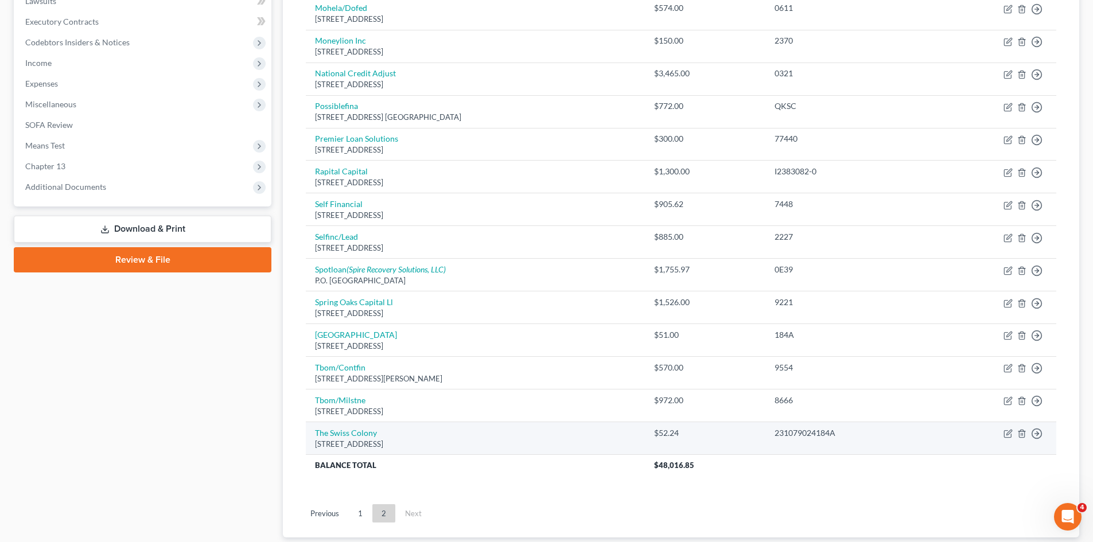
click at [699, 428] on div "$52.24" at bounding box center [705, 432] width 102 height 11
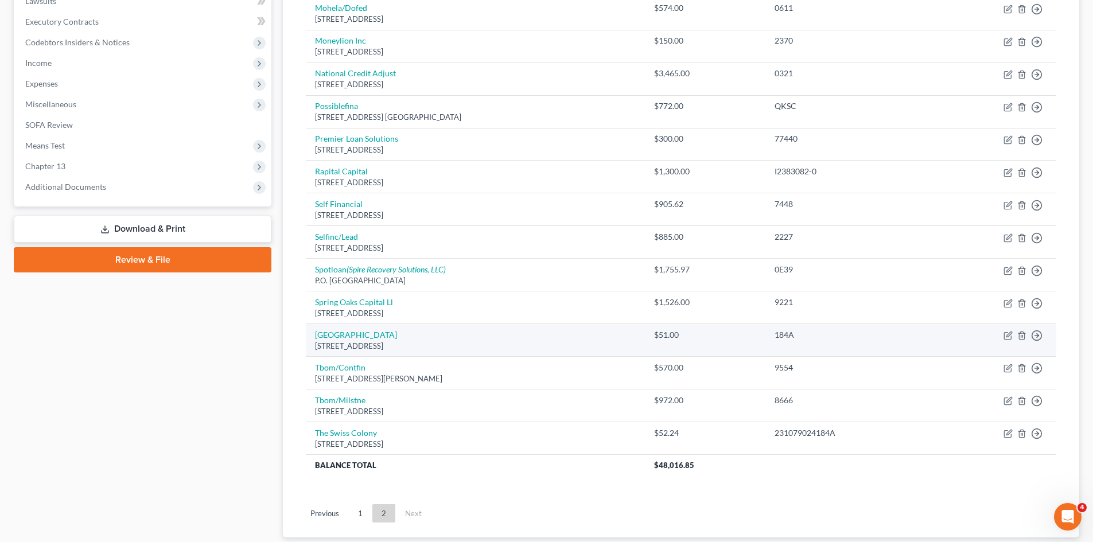
click at [1002, 336] on td "Move to D Move to E Move to G Move to Notice Only" at bounding box center [992, 340] width 127 height 33
click at [1009, 337] on icon "button" at bounding box center [1008, 334] width 5 height 5
select select "52"
select select "2"
select select "1"
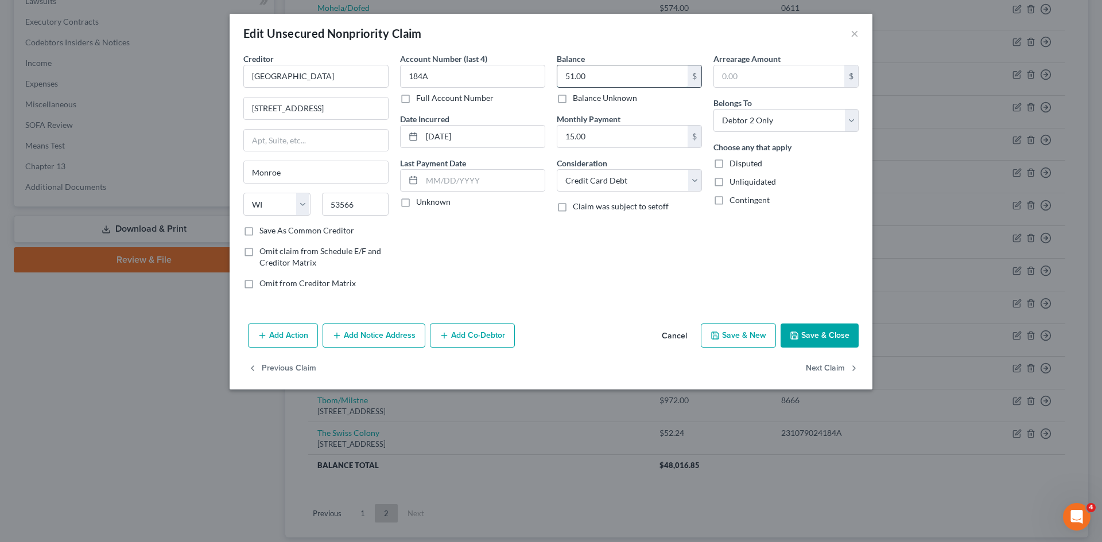
click at [567, 72] on input "51.00" at bounding box center [622, 76] width 130 height 22
paste input "2.24"
type input "52.24"
click at [805, 332] on button "Save & Close" at bounding box center [819, 336] width 78 height 24
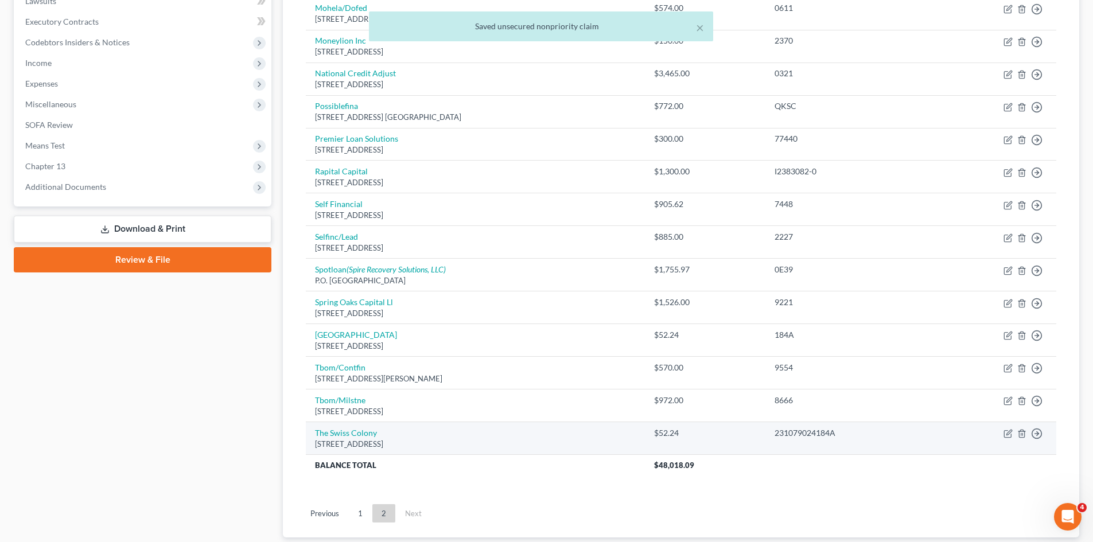
click at [832, 431] on div "231079024184A" at bounding box center [847, 432] width 145 height 11
click at [1022, 431] on polyline "button" at bounding box center [1021, 431] width 7 height 0
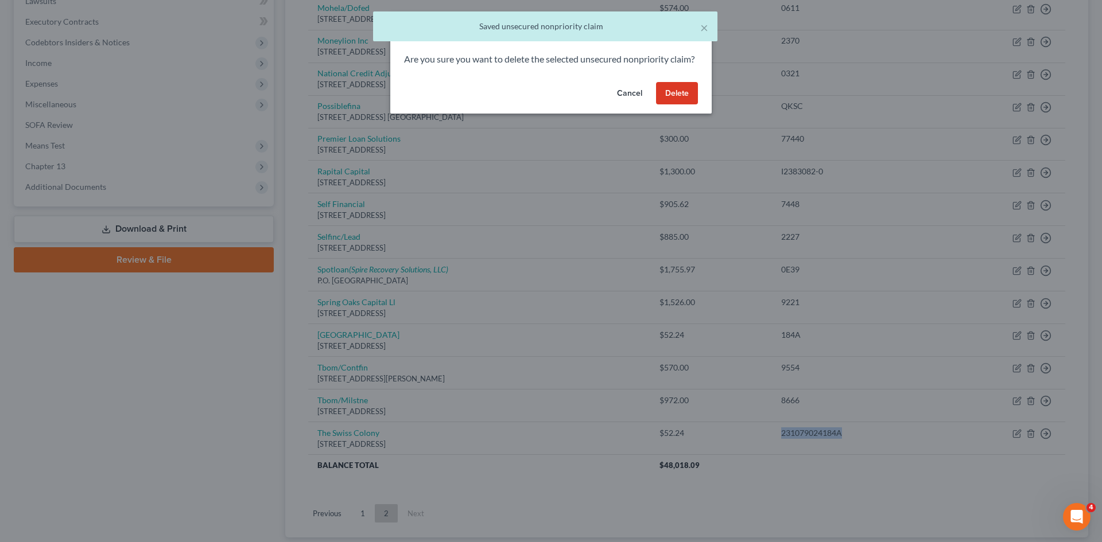
click at [669, 102] on button "Delete" at bounding box center [677, 93] width 42 height 23
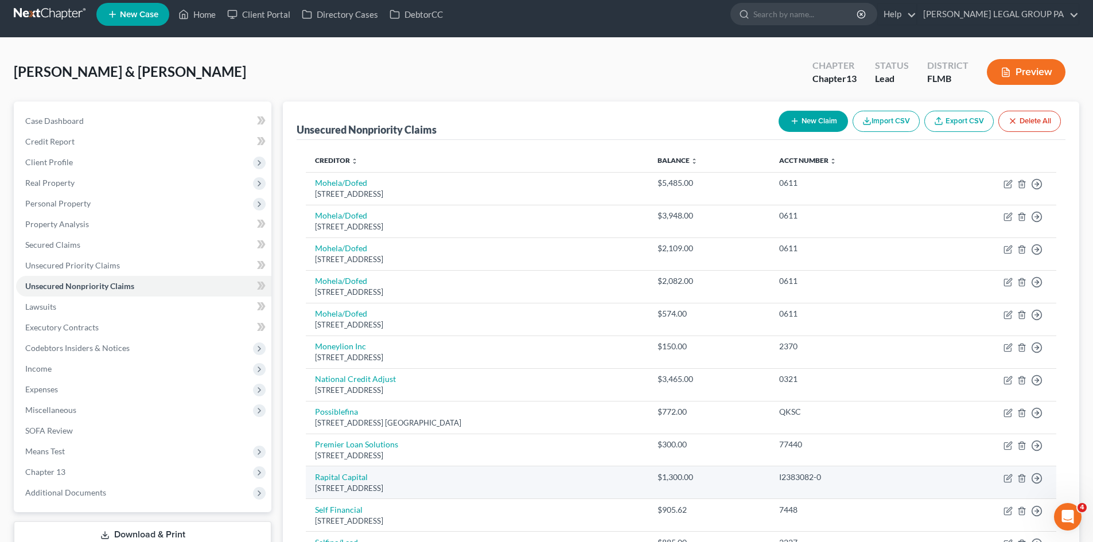
scroll to position [0, 0]
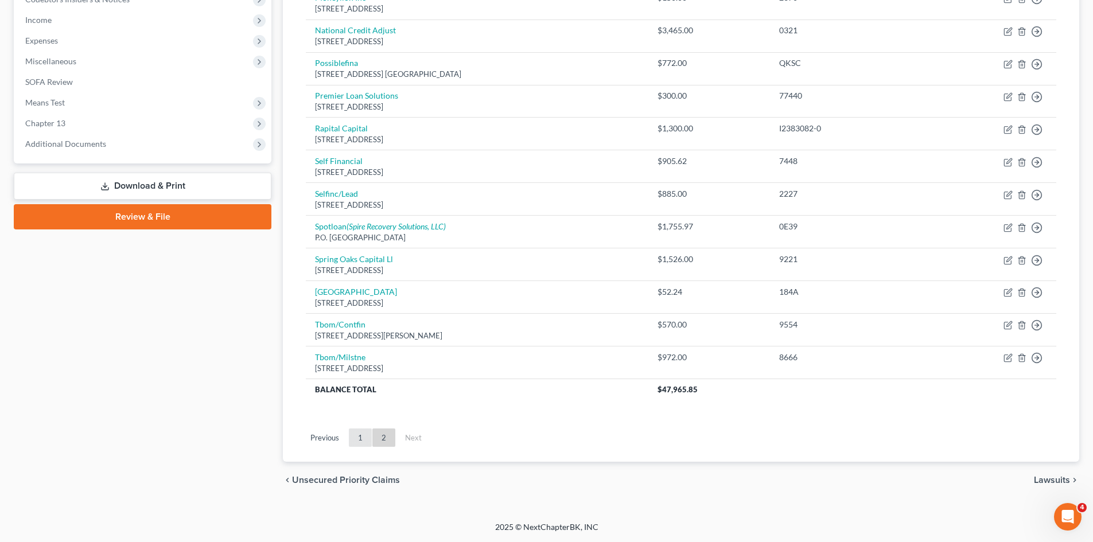
click at [361, 434] on link "1" at bounding box center [360, 438] width 23 height 18
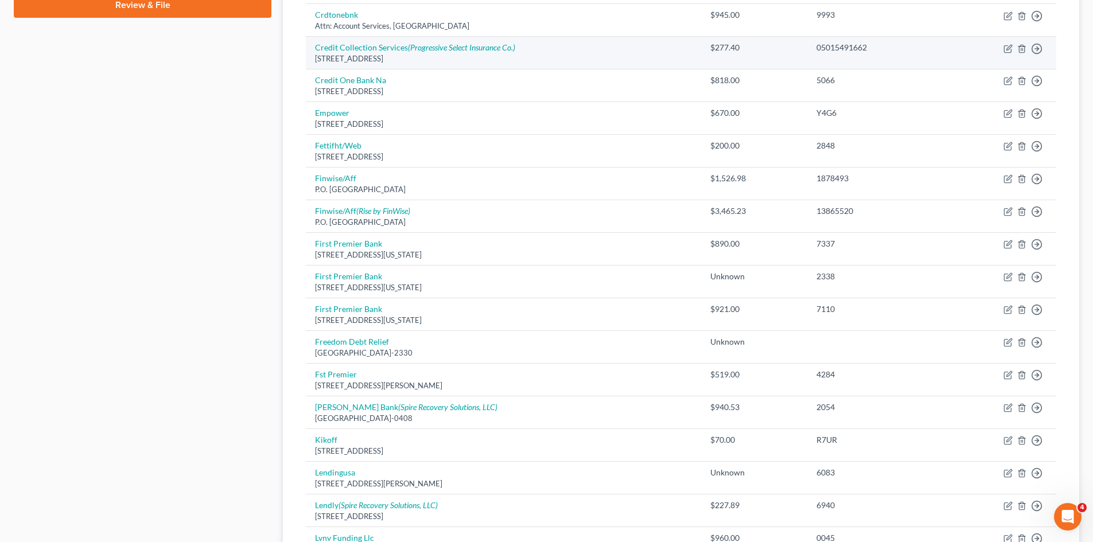
scroll to position [587, 0]
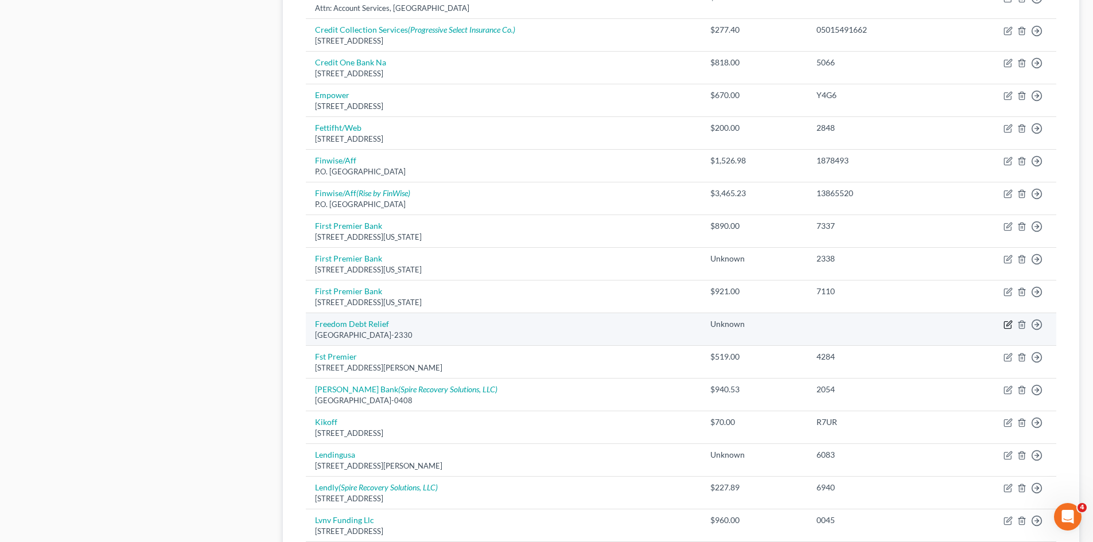
click at [1008, 322] on icon "button" at bounding box center [1008, 324] width 9 height 9
select select "3"
select select "2"
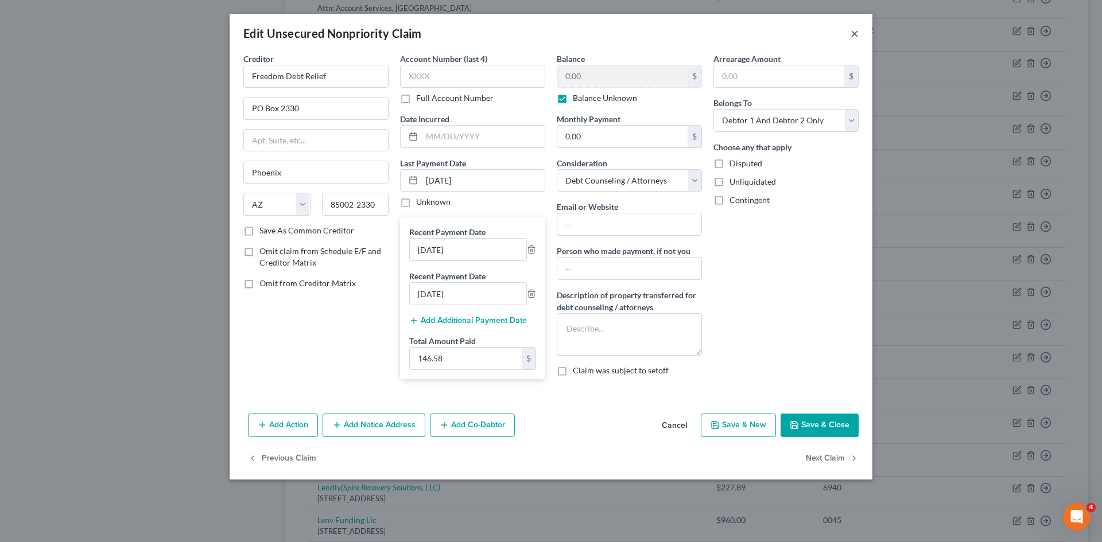
click at [858, 32] on button "×" at bounding box center [854, 33] width 8 height 14
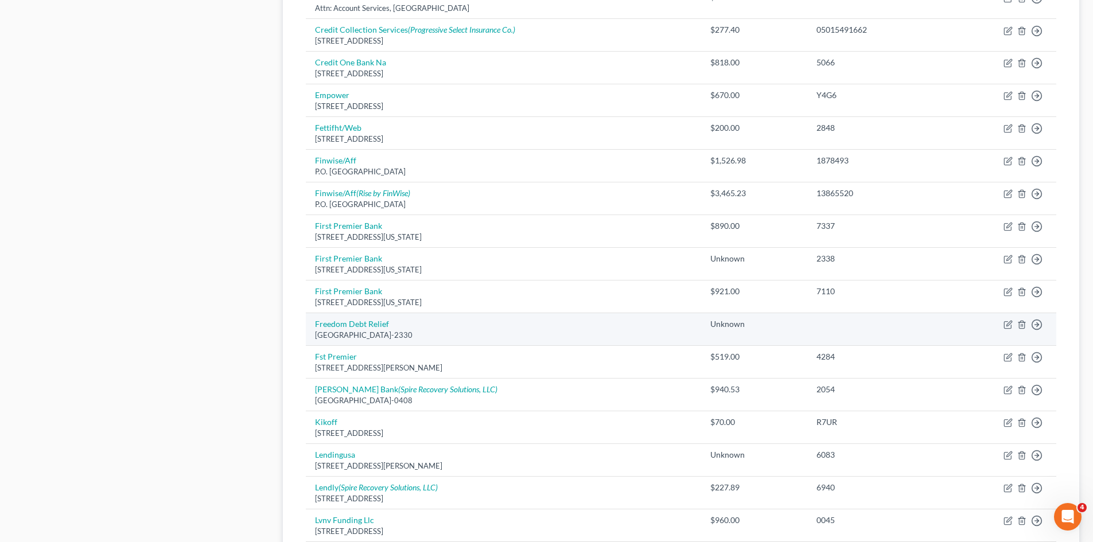
scroll to position [644, 0]
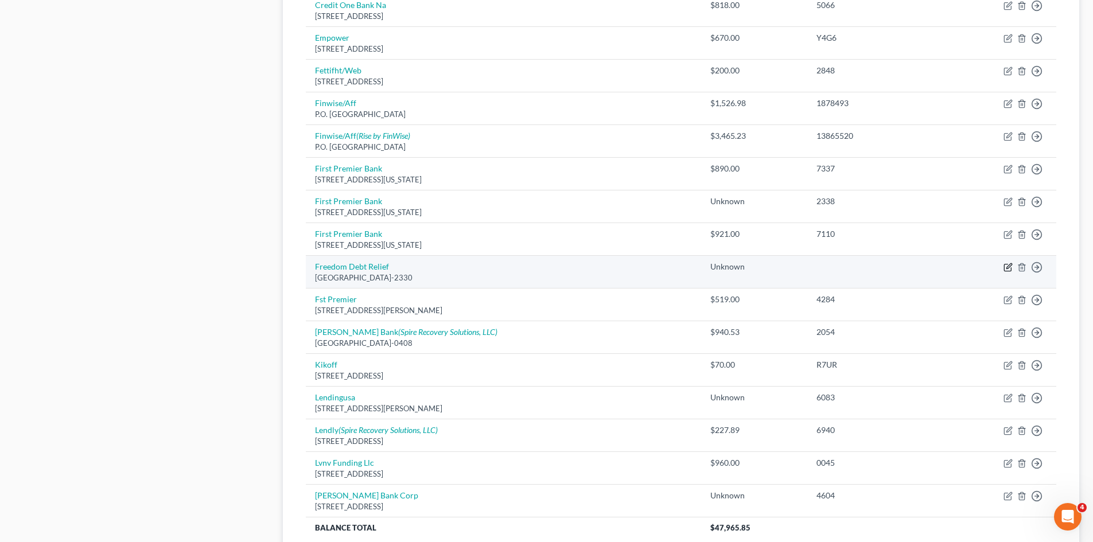
click at [1007, 271] on icon "button" at bounding box center [1008, 267] width 9 height 9
select select "3"
select select "2"
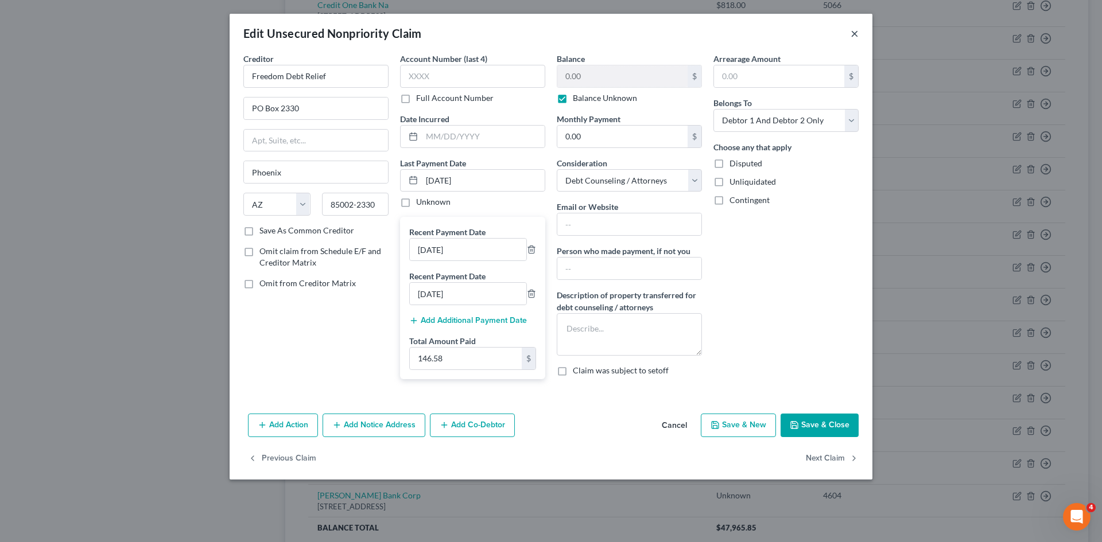
click at [858, 33] on button "×" at bounding box center [854, 33] width 8 height 14
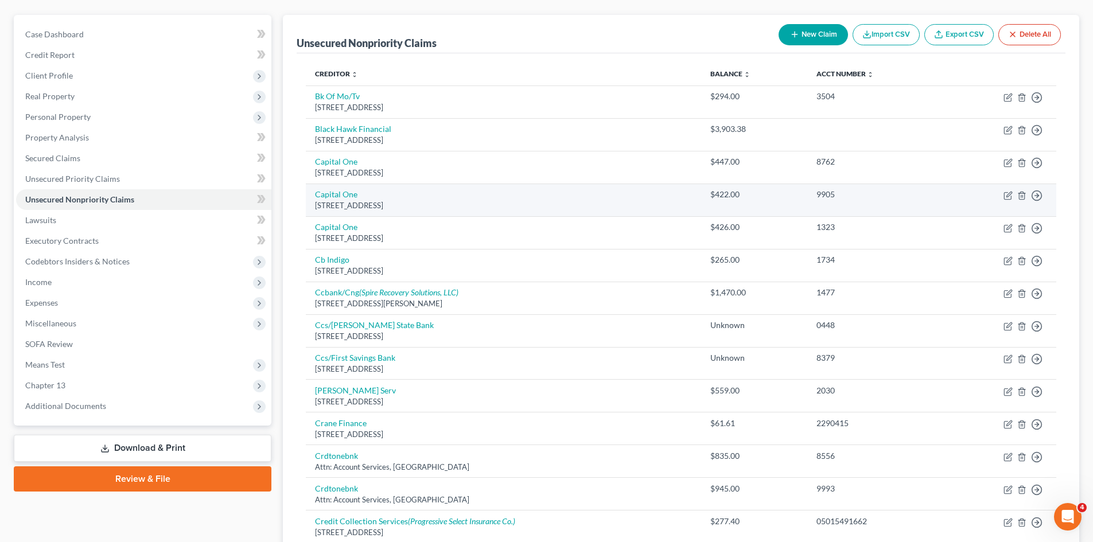
scroll to position [0, 0]
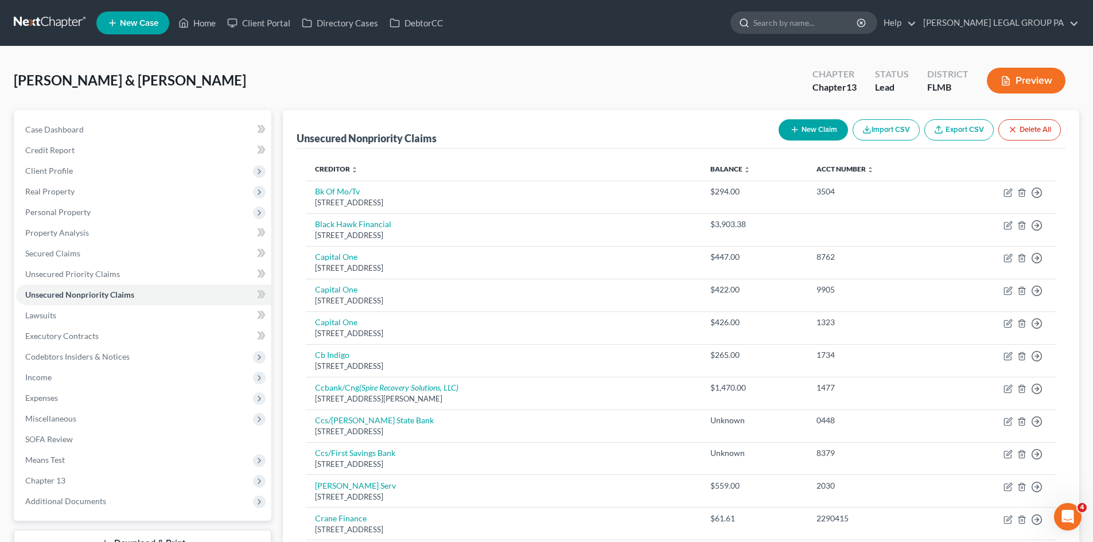
click at [803, 25] on input "search" at bounding box center [805, 22] width 105 height 21
type input "short"
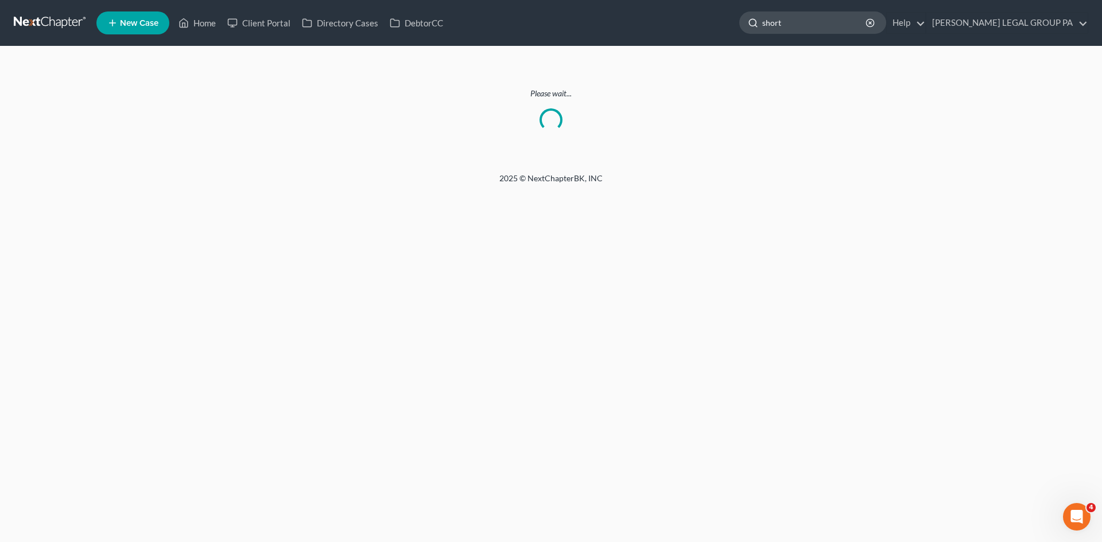
click at [826, 28] on input "short" at bounding box center [814, 22] width 105 height 21
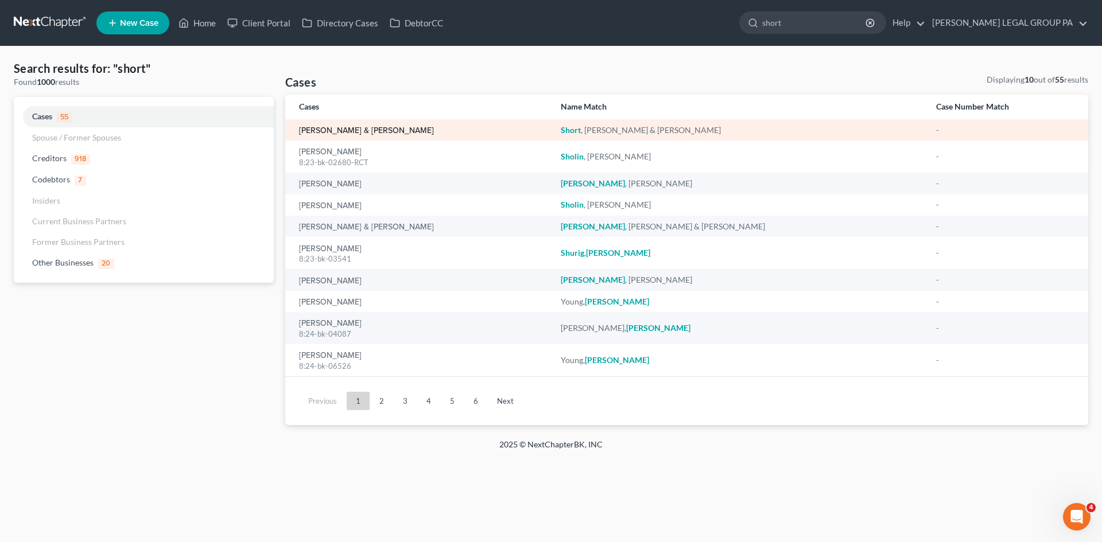
click at [337, 131] on link "[PERSON_NAME] & [PERSON_NAME]" at bounding box center [366, 131] width 135 height 8
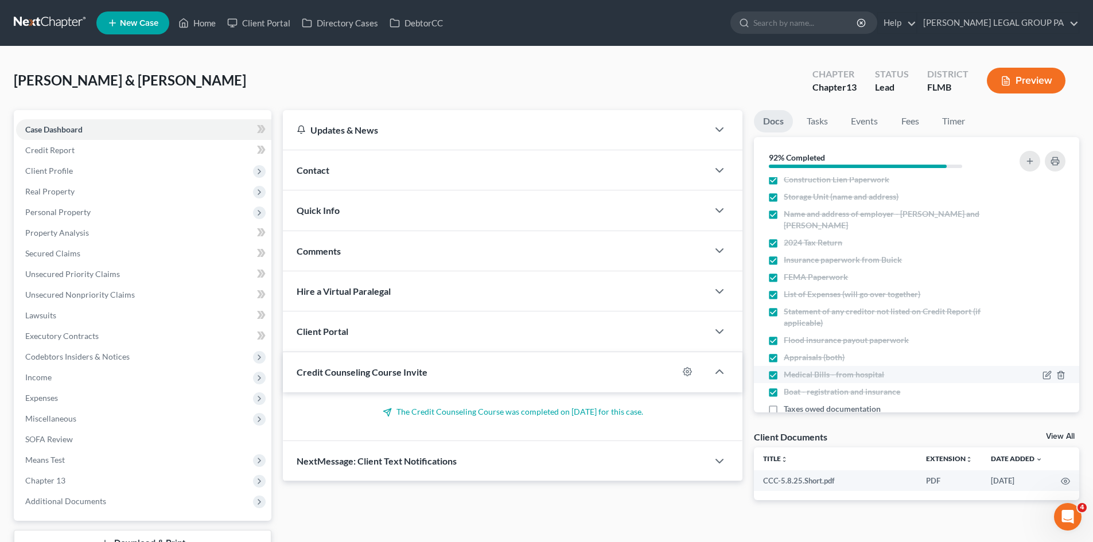
scroll to position [344, 0]
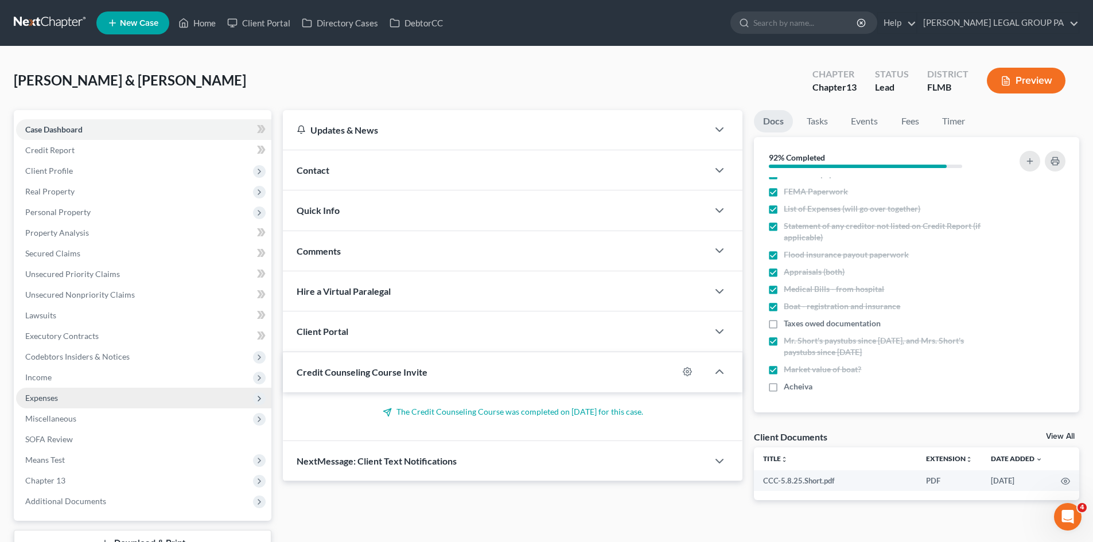
click at [81, 398] on span "Expenses" at bounding box center [143, 398] width 255 height 21
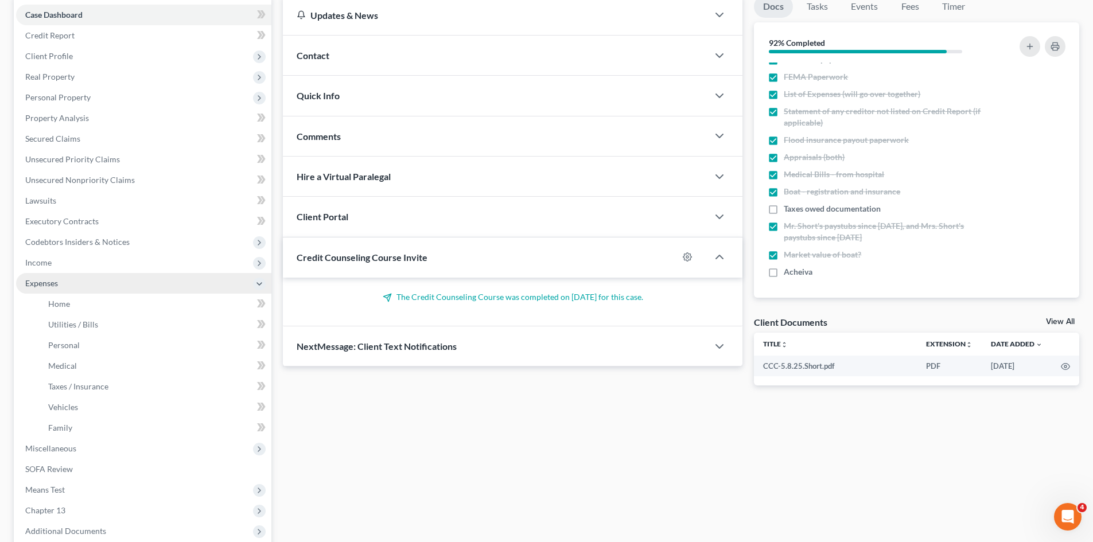
click at [79, 275] on span "Expenses" at bounding box center [143, 283] width 255 height 21
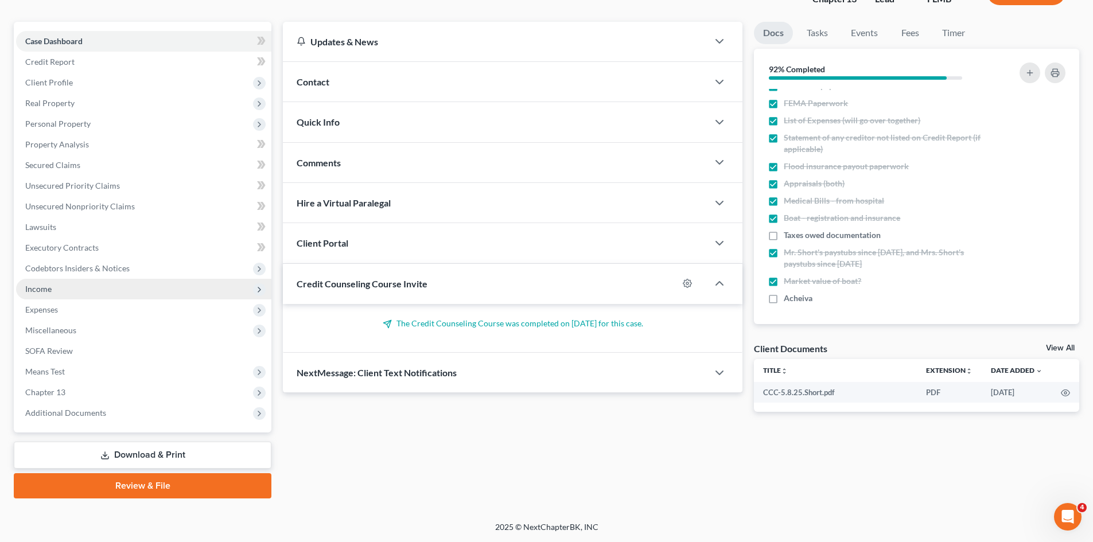
click at [81, 285] on span "Income" at bounding box center [143, 289] width 255 height 21
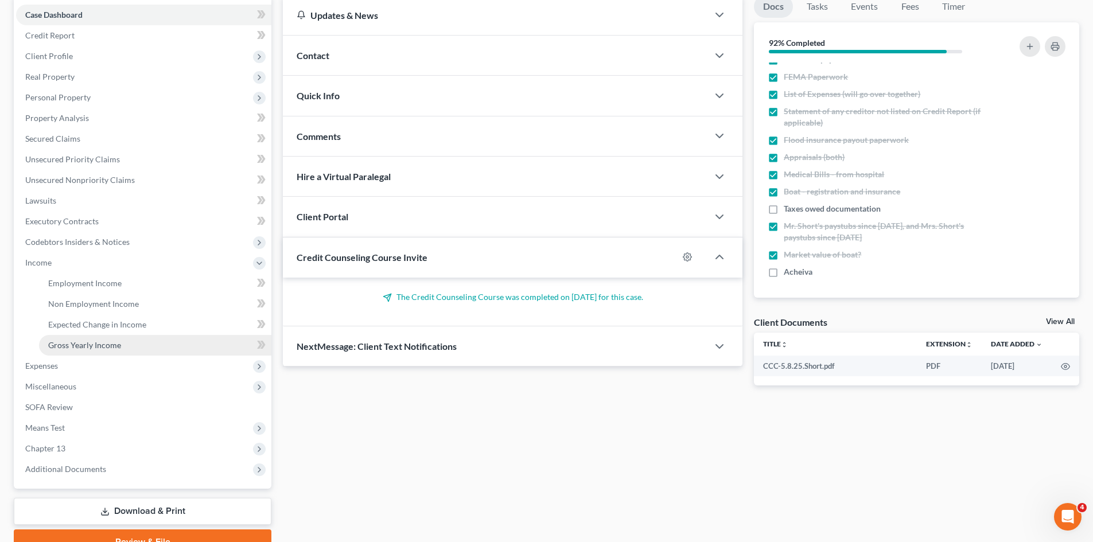
click at [118, 345] on span "Gross Yearly Income" at bounding box center [84, 345] width 73 height 10
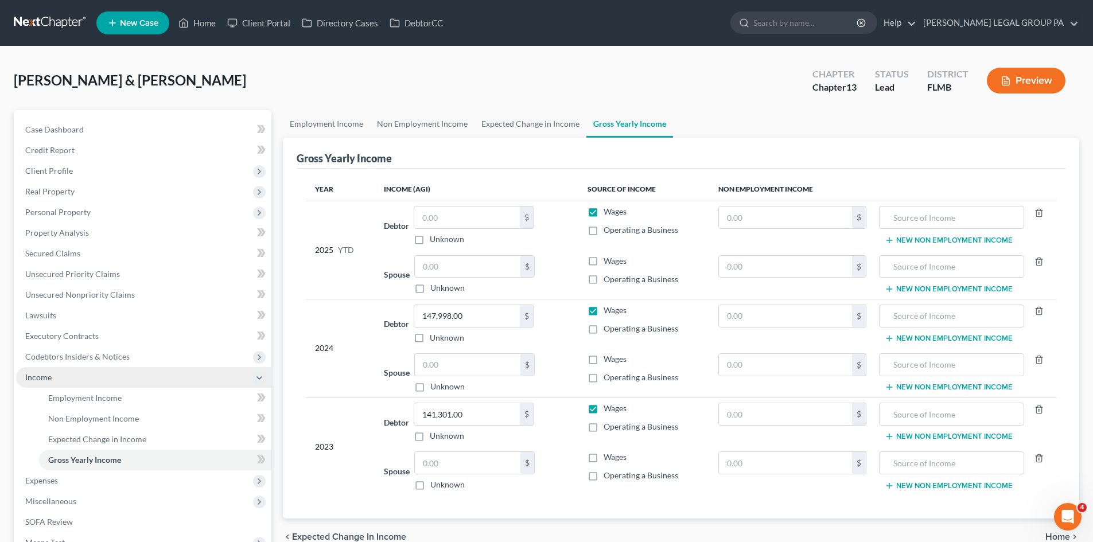
click at [74, 379] on span "Income" at bounding box center [143, 377] width 255 height 21
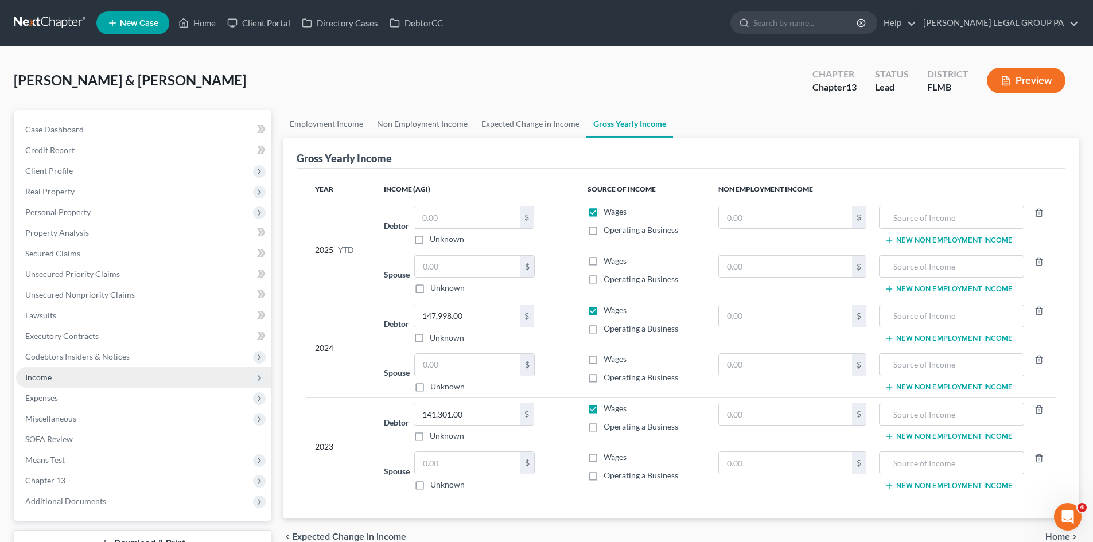
click at [91, 380] on span "Income" at bounding box center [143, 377] width 255 height 21
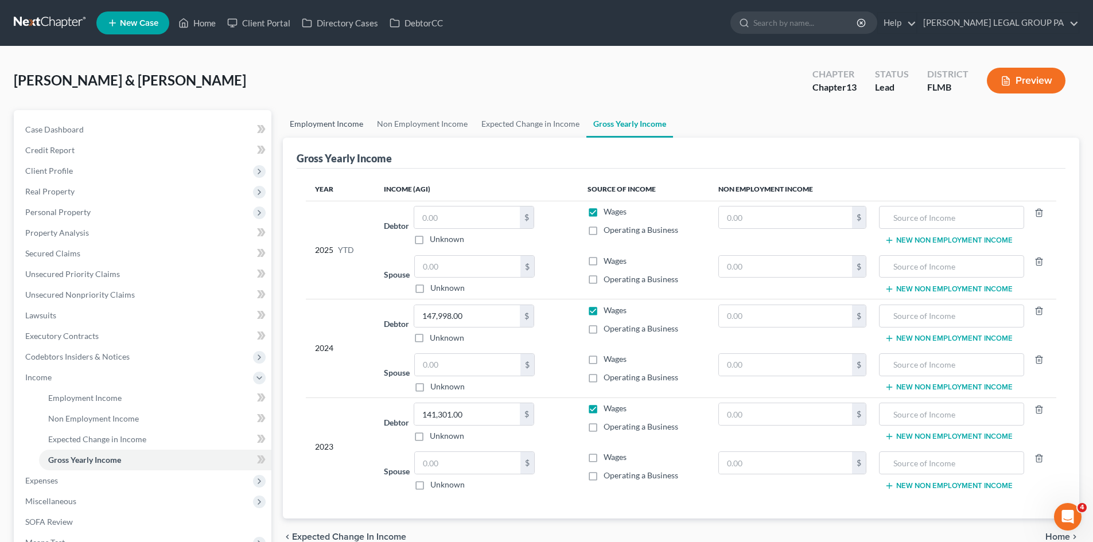
click at [351, 115] on link "Employment Income" at bounding box center [326, 124] width 87 height 28
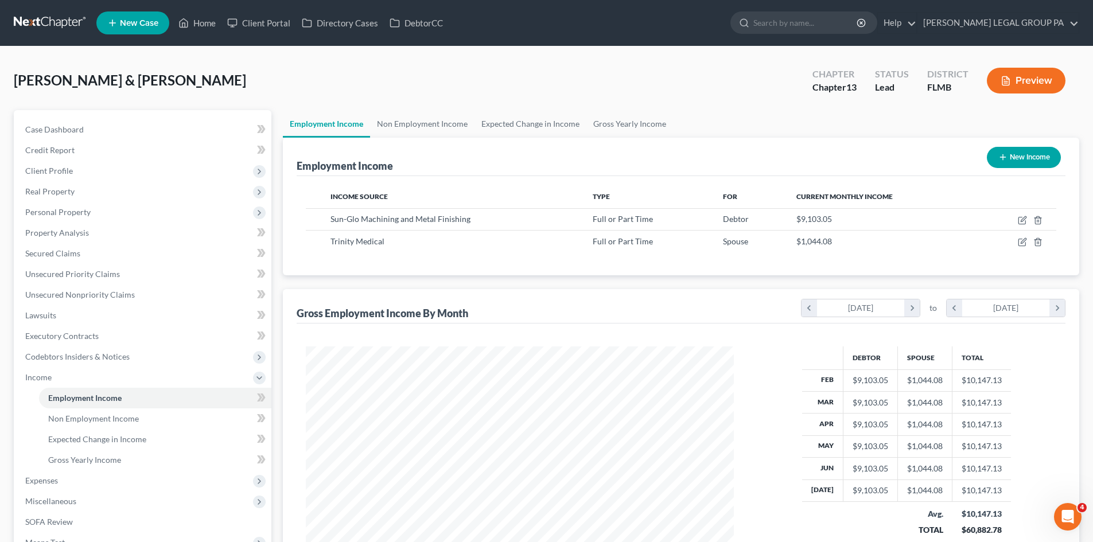
scroll to position [214, 451]
click at [104, 465] on link "Gross Yearly Income" at bounding box center [155, 460] width 232 height 21
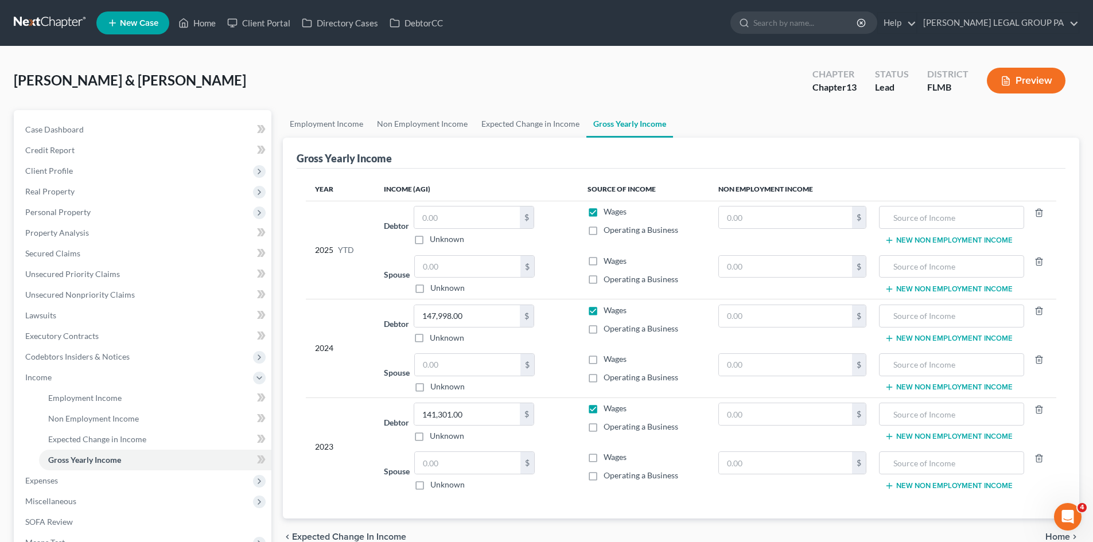
click at [13, 352] on div "Case Dashboard Payments Invoices Payments Payments Credit Report Client Profile" at bounding box center [142, 389] width 269 height 559
click at [452, 266] on input "text" at bounding box center [468, 267] width 106 height 22
type input "6,264.50"
click at [469, 223] on input "text" at bounding box center [467, 218] width 106 height 22
type input "65,576.99"
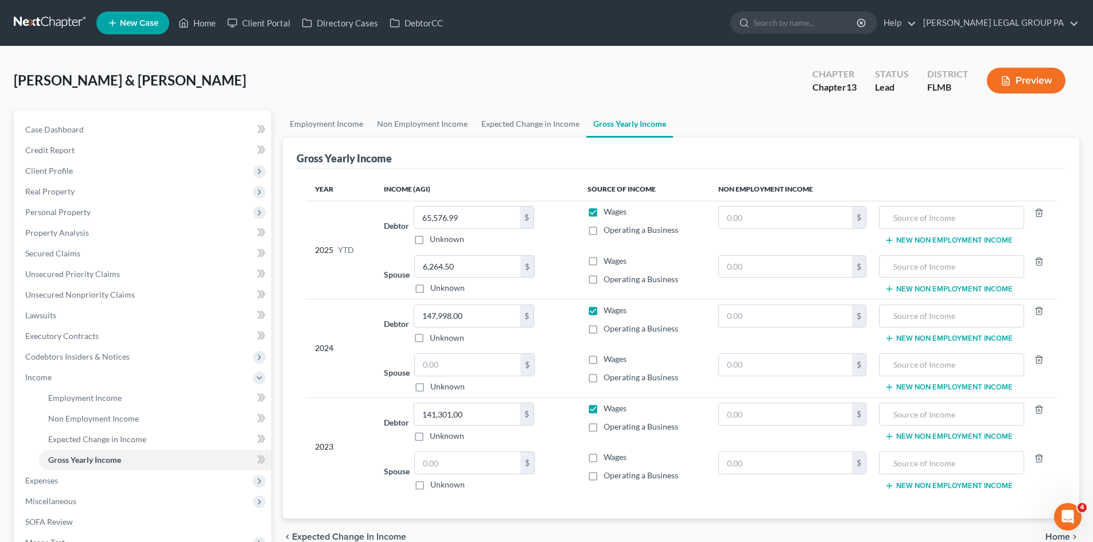
click at [751, 116] on ul "Employment Income Non Employment Income Expected Change in Income Gross Yearly …" at bounding box center [681, 124] width 796 height 28
click at [532, 124] on link "Expected Change in Income" at bounding box center [531, 124] width 112 height 28
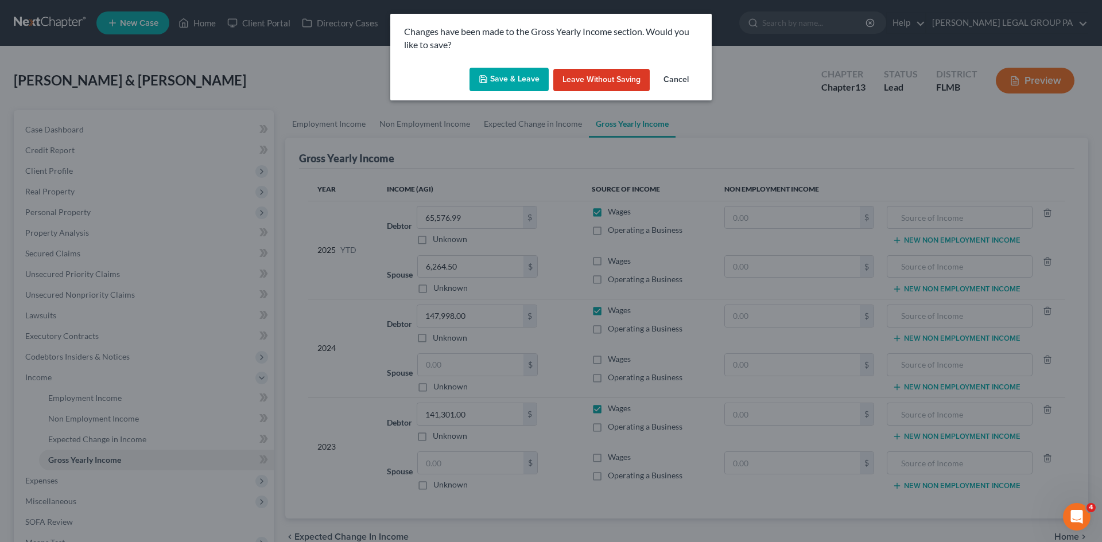
click at [518, 82] on button "Save & Leave" at bounding box center [508, 80] width 79 height 24
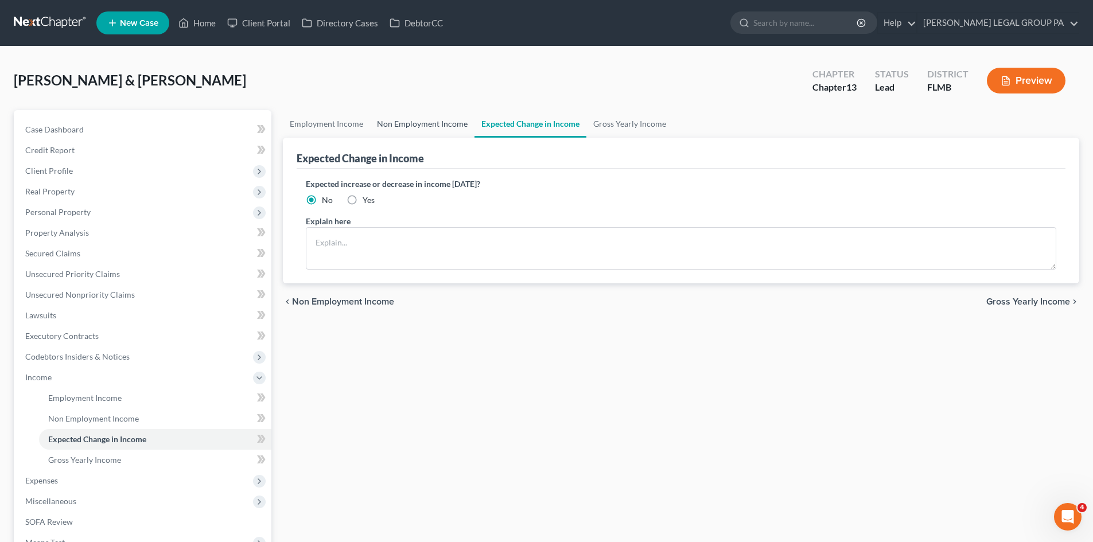
click at [450, 129] on link "Non Employment Income" at bounding box center [422, 124] width 104 height 28
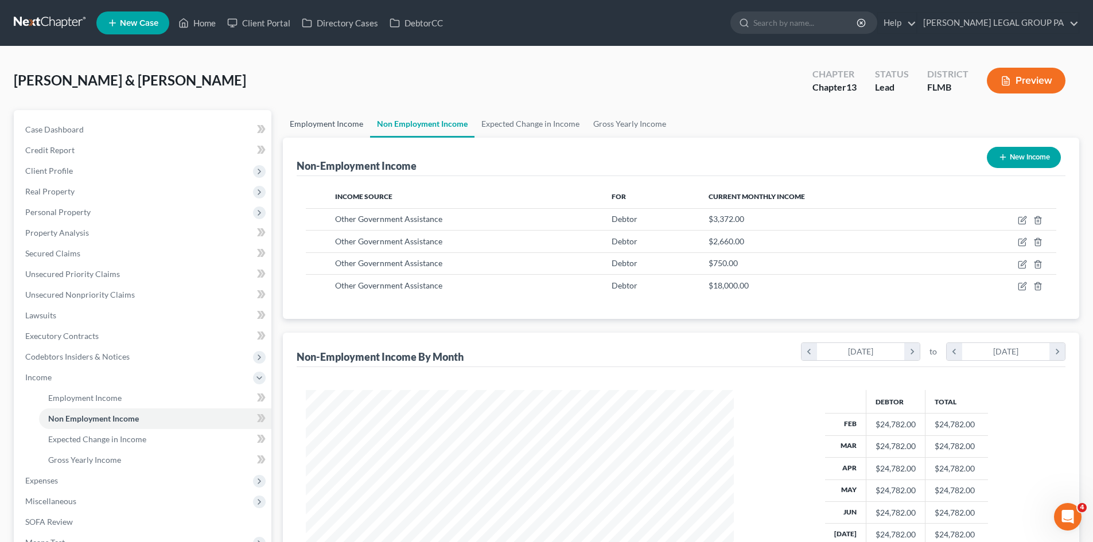
scroll to position [214, 451]
click at [337, 118] on link "Employment Income" at bounding box center [326, 124] width 87 height 28
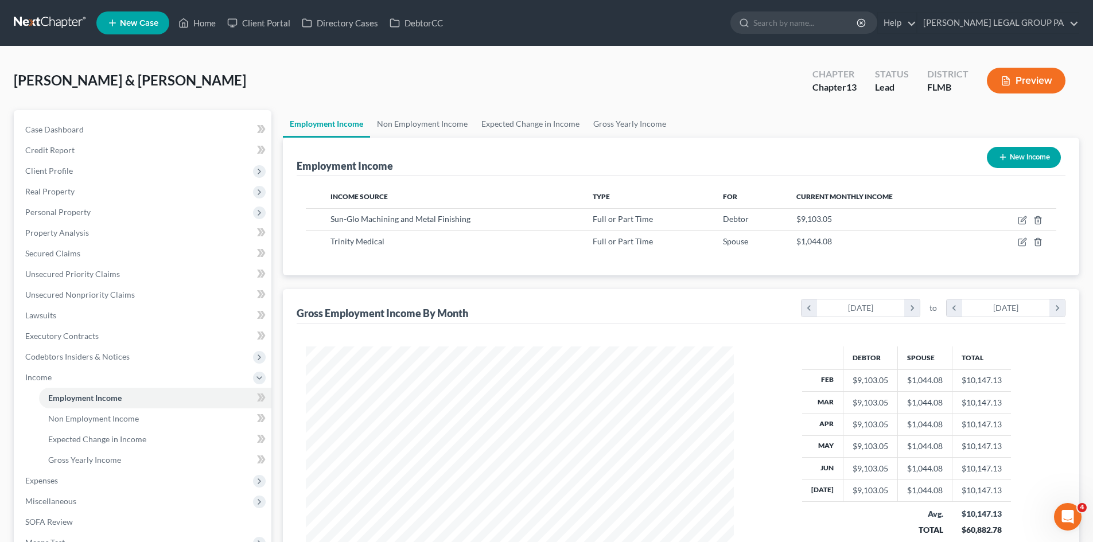
scroll to position [214, 451]
click at [61, 131] on span "Case Dashboard" at bounding box center [54, 130] width 59 height 10
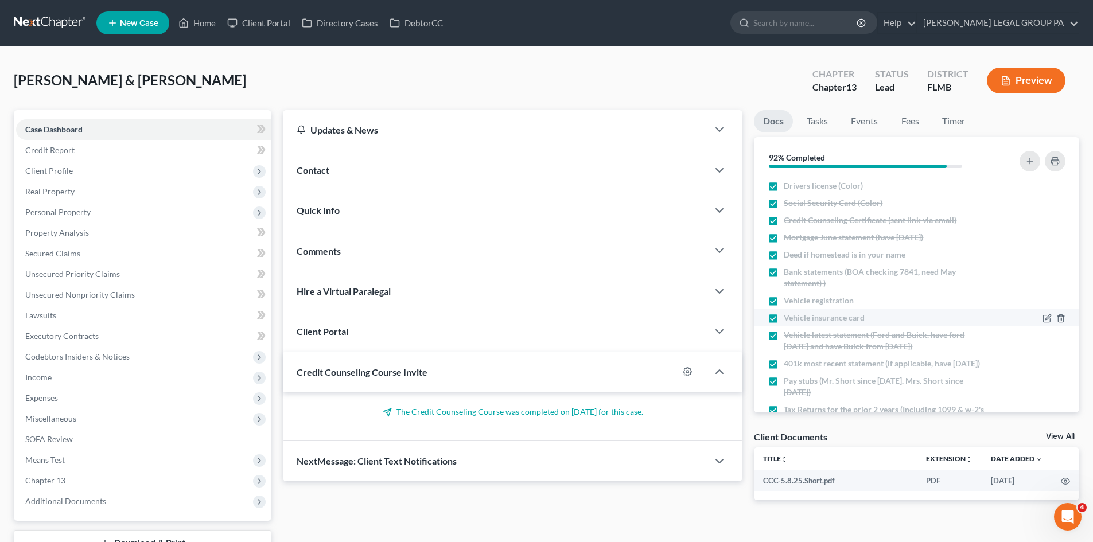
scroll to position [344, 0]
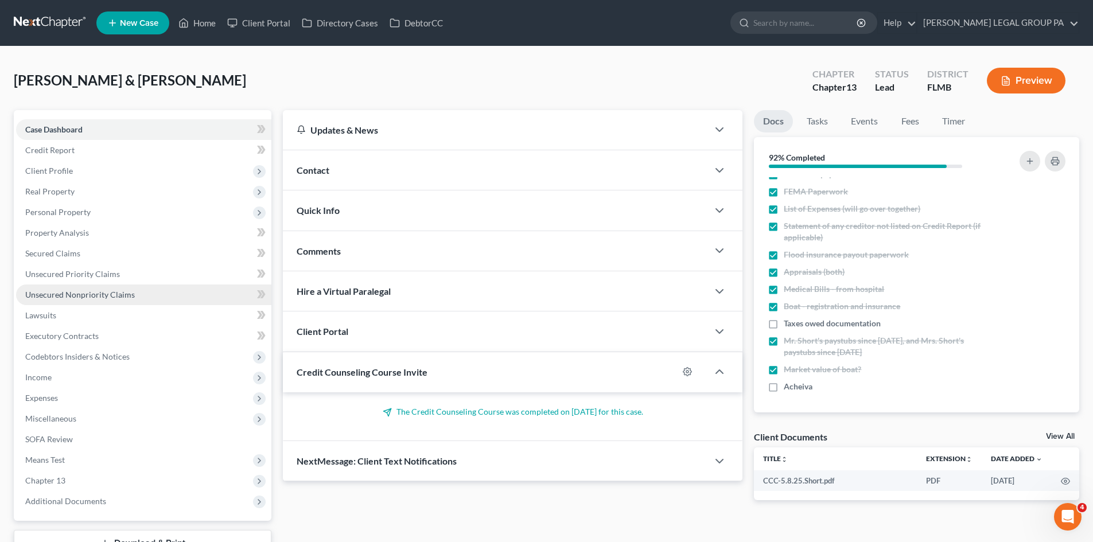
click at [85, 293] on span "Unsecured Nonpriority Claims" at bounding box center [80, 295] width 110 height 10
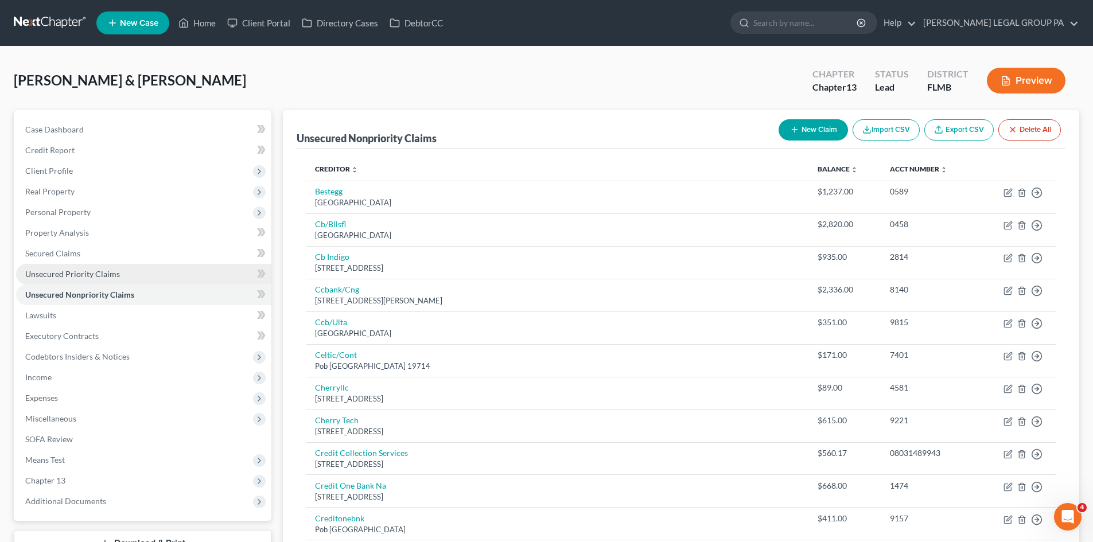
click at [107, 271] on span "Unsecured Priority Claims" at bounding box center [72, 274] width 95 height 10
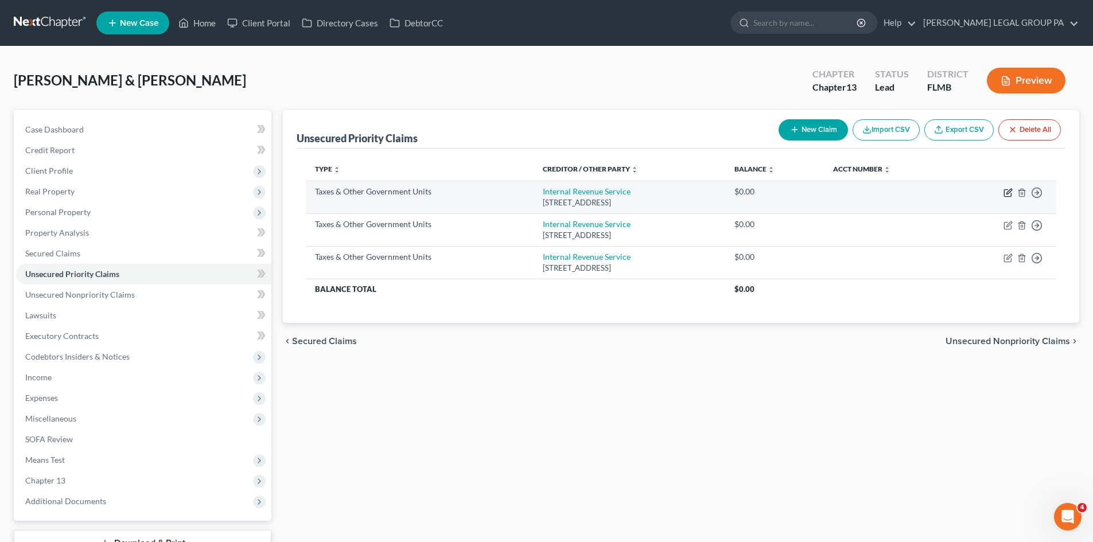
click at [1008, 194] on icon "button" at bounding box center [1008, 191] width 5 height 5
select select "0"
select select "39"
select select "2"
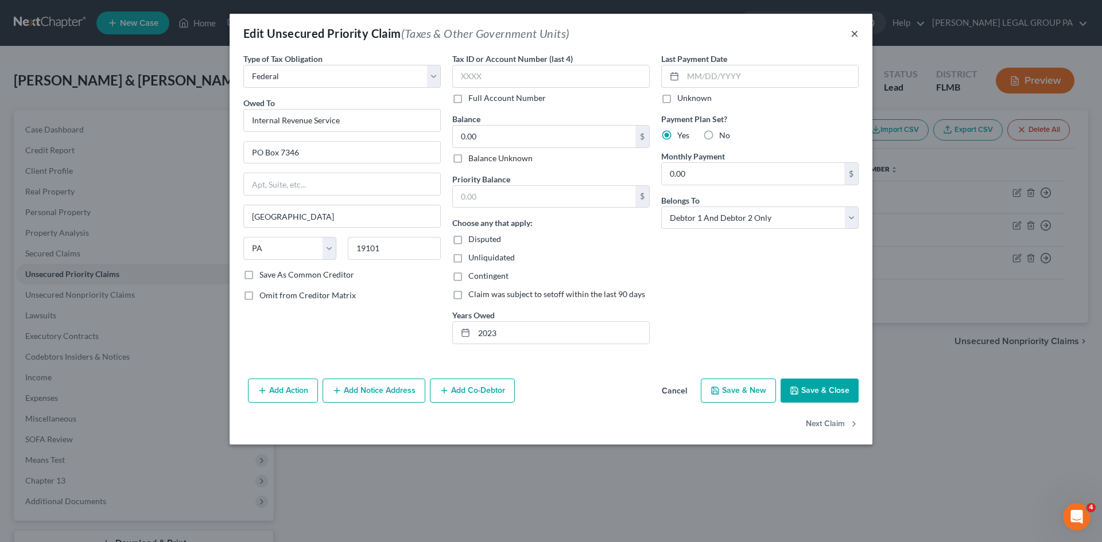
click at [856, 32] on button "×" at bounding box center [854, 33] width 8 height 14
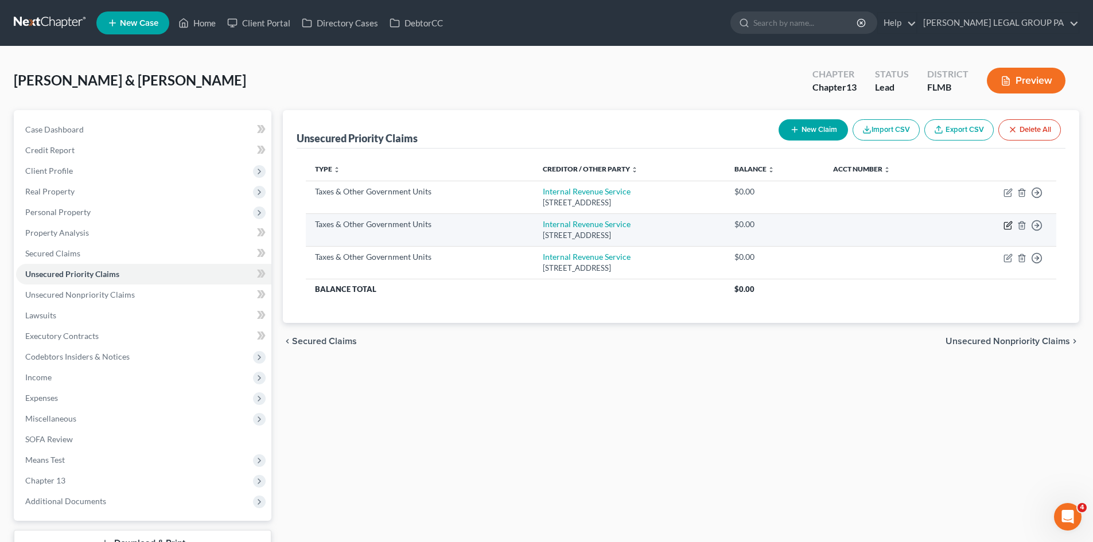
click at [1009, 225] on icon "button" at bounding box center [1008, 223] width 5 height 5
select select "0"
select select "39"
select select "2"
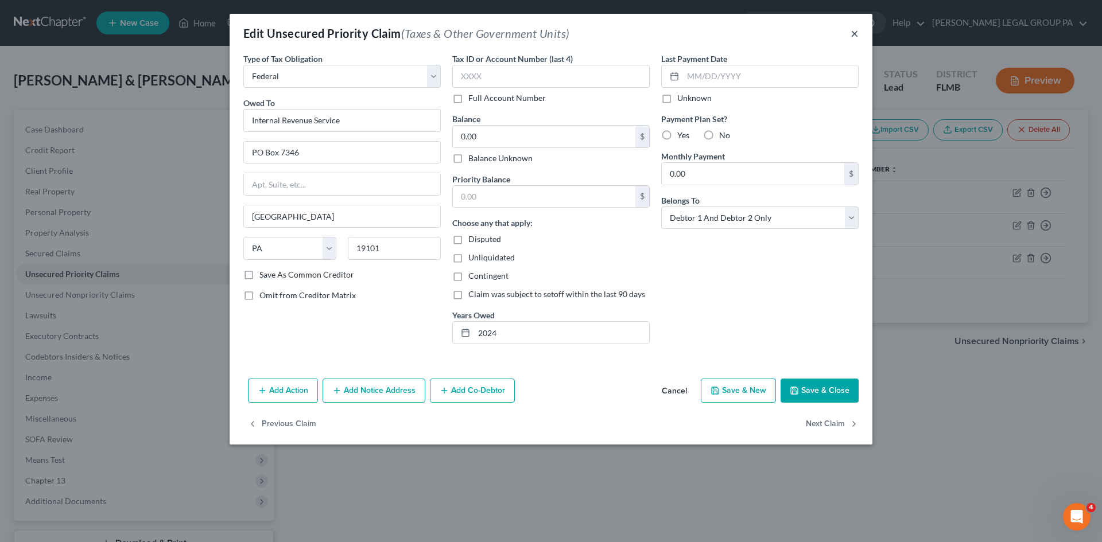
click at [857, 37] on button "×" at bounding box center [854, 33] width 8 height 14
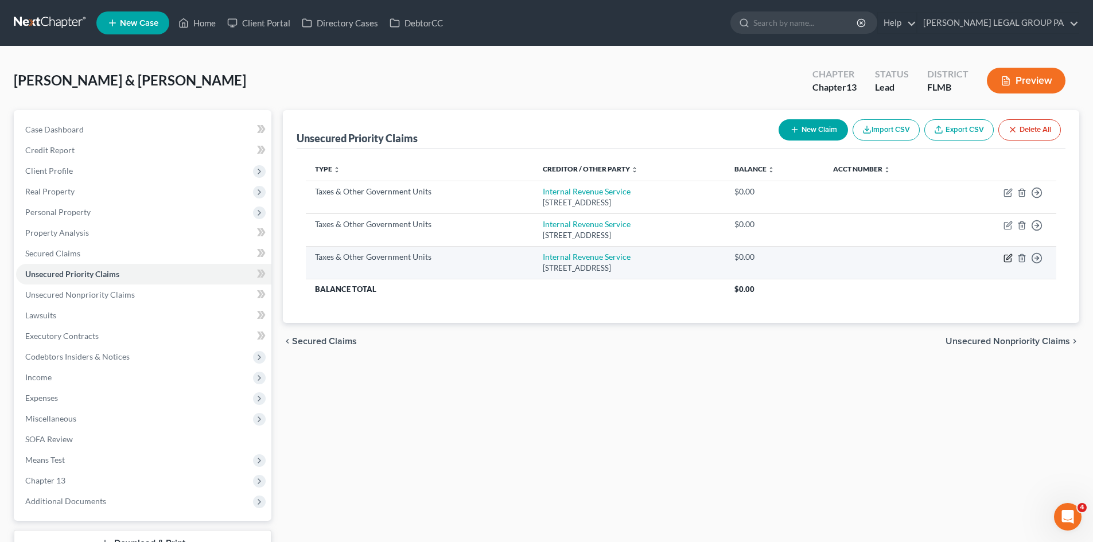
click at [1008, 258] on icon "button" at bounding box center [1008, 258] width 9 height 9
select select "0"
select select "39"
select select "2"
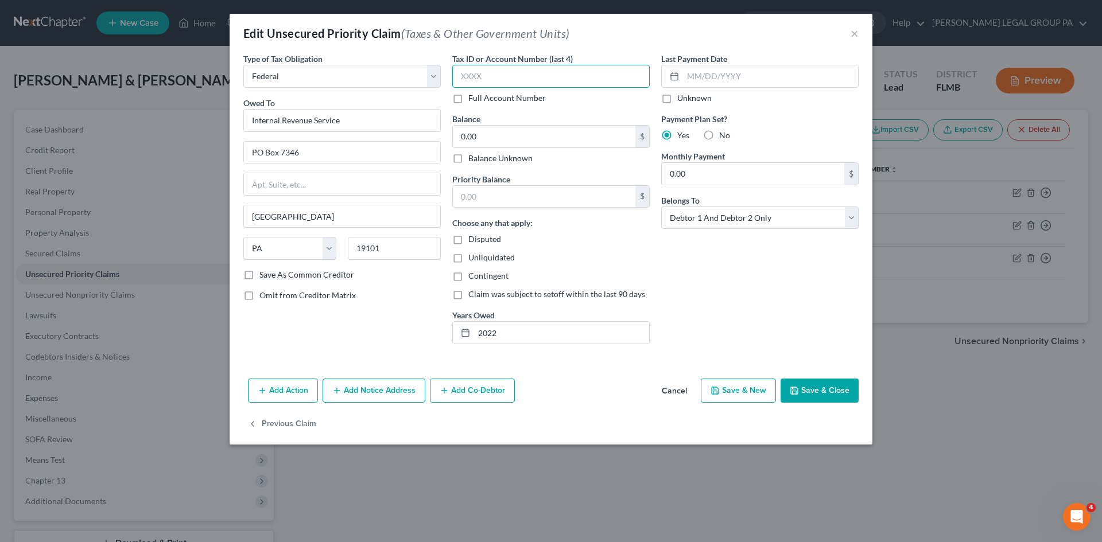
click at [500, 72] on input "text" at bounding box center [550, 76] width 197 height 23
type input "0448"
click at [495, 137] on input "0.00" at bounding box center [544, 137] width 182 height 22
type input "6,457.12"
click at [782, 278] on div "Last Payment Date Unknown Payment Plan Set? Yes No Monthly Payment 0.00 $ Belon…" at bounding box center [759, 203] width 209 height 301
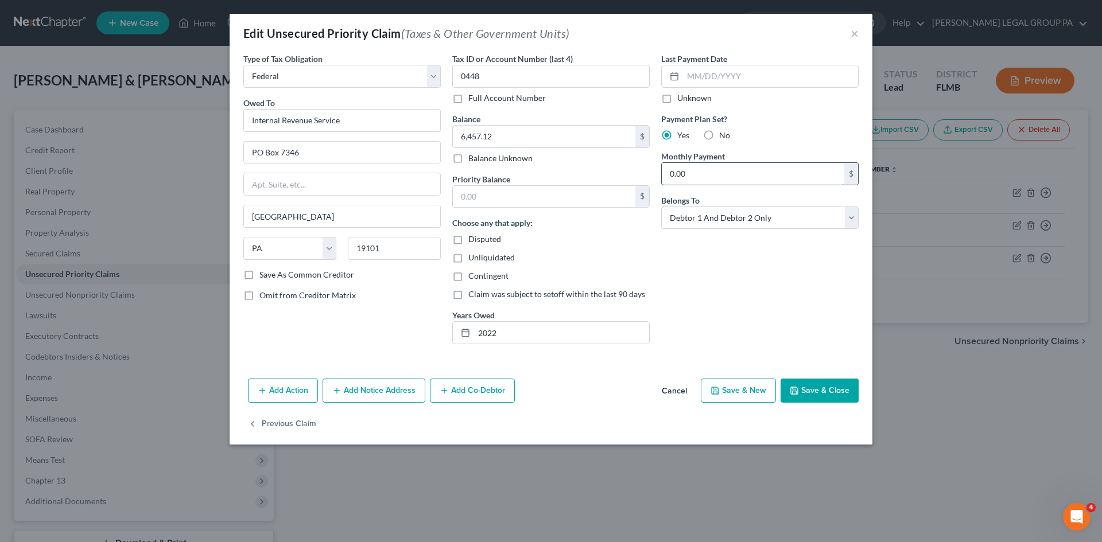
click at [738, 170] on input "0.00" at bounding box center [753, 174] width 182 height 22
type input "100.00"
click at [739, 285] on div "Last Payment Date Unknown Payment Plan Set? Yes No Monthly Payment 100.00 $ Bel…" at bounding box center [759, 203] width 209 height 301
click at [507, 138] on input "6,457.12" at bounding box center [544, 137] width 182 height 22
type input "5,948.14"
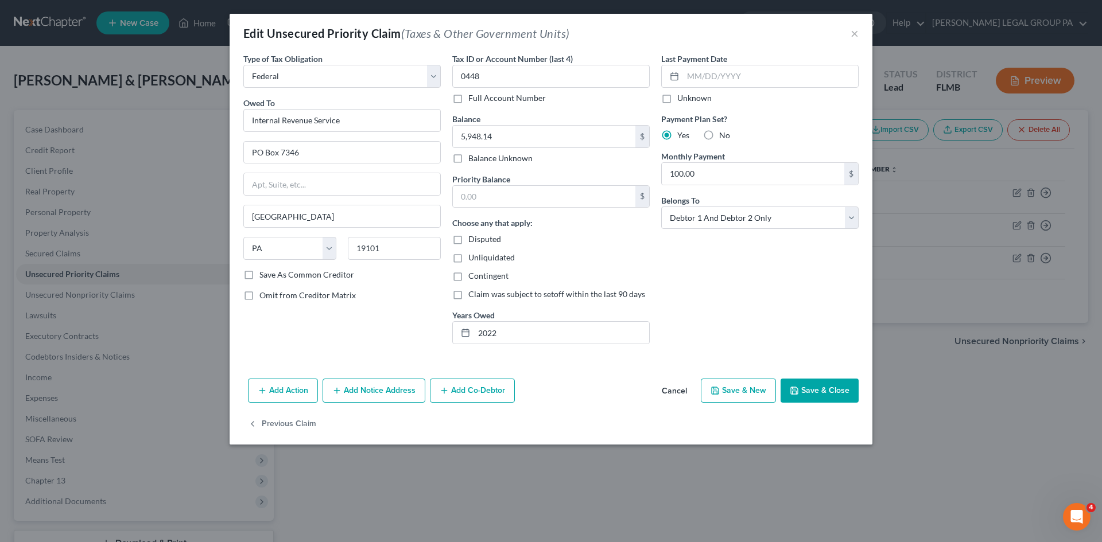
click at [810, 396] on button "Save & Close" at bounding box center [819, 391] width 78 height 24
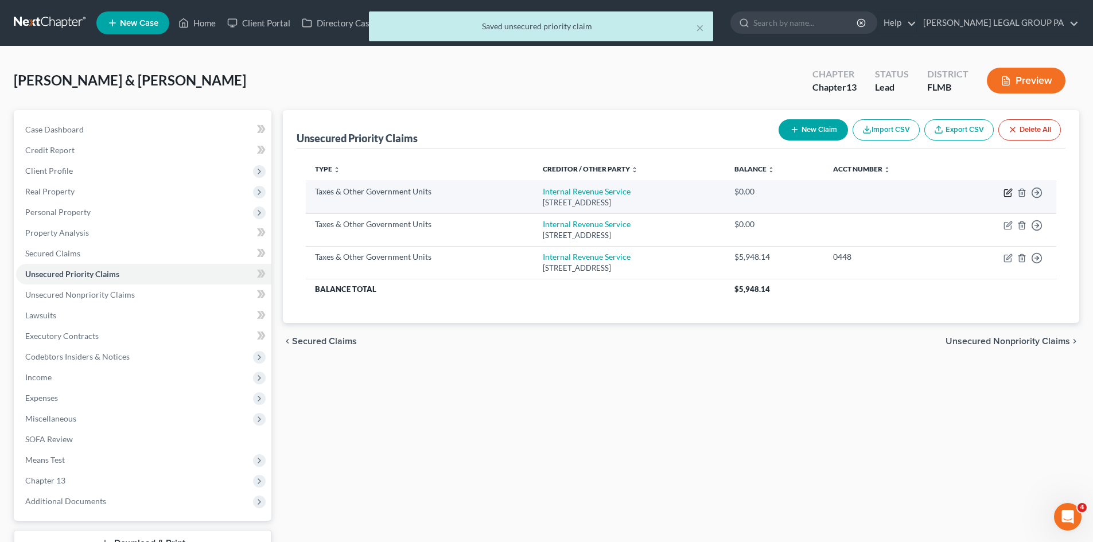
click at [1011, 190] on icon "button" at bounding box center [1008, 192] width 9 height 9
select select "0"
select select "39"
select select "2"
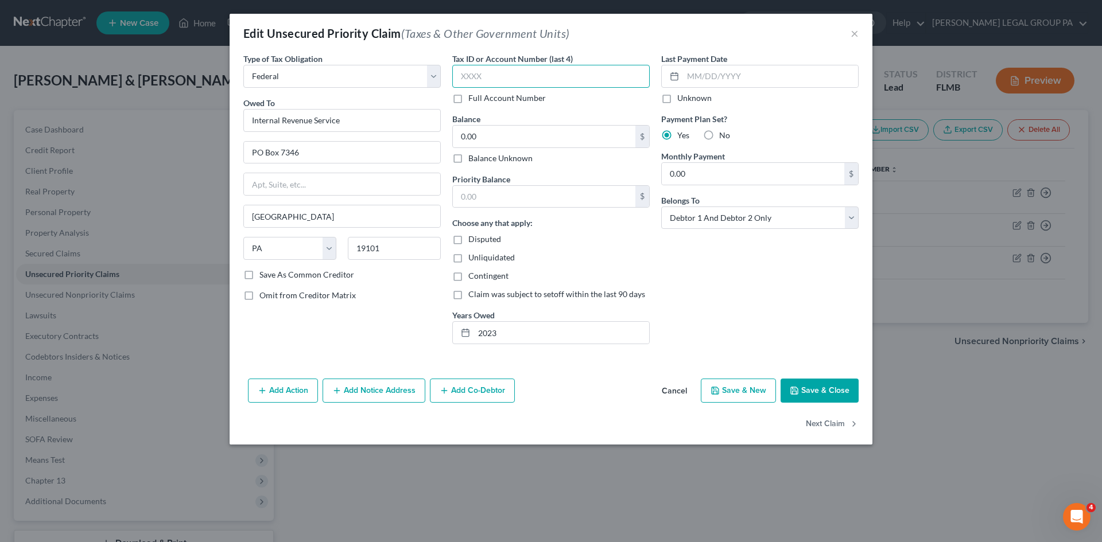
click at [481, 77] on input "text" at bounding box center [550, 76] width 197 height 23
type input "0448"
click at [507, 139] on input "0.00" at bounding box center [544, 137] width 182 height 22
type input "1,982.10"
click at [776, 287] on div "Last Payment Date Unknown Payment Plan Set? Yes No Monthly Payment 0.00 $ Belon…" at bounding box center [759, 203] width 209 height 301
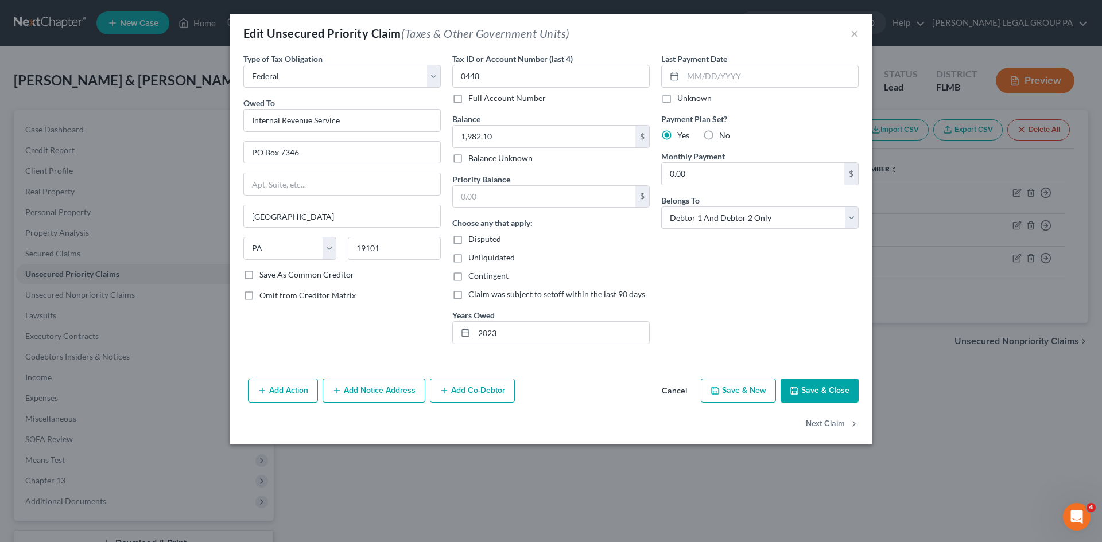
click at [825, 387] on button "Save & Close" at bounding box center [819, 391] width 78 height 24
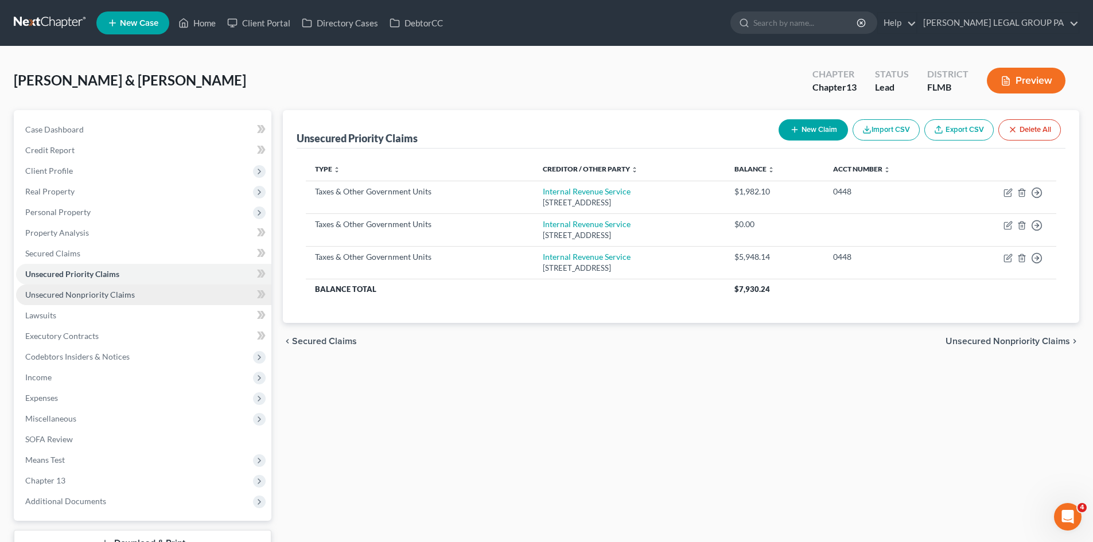
click at [109, 291] on span "Unsecured Nonpriority Claims" at bounding box center [80, 295] width 110 height 10
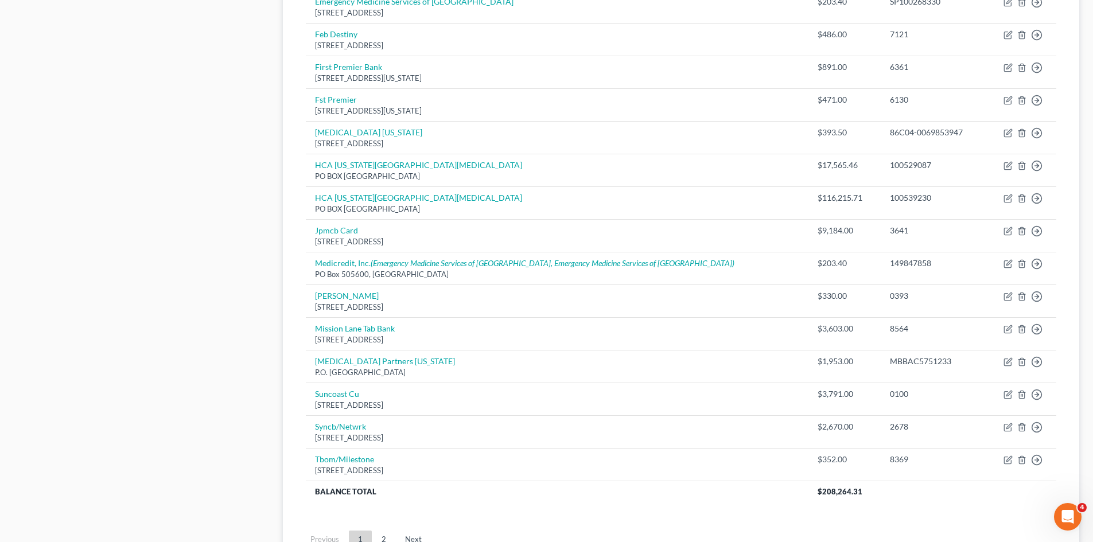
scroll to position [689, 0]
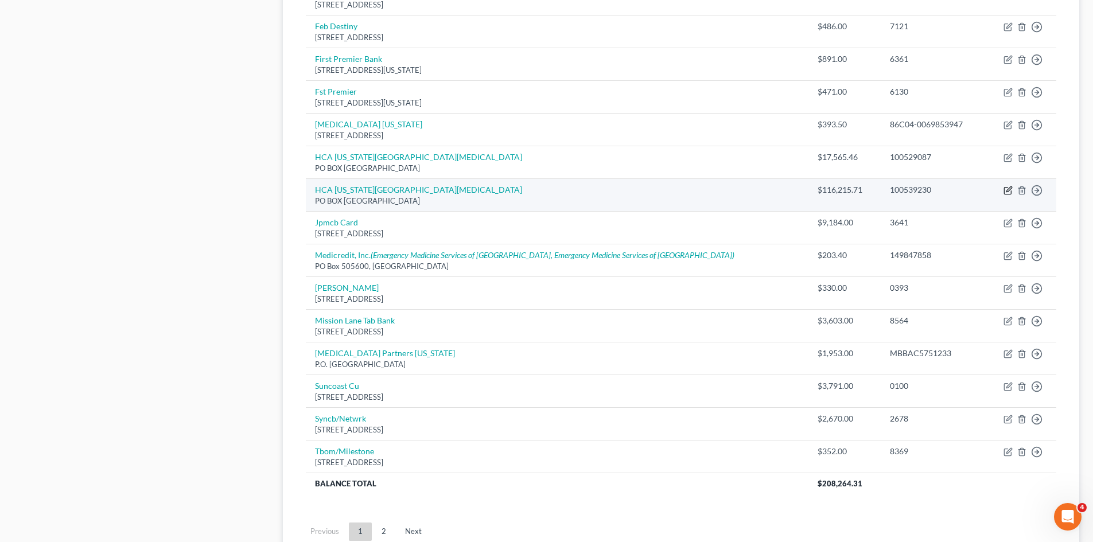
click at [1007, 192] on icon "button" at bounding box center [1008, 189] width 5 height 5
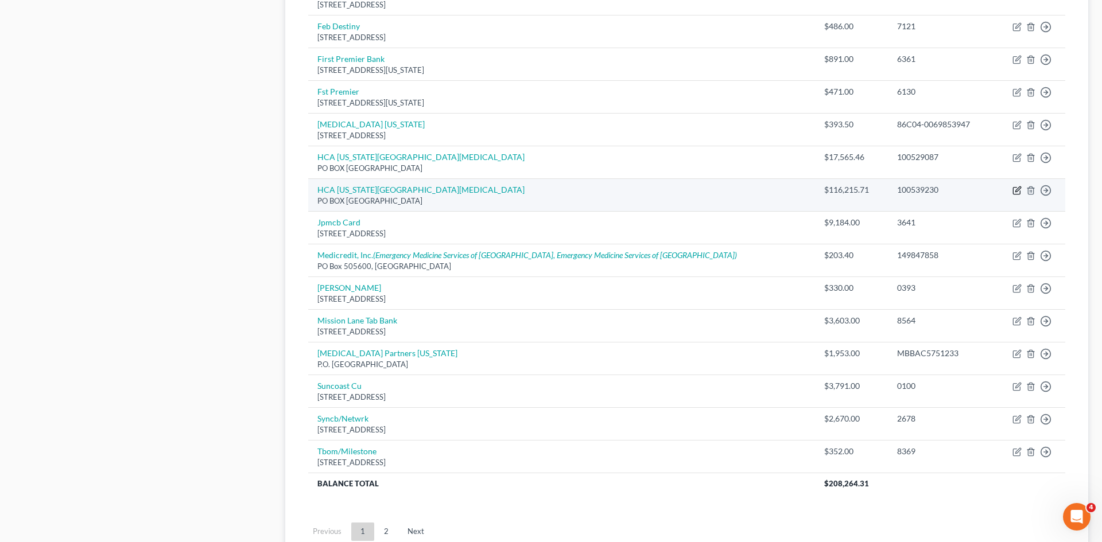
select select "44"
select select "9"
select select "1"
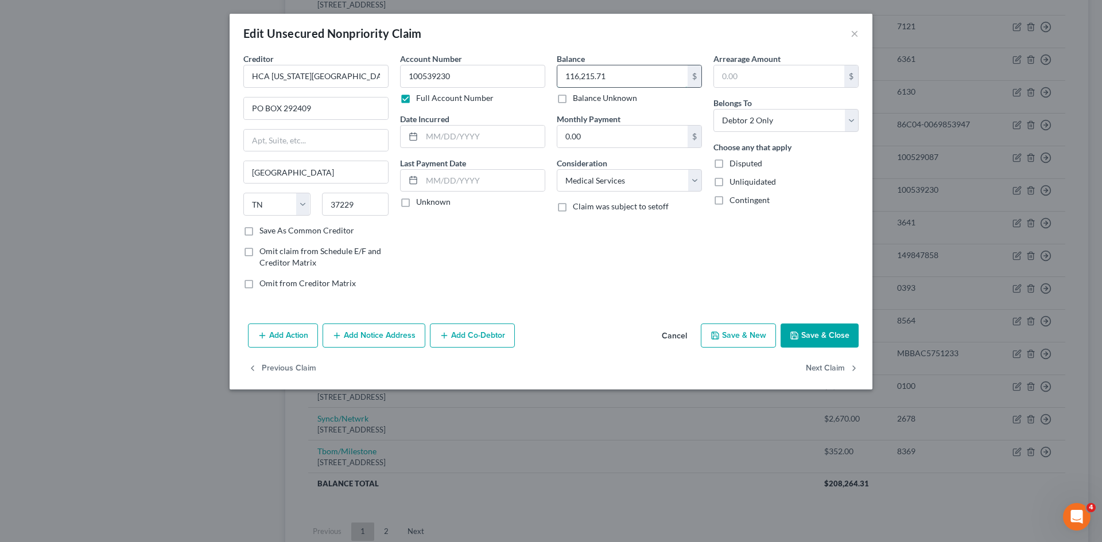
click at [589, 77] on input "116,215.71" at bounding box center [622, 76] width 130 height 22
type input "8,494.76"
click at [593, 274] on div "Balance 8,494.76 $ Balance Unknown Balance Undetermined 8,494.76 $ Balance Unkn…" at bounding box center [629, 176] width 157 height 246
click at [812, 337] on button "Save & Close" at bounding box center [819, 336] width 78 height 24
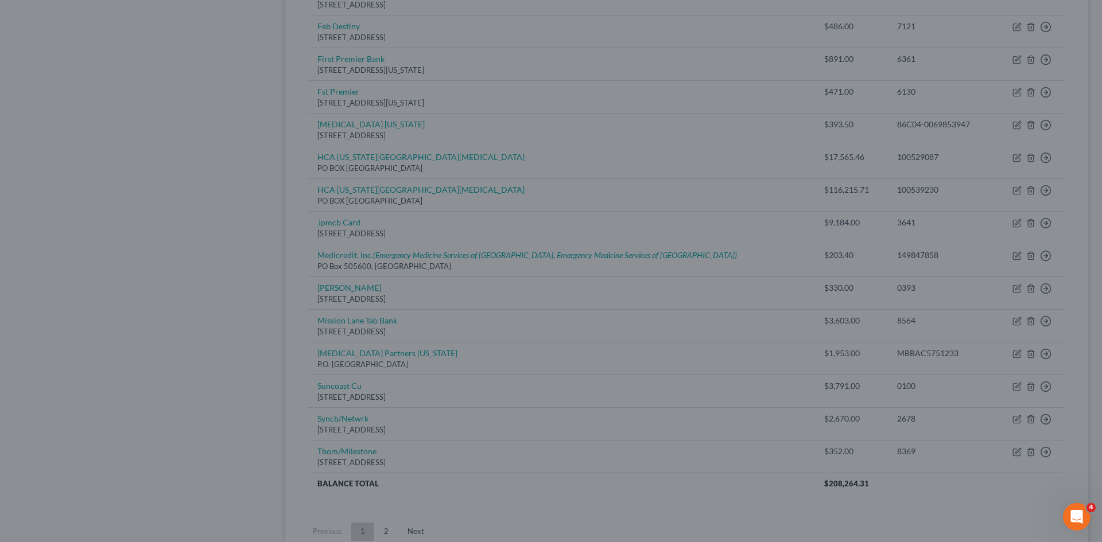
type input "0"
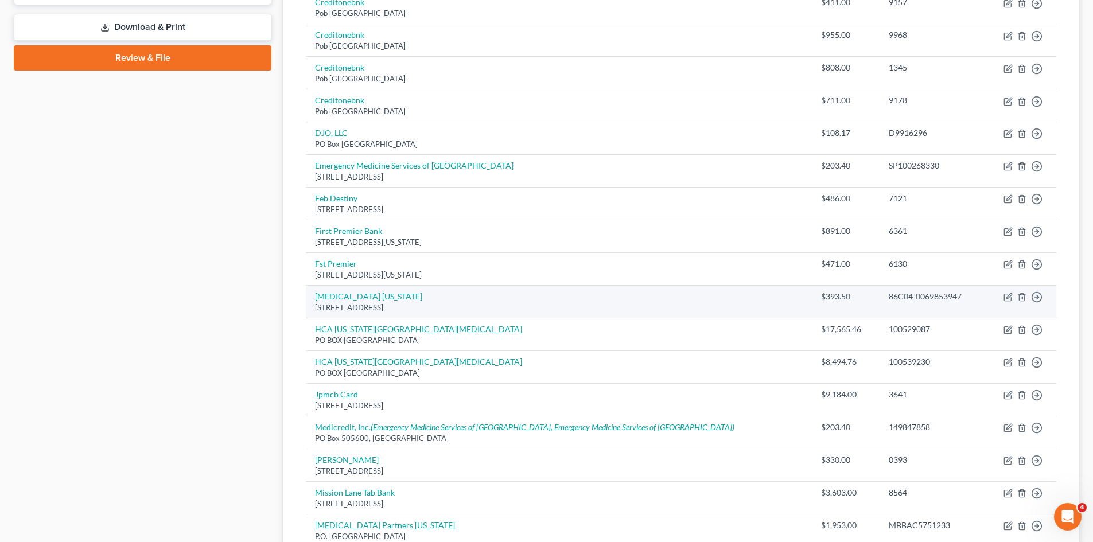
scroll to position [459, 0]
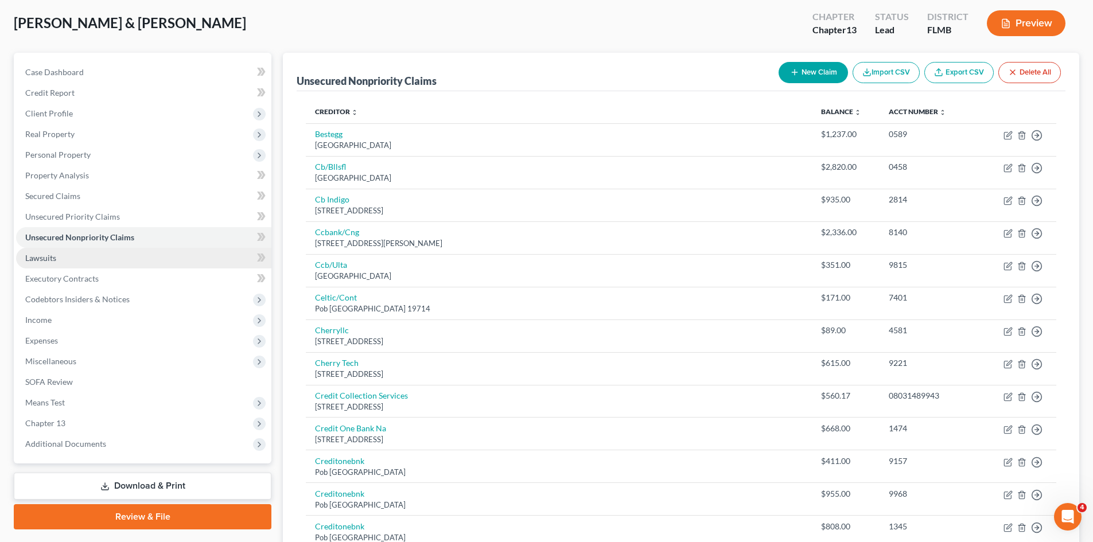
click at [45, 253] on span "Lawsuits" at bounding box center [40, 258] width 31 height 10
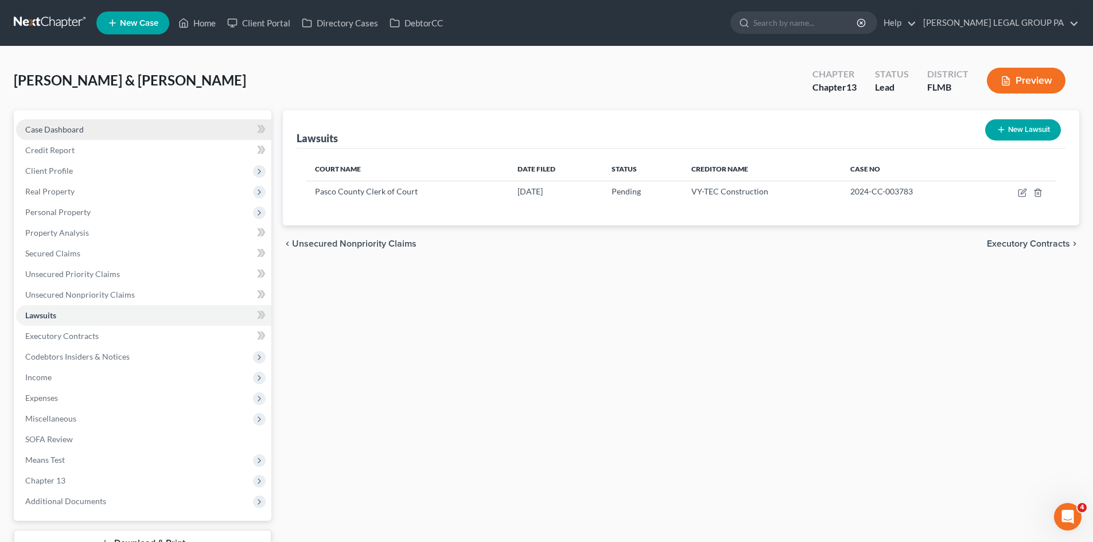
click at [38, 122] on link "Case Dashboard" at bounding box center [143, 129] width 255 height 21
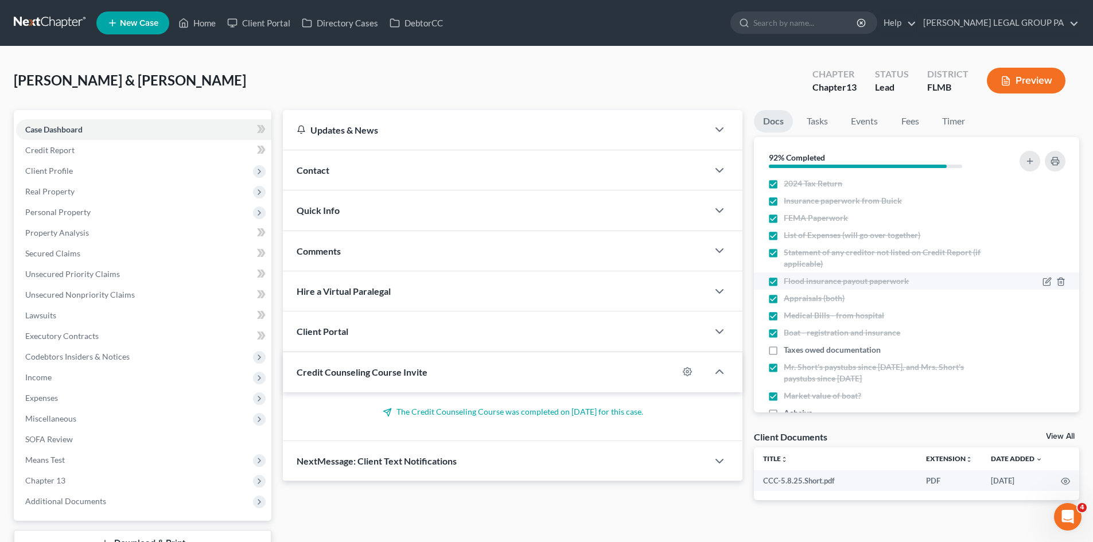
scroll to position [345, 0]
